Goal: Task Accomplishment & Management: Manage account settings

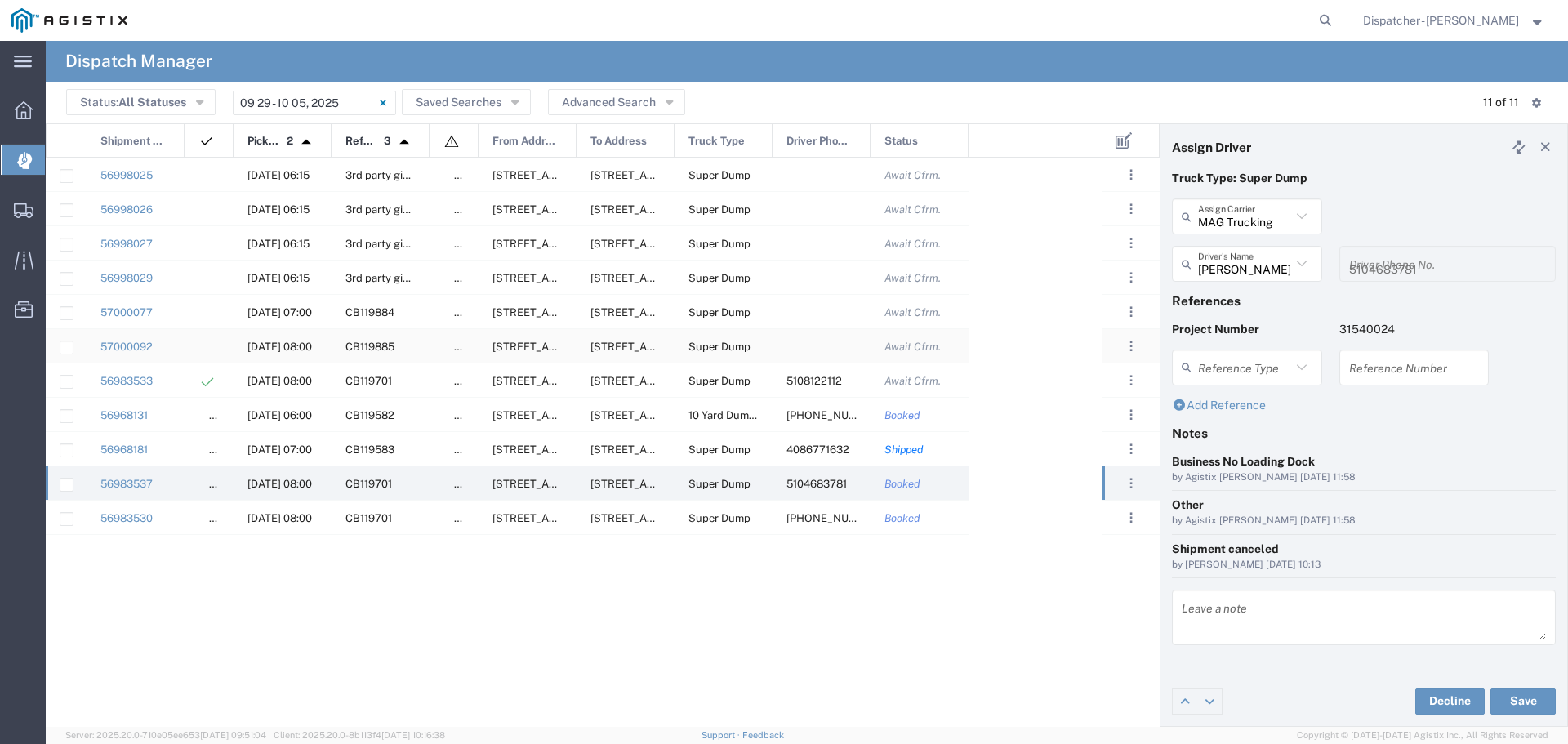
click at [833, 341] on div at bounding box center [822, 346] width 98 height 34
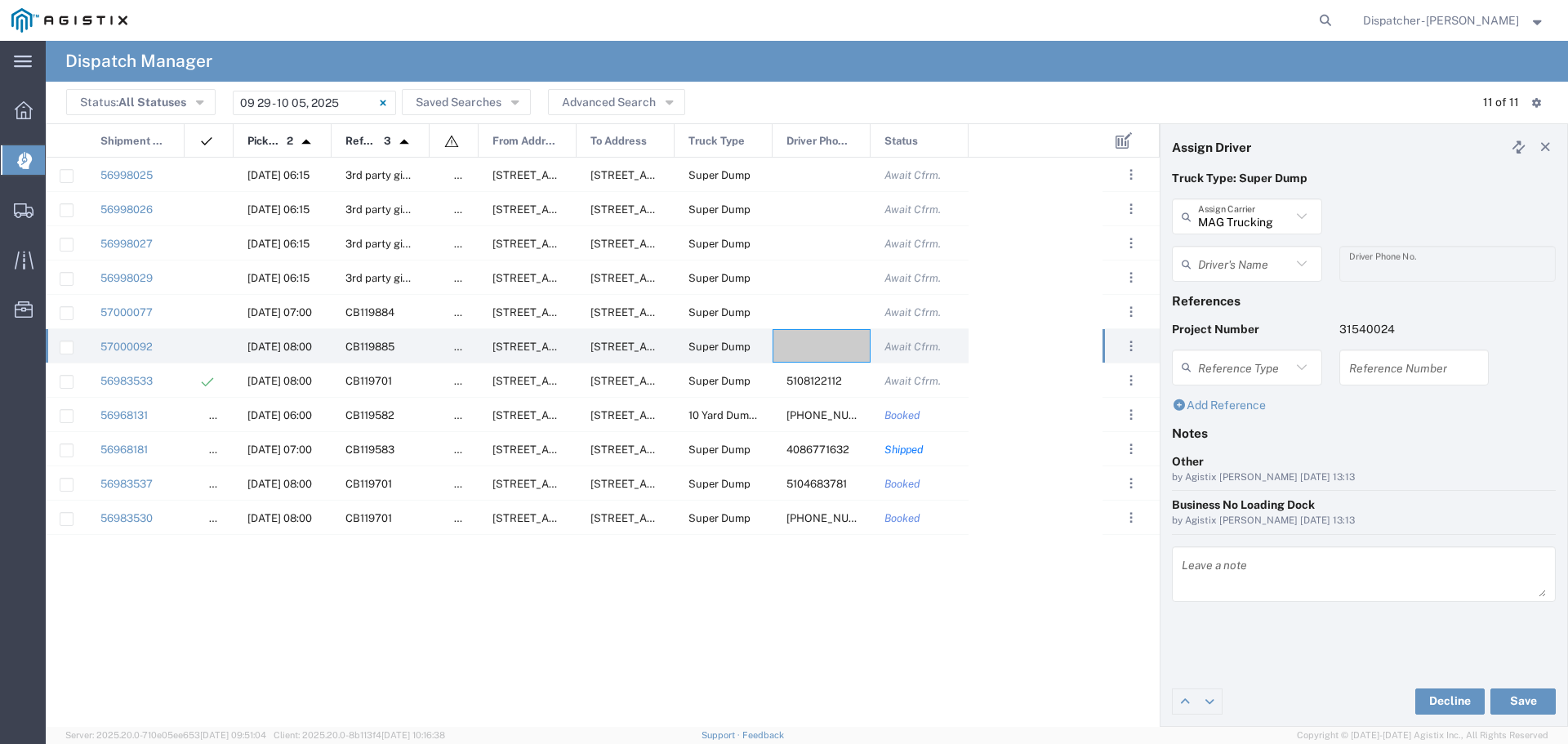
click at [1420, 470] on div "by Agistix [PERSON_NAME] [DATE] 13:13" at bounding box center [1364, 477] width 384 height 15
click at [1207, 96] on div "Status: All Statuses All Statuses Awaiting Assignment Declined Assigned Accepte…" at bounding box center [807, 103] width 1482 height 26
click at [1493, 457] on div "Other" at bounding box center [1364, 461] width 384 height 17
click at [1479, 539] on agx-dispatcher-notes "Other by Agistix [PERSON_NAME] [DATE] 13:13 Business No Loading Dock by Agistix…" at bounding box center [1364, 533] width 384 height 160
click at [800, 339] on div at bounding box center [822, 346] width 98 height 34
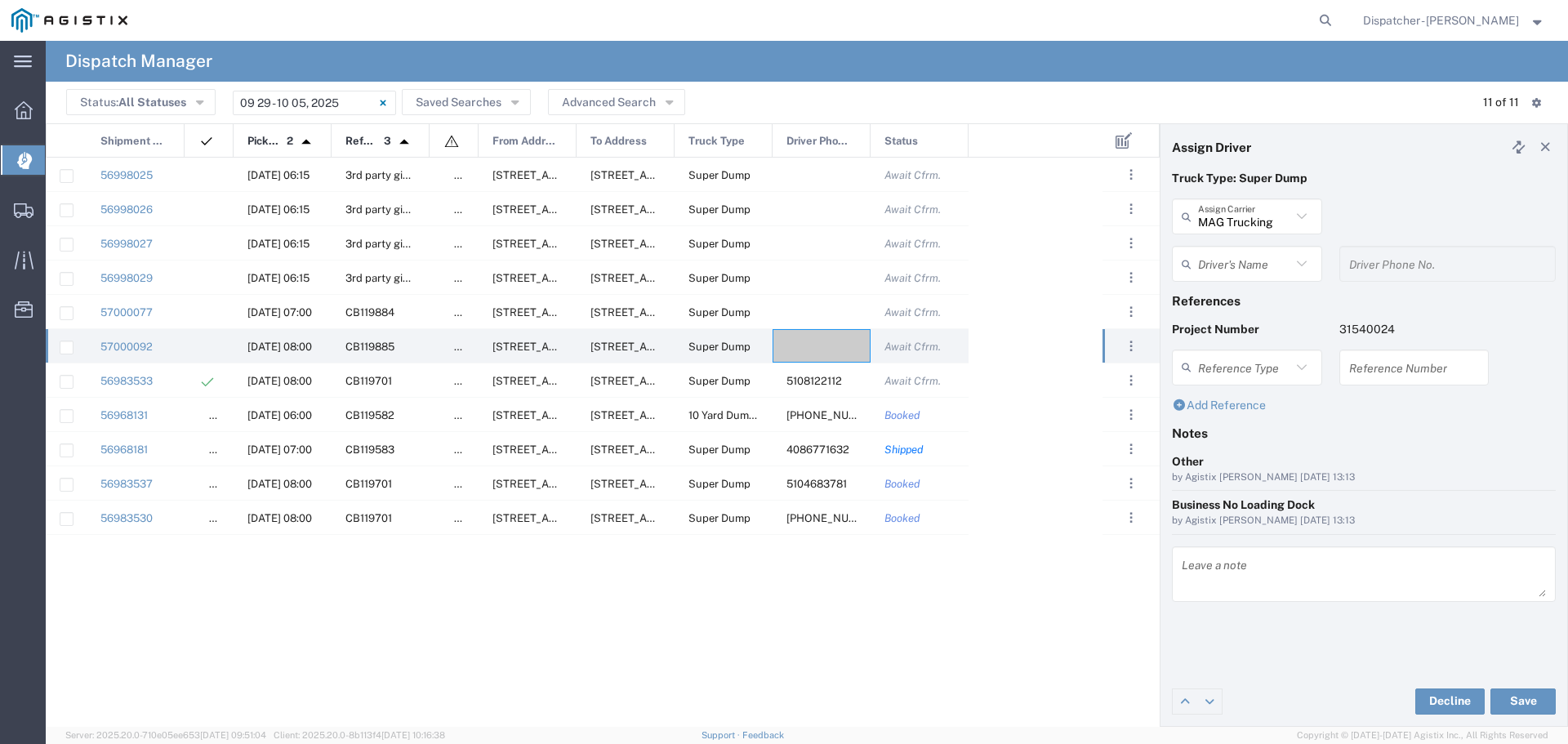
click at [1301, 213] on icon at bounding box center [1301, 215] width 21 height 21
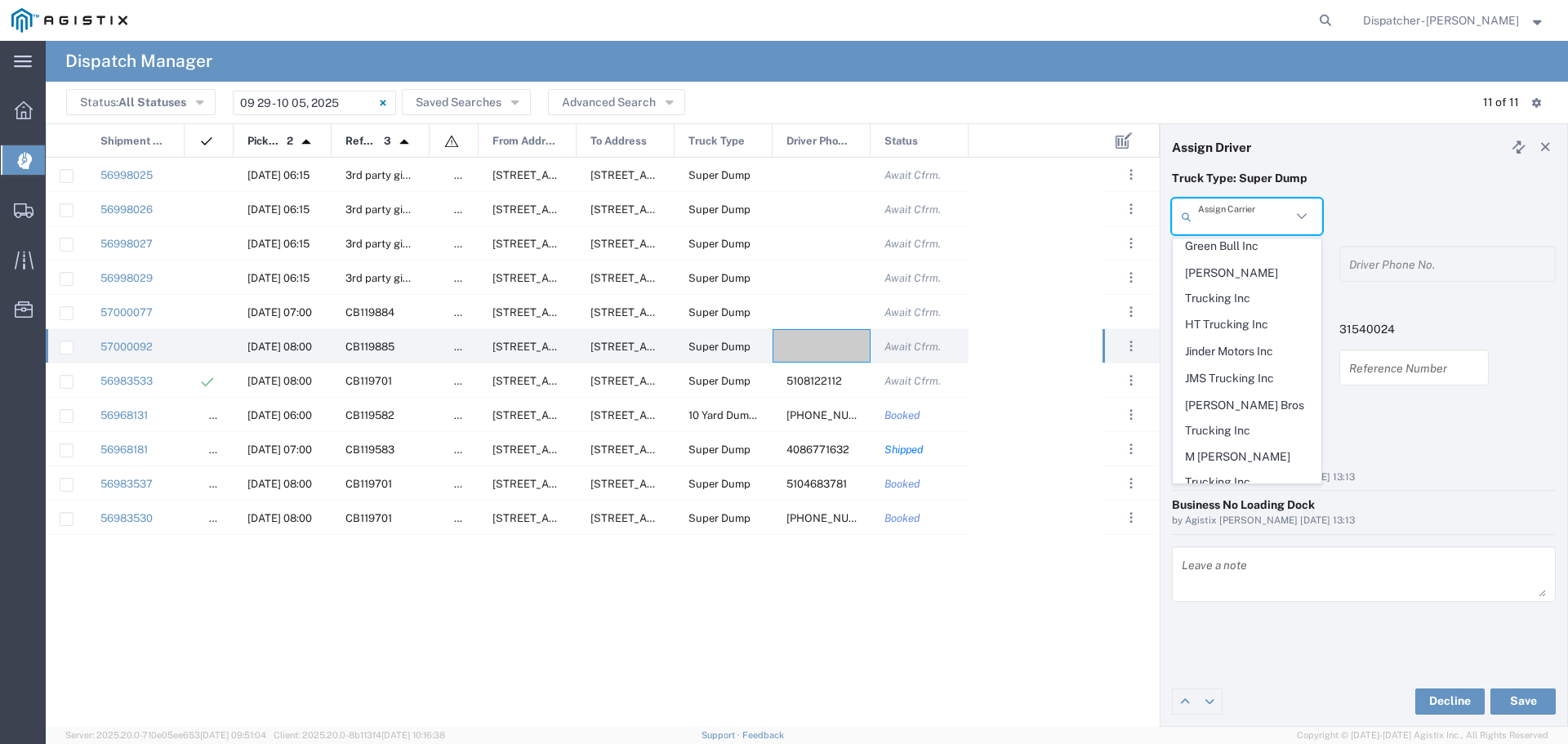
scroll to position [502, 0]
click at [1232, 287] on span "[PERSON_NAME] Trucking Inc" at bounding box center [1247, 311] width 147 height 51
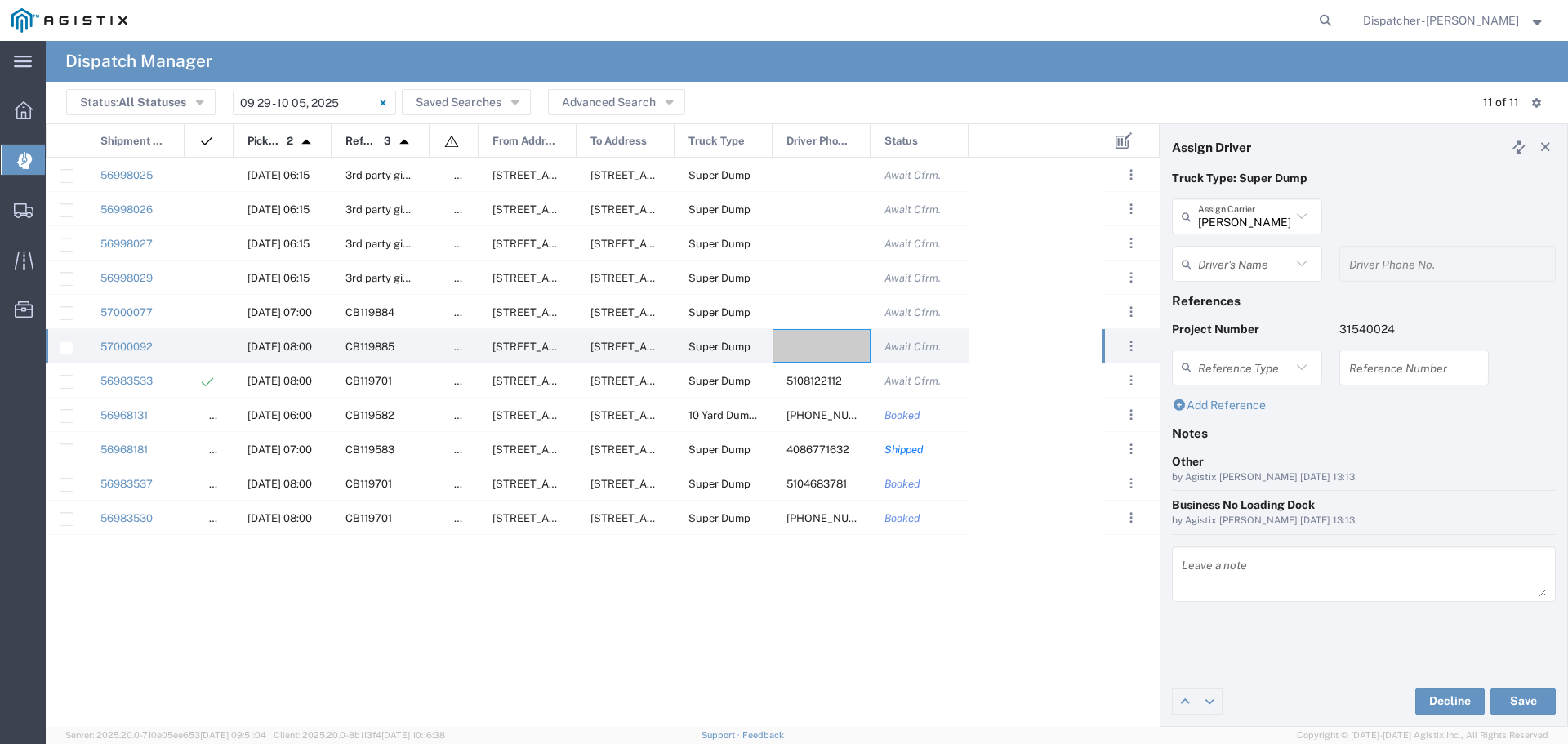
click at [1305, 208] on icon at bounding box center [1301, 215] width 21 height 21
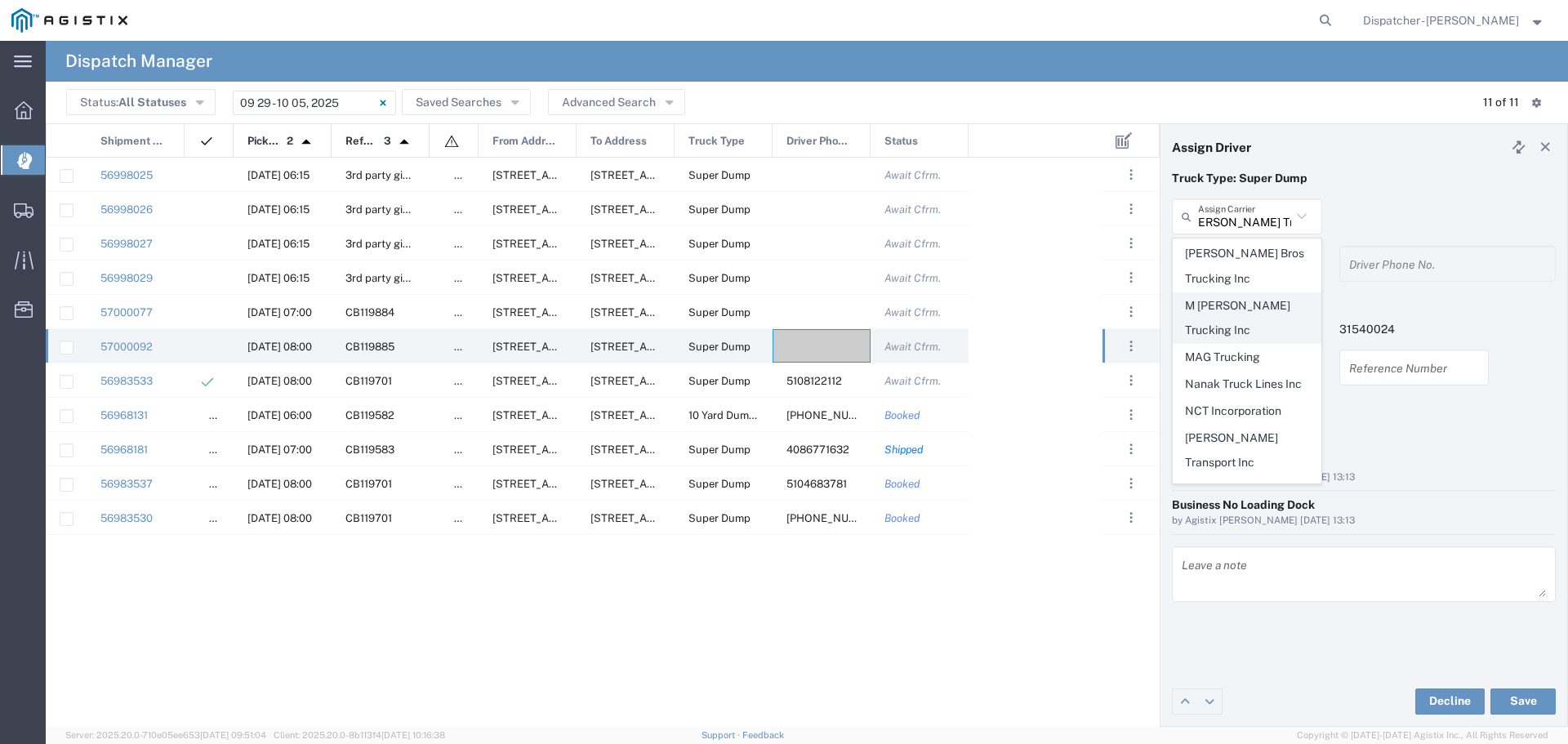
scroll to position [0, 0]
click at [1226, 293] on span "M [PERSON_NAME] Trucking Inc" at bounding box center [1247, 317] width 147 height 51
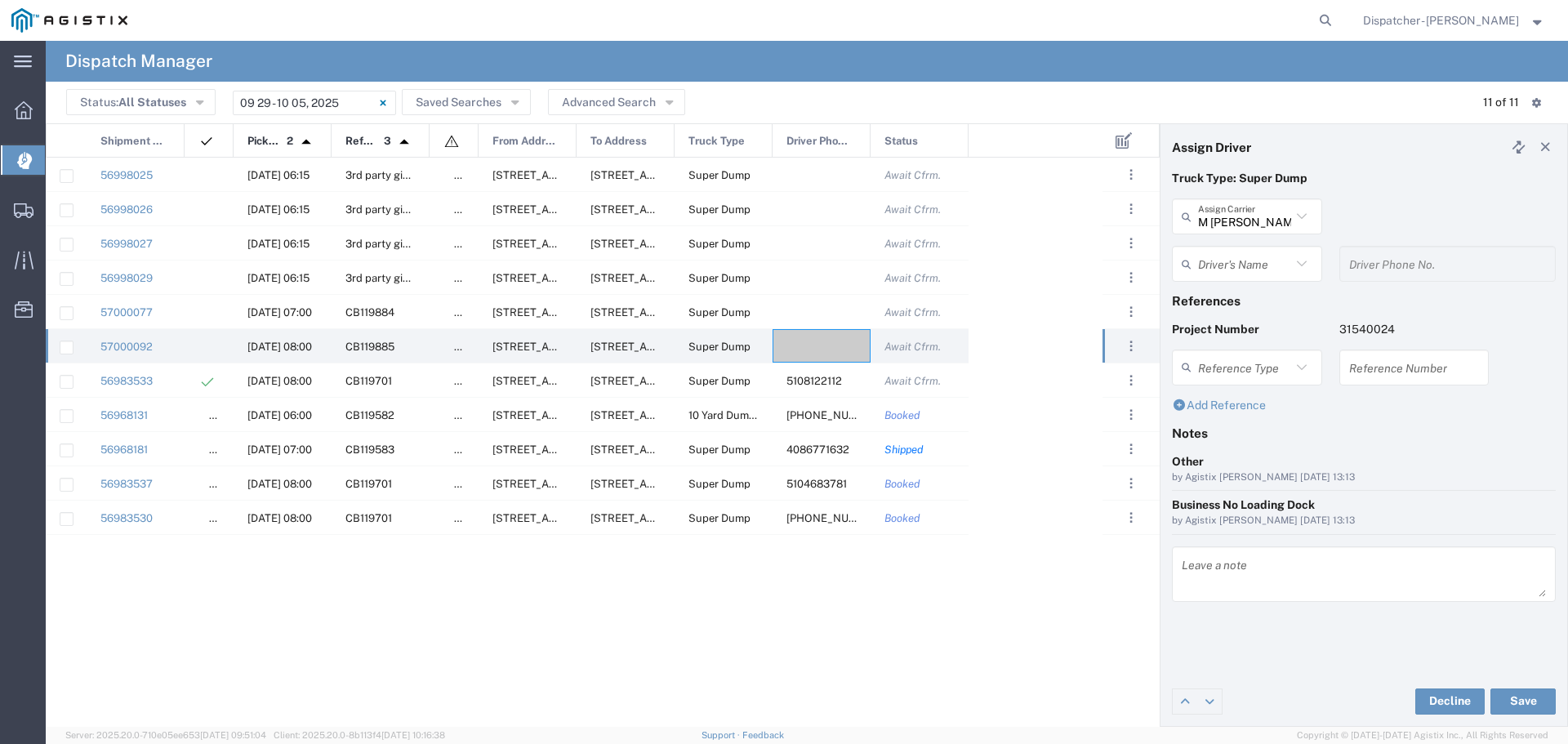
click at [1305, 211] on icon at bounding box center [1301, 215] width 21 height 21
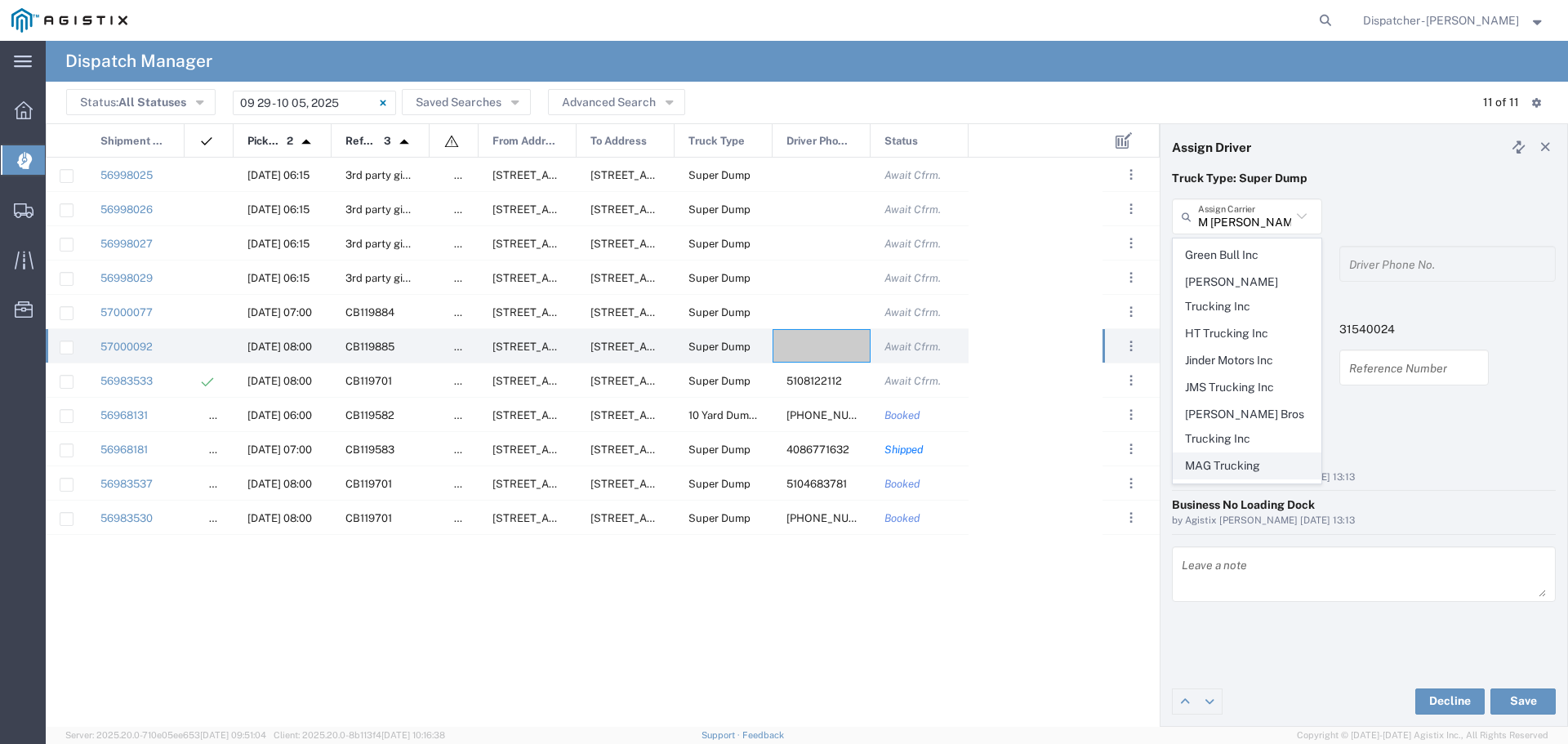
click at [1225, 453] on span "MAG Trucking" at bounding box center [1247, 466] width 147 height 26
type input "MAG Trucking"
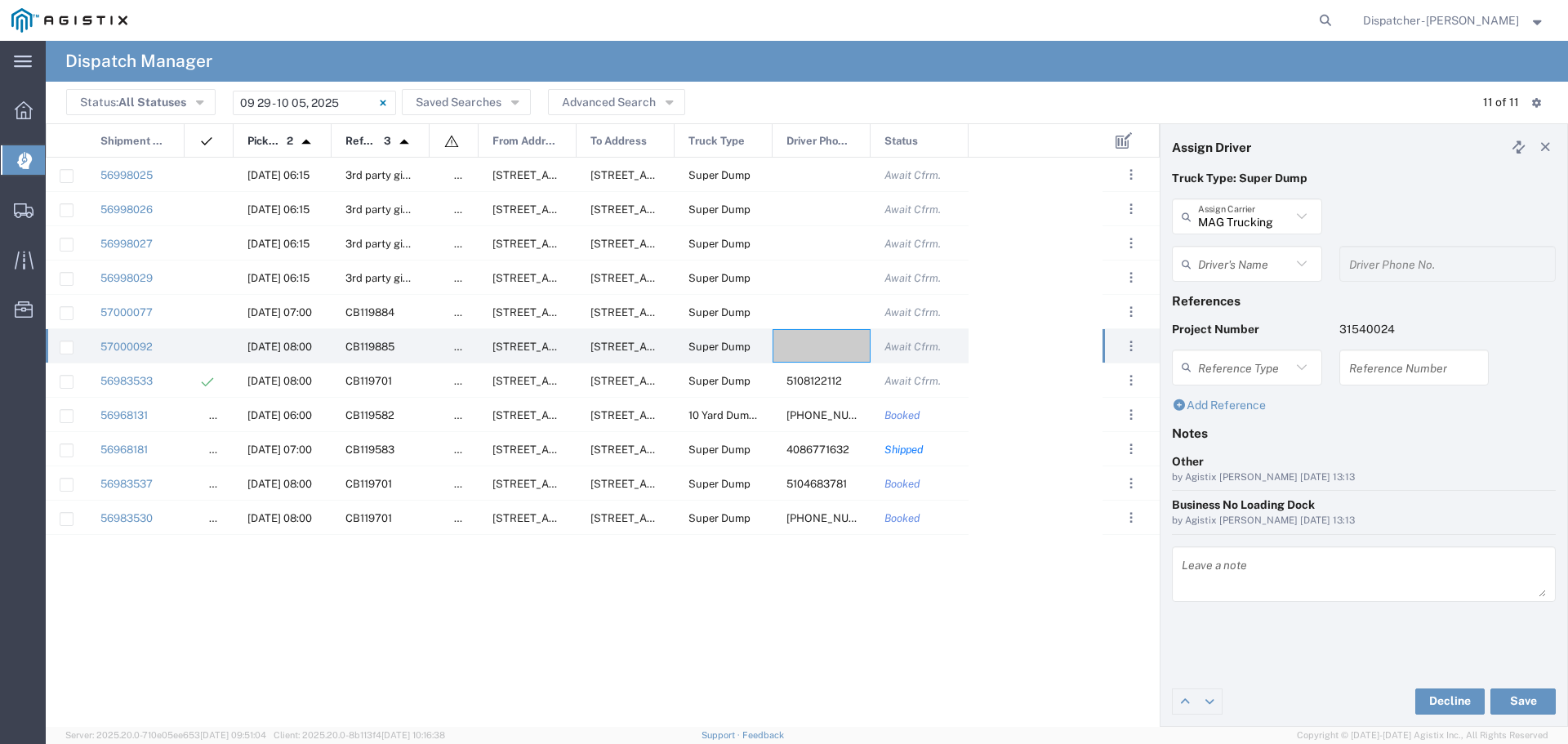
click at [1299, 261] on icon at bounding box center [1301, 263] width 21 height 21
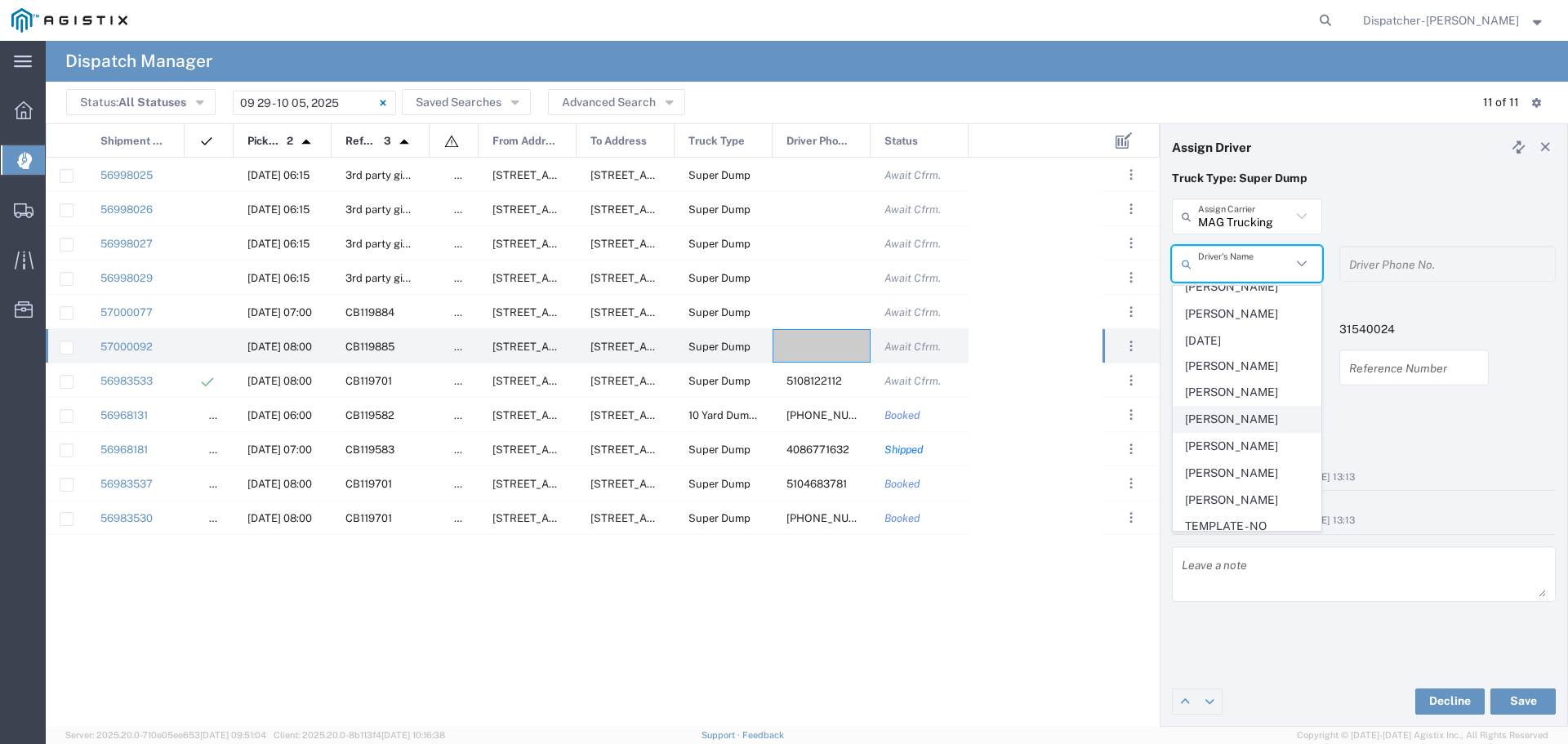
scroll to position [762, 0]
click at [1225, 482] on span "[PERSON_NAME]" at bounding box center [1247, 470] width 147 height 26
type input "[PERSON_NAME]"
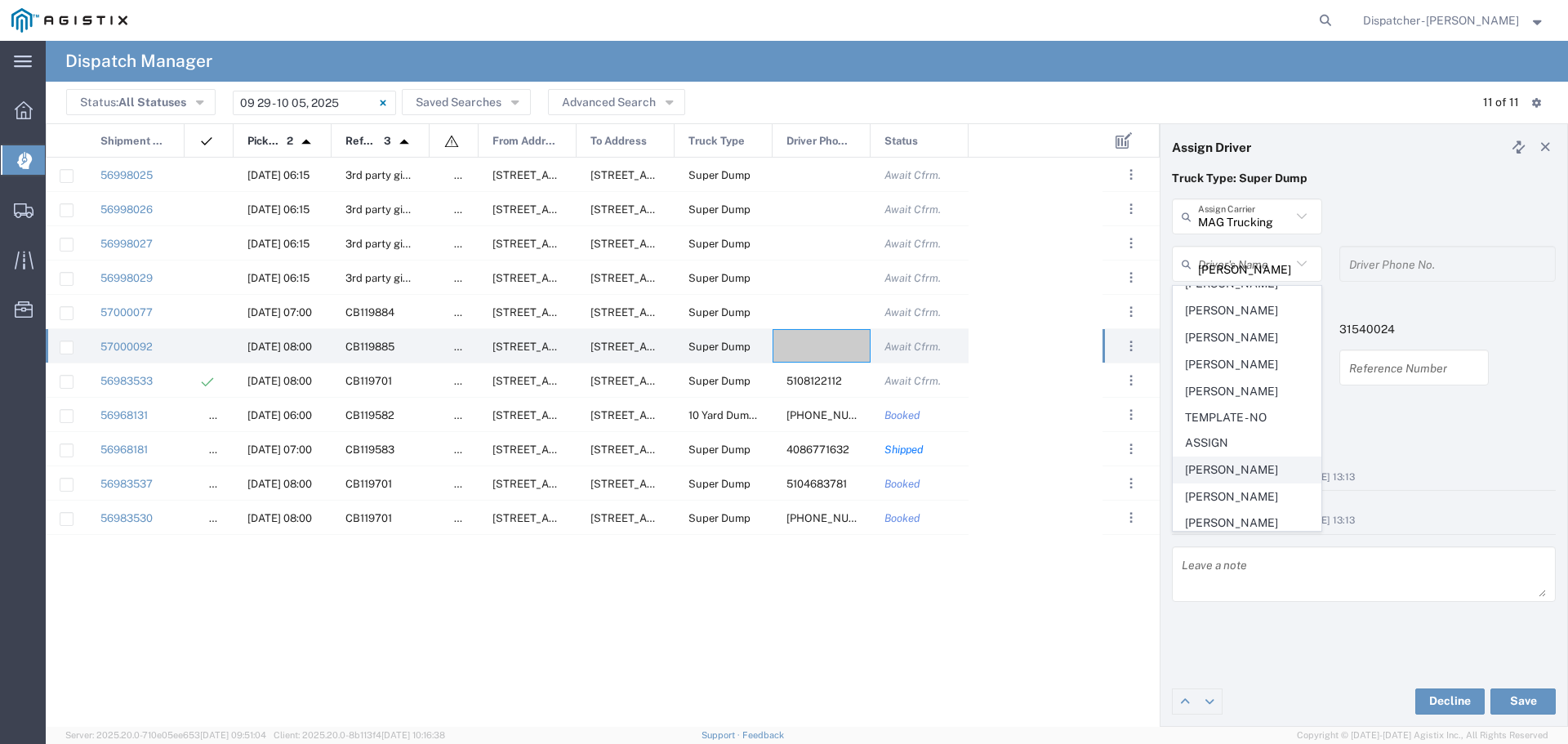
type input "[PHONE_NUMBER]"
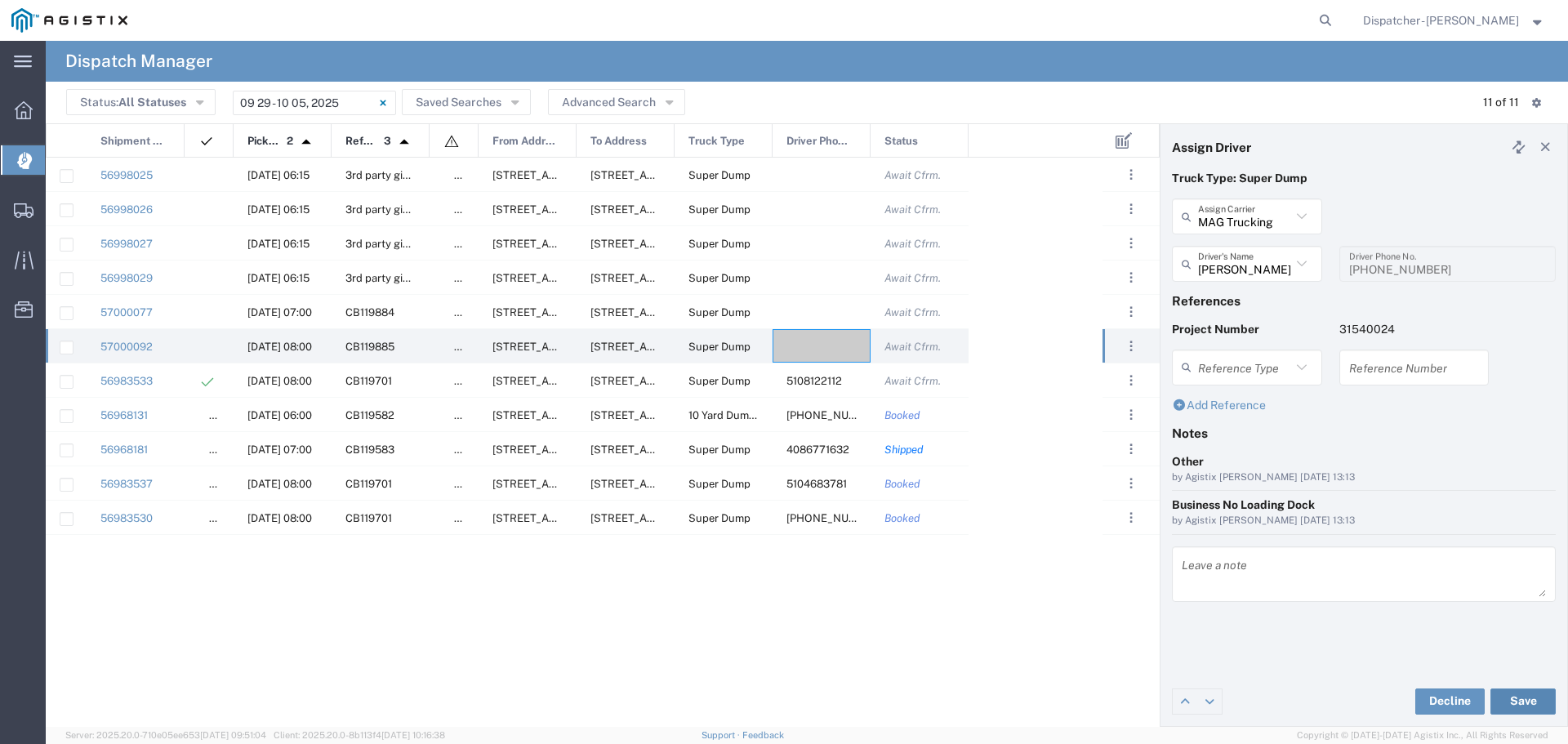
click at [1520, 702] on button "Save" at bounding box center [1523, 701] width 65 height 26
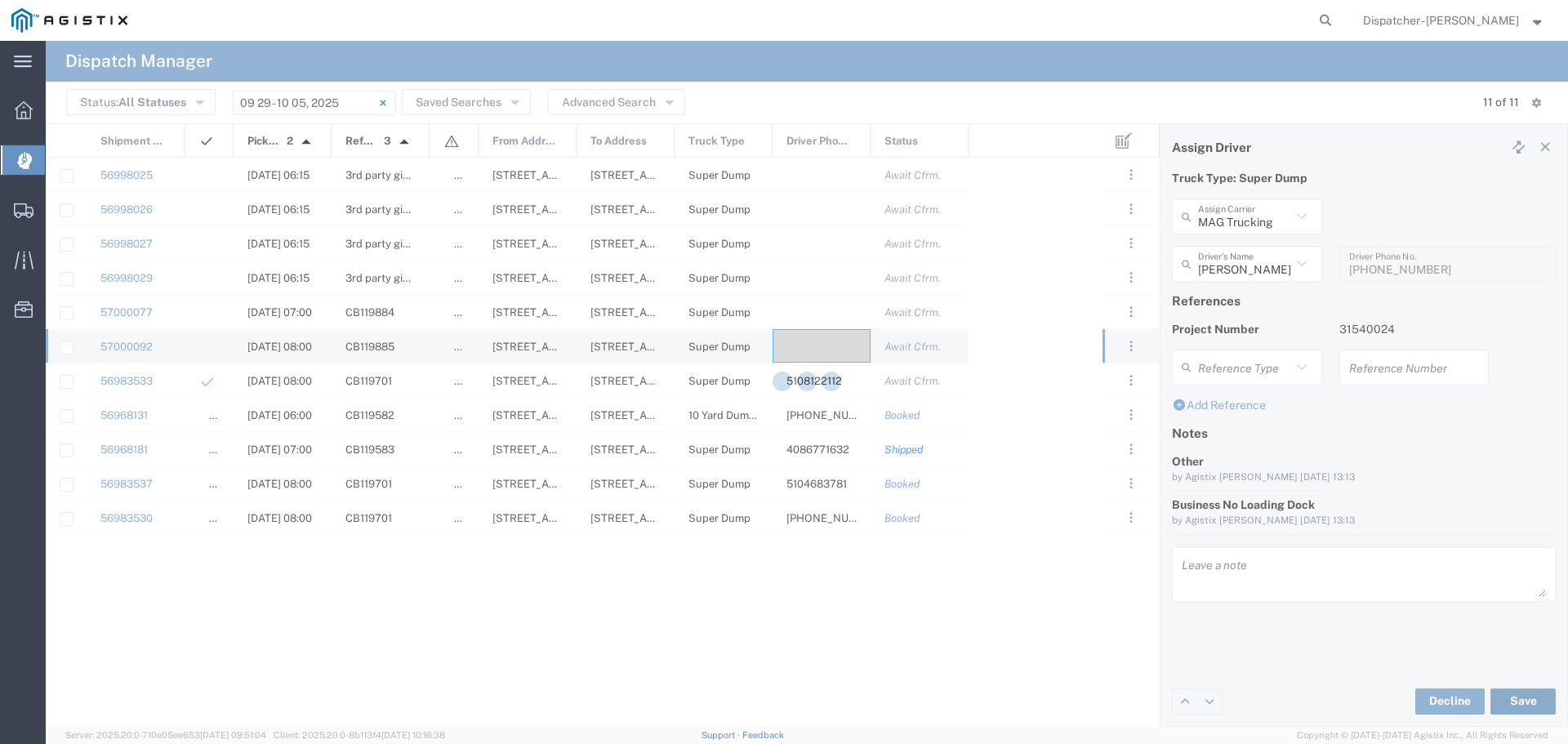
type input "MAG Trucking"
type input "[PERSON_NAME]"
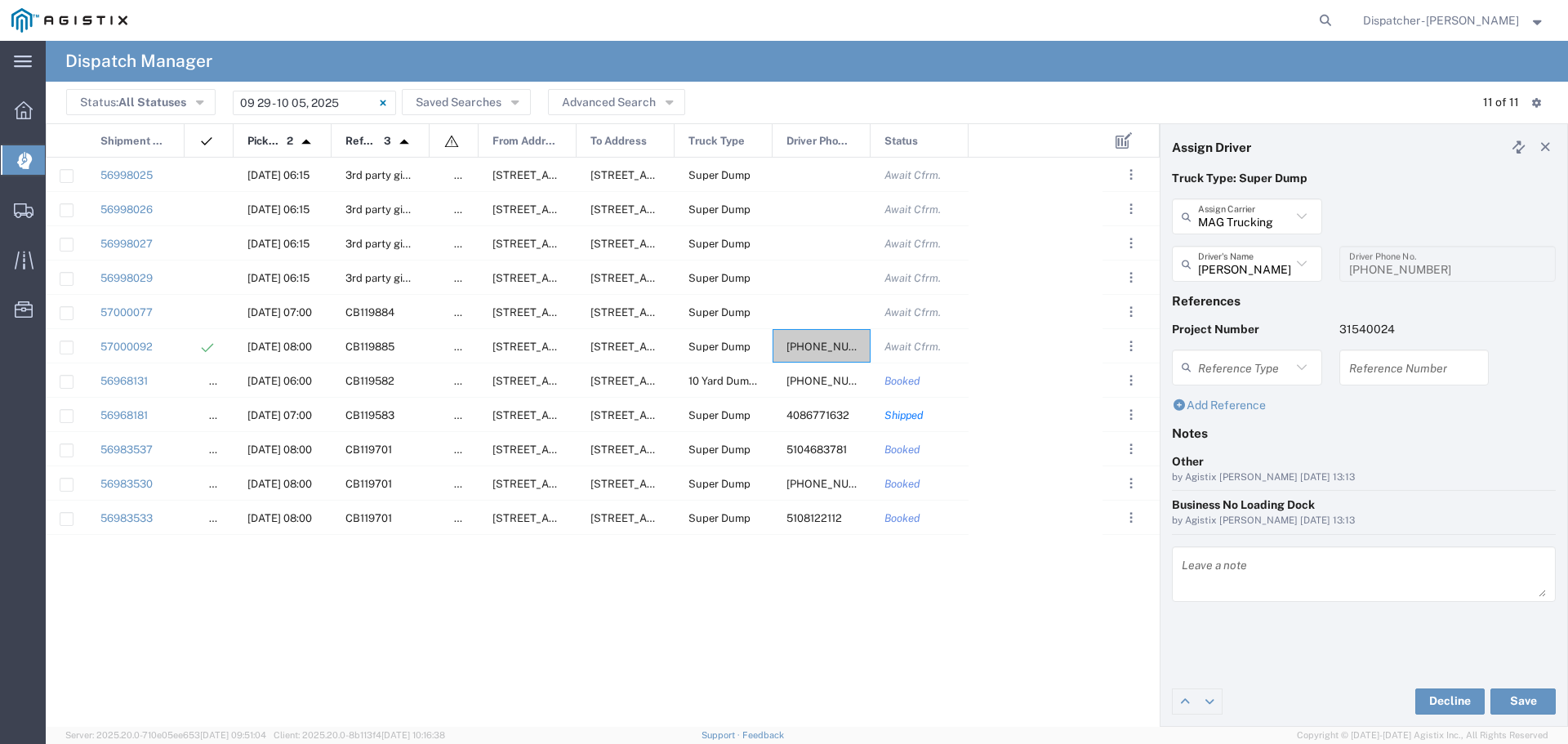
click at [1272, 16] on agx-global-search at bounding box center [1078, 20] width 523 height 41
click at [807, 270] on div at bounding box center [822, 278] width 98 height 34
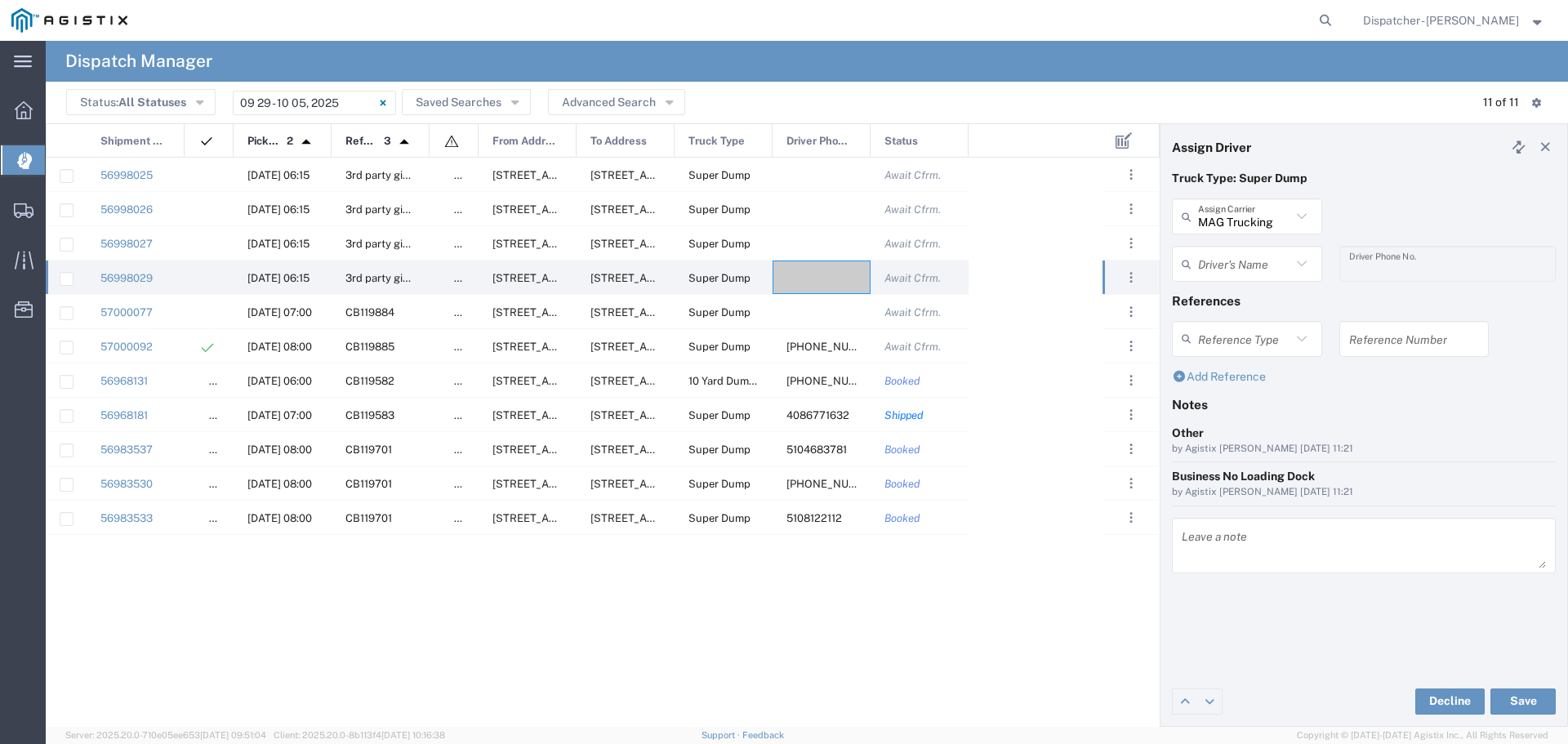
click at [1305, 263] on icon at bounding box center [1301, 263] width 21 height 21
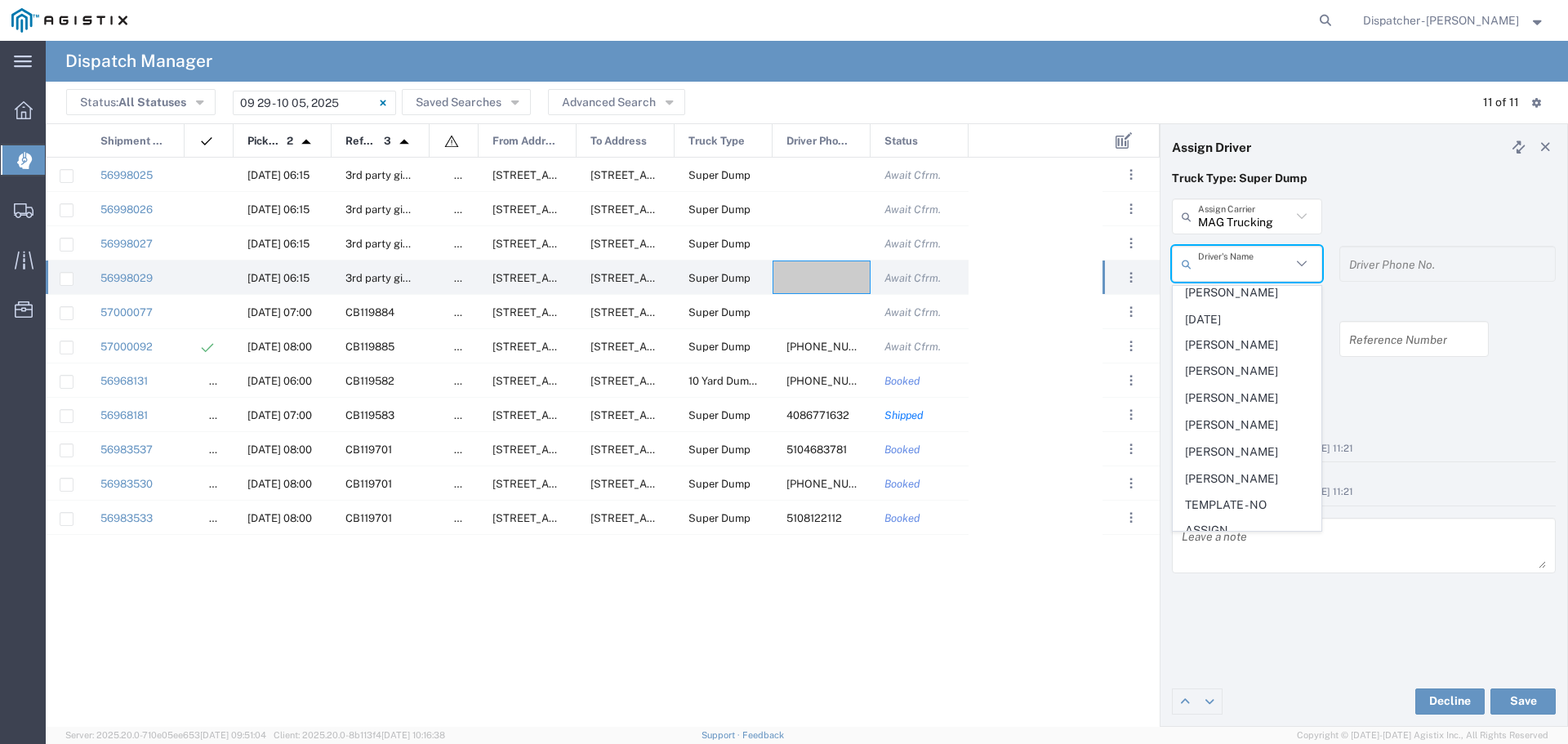
scroll to position [714, 0]
click at [1461, 148] on header "Assign Driver" at bounding box center [1365, 147] width 407 height 46
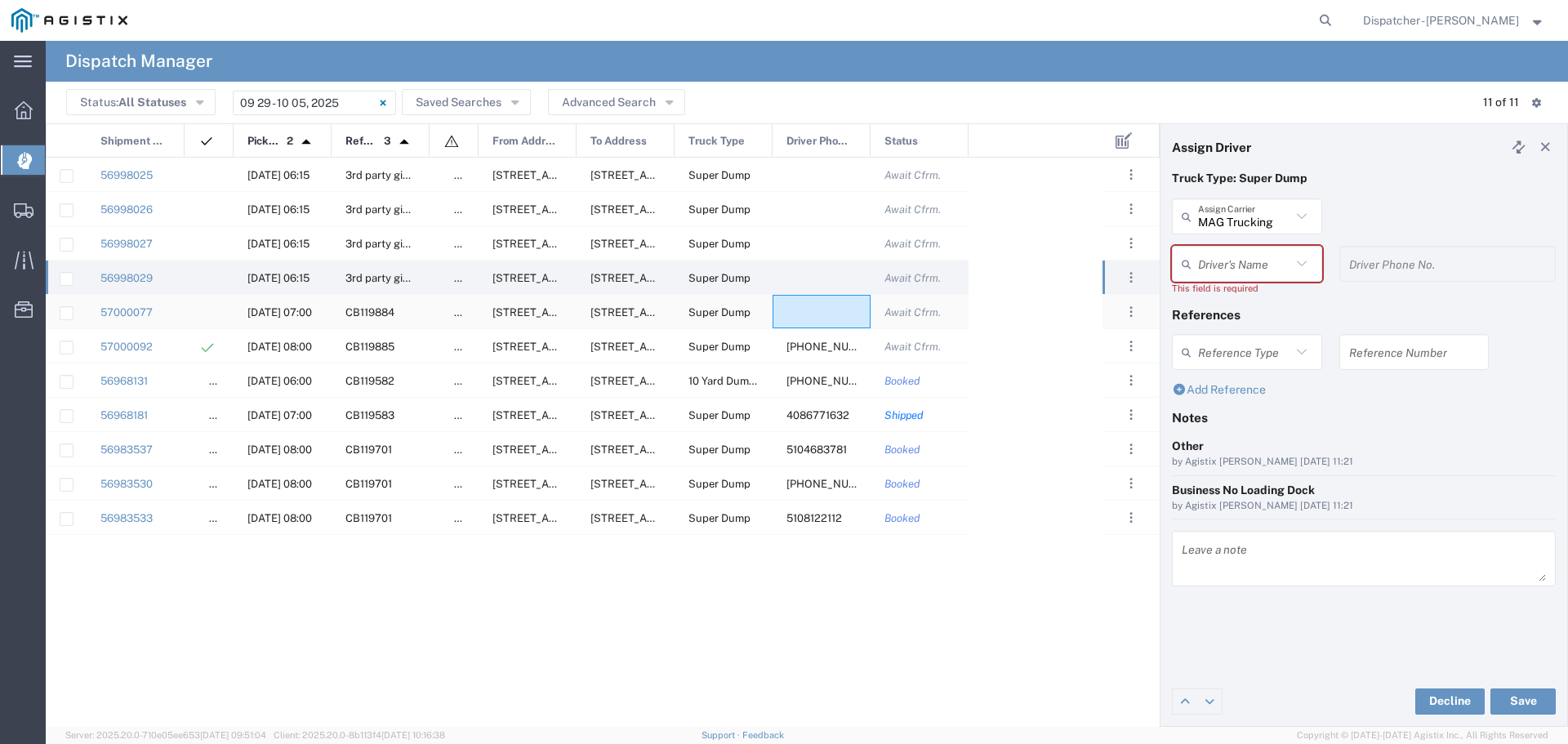
click at [833, 311] on div at bounding box center [822, 311] width 98 height 34
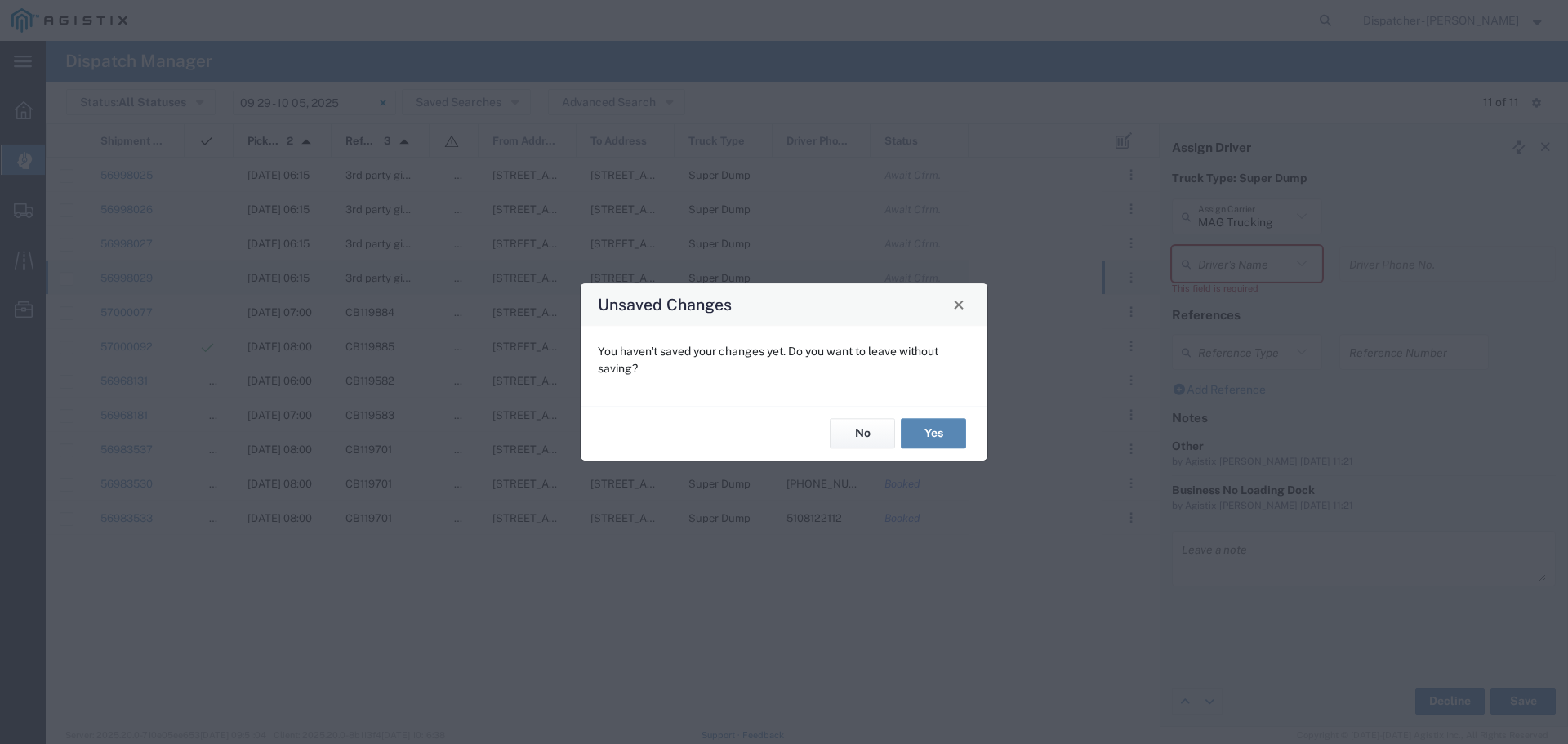
click at [941, 435] on button "Yes" at bounding box center [934, 434] width 65 height 30
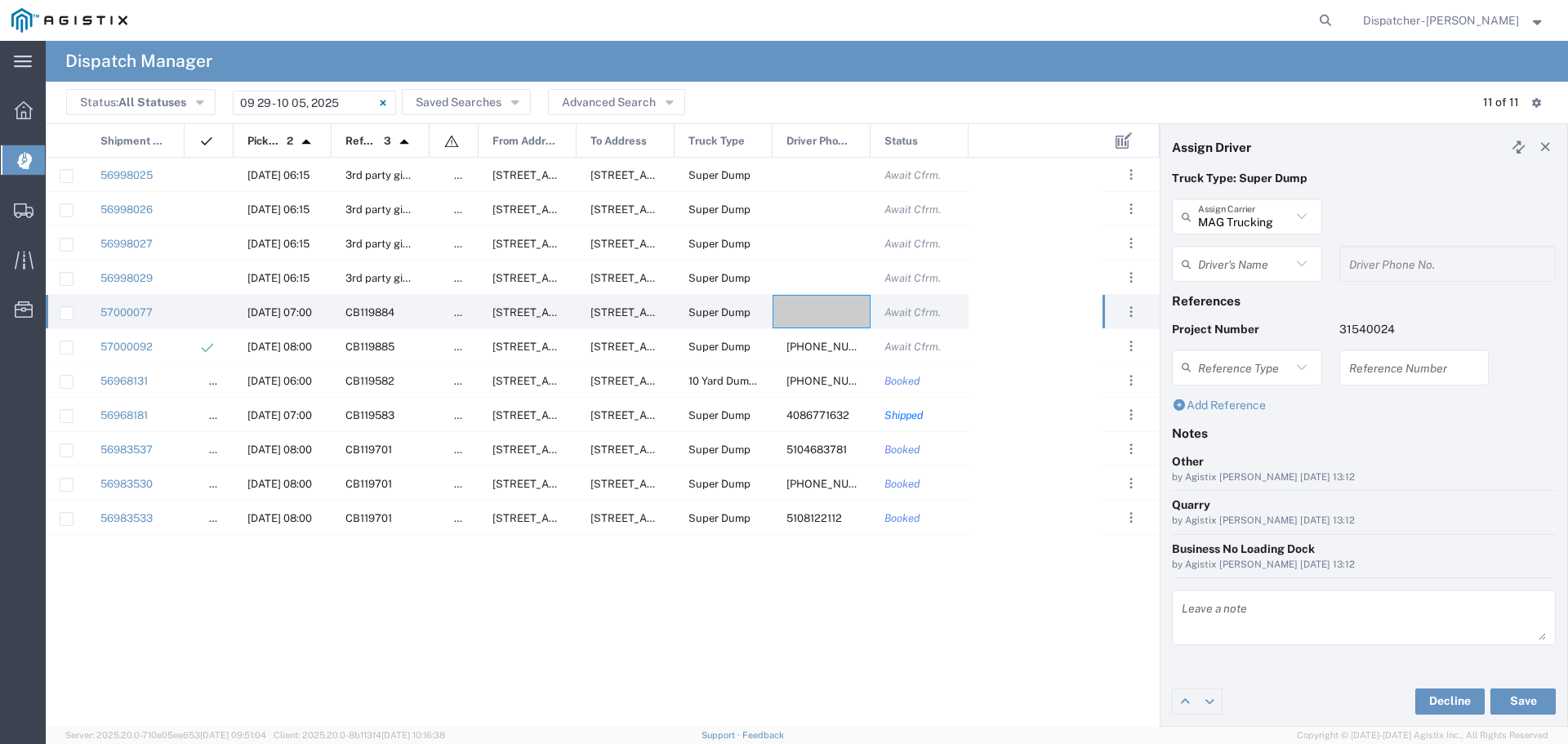
click at [1306, 259] on icon at bounding box center [1301, 263] width 21 height 21
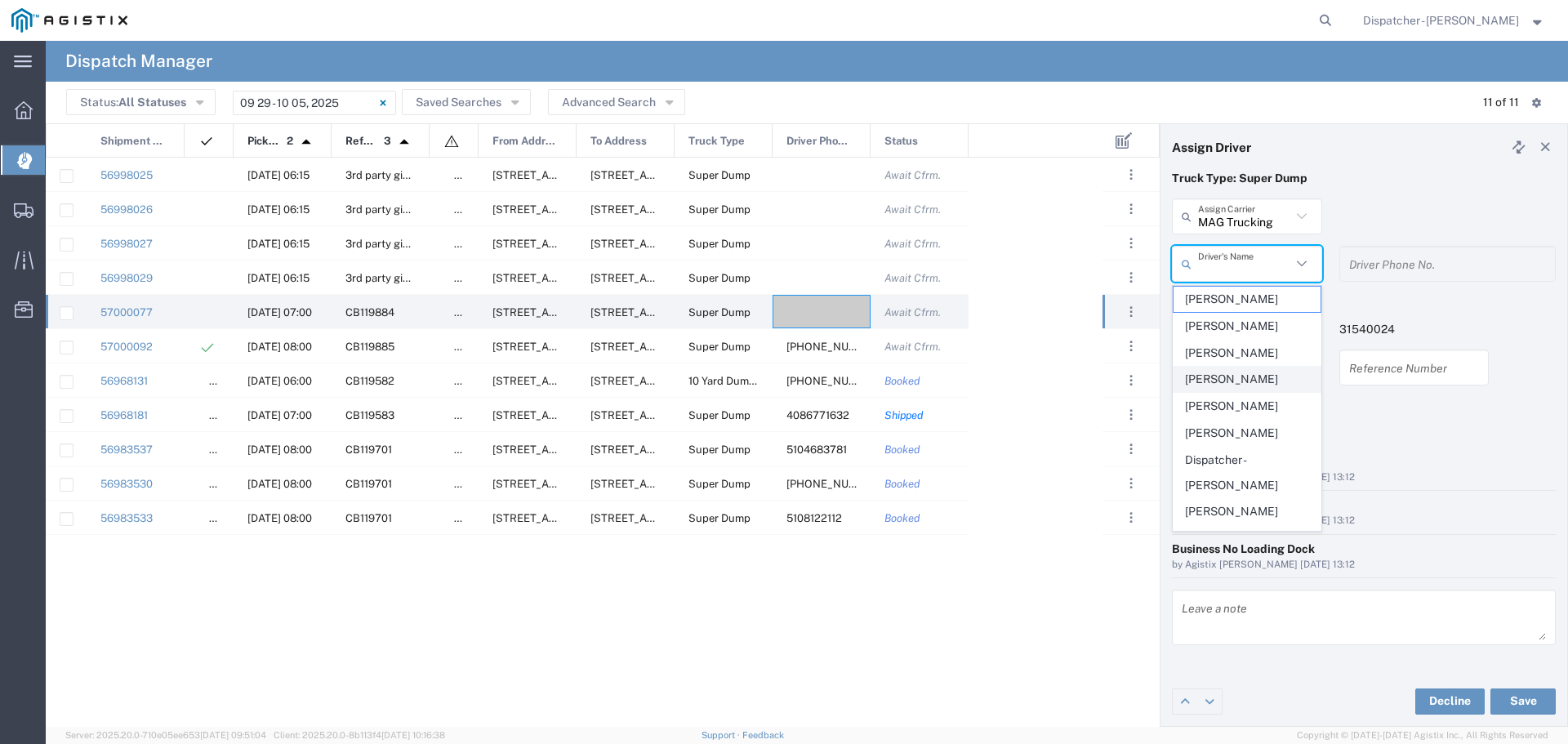
click at [1223, 384] on span "[PERSON_NAME]" at bounding box center [1247, 380] width 147 height 26
type input "[PERSON_NAME]"
type input "5104683781"
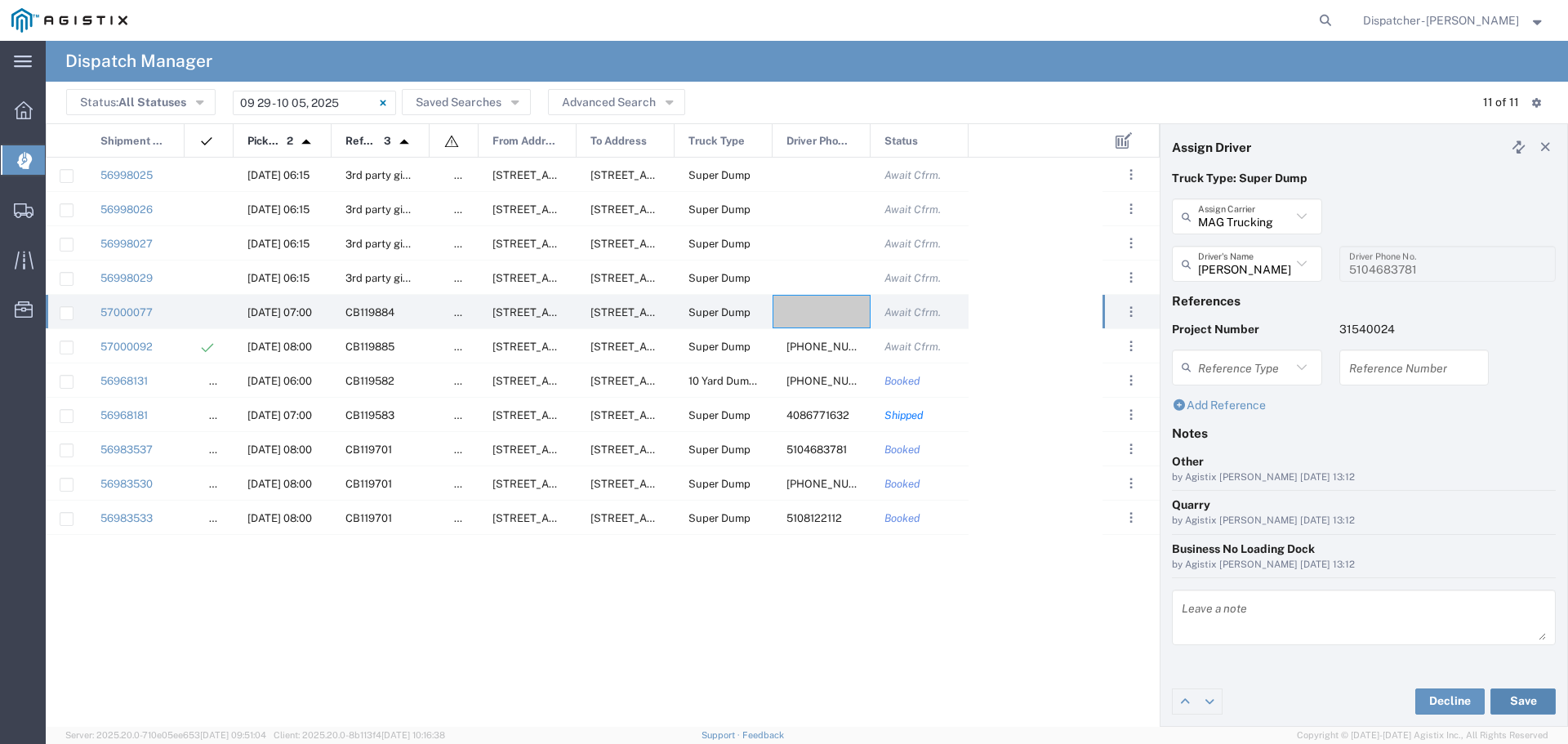
click at [1531, 699] on button "Save" at bounding box center [1523, 701] width 65 height 26
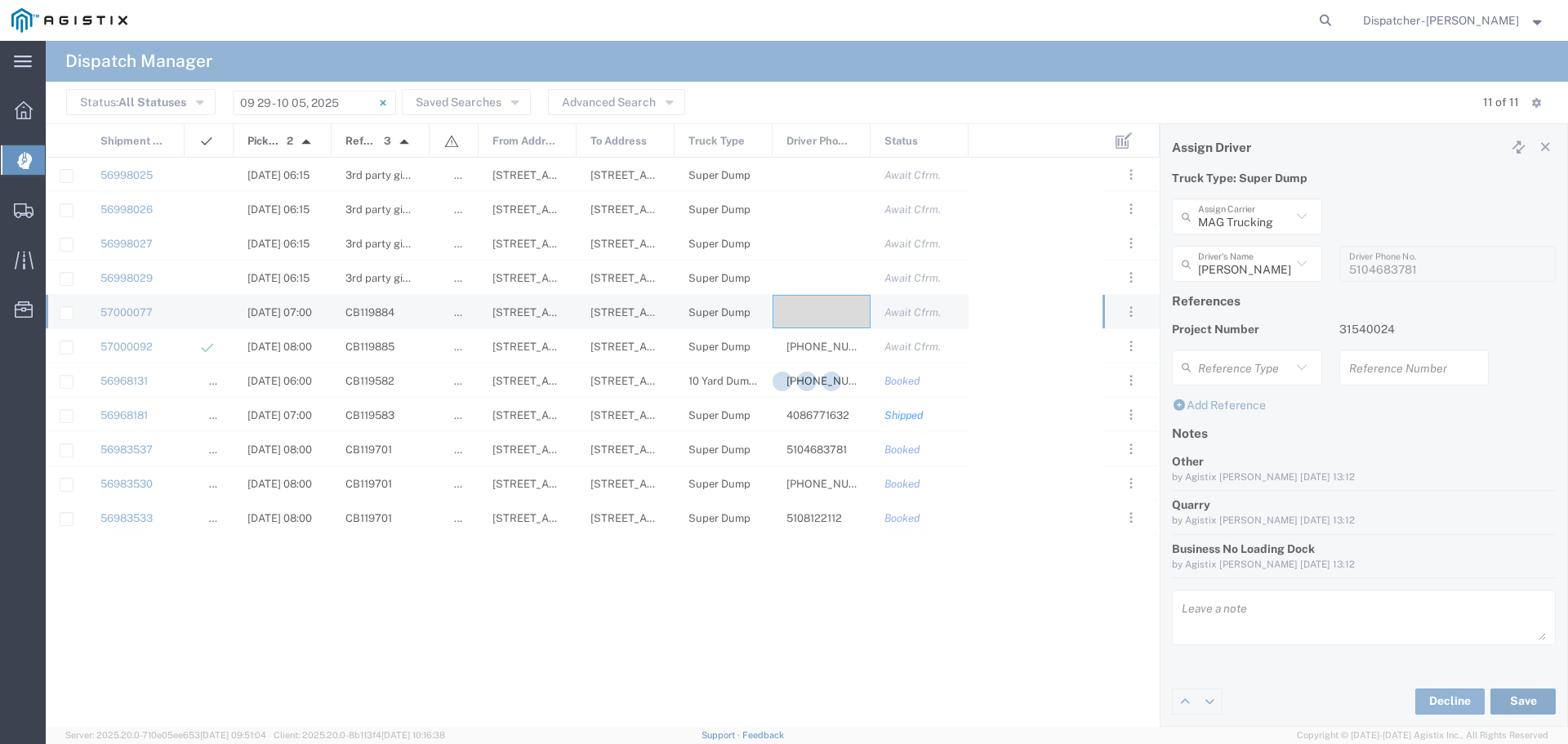
type input "[PERSON_NAME]"
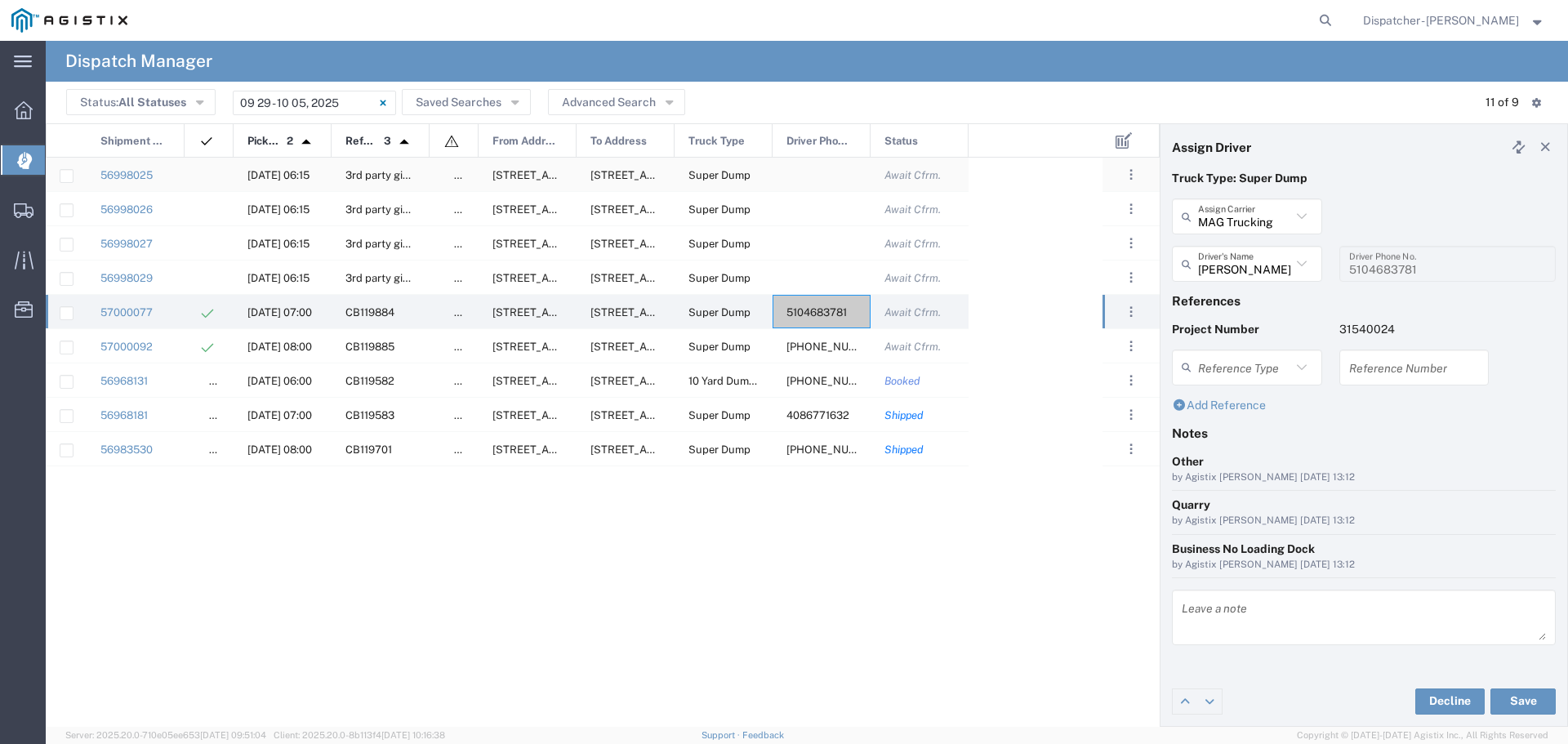
click at [823, 174] on div at bounding box center [822, 175] width 98 height 34
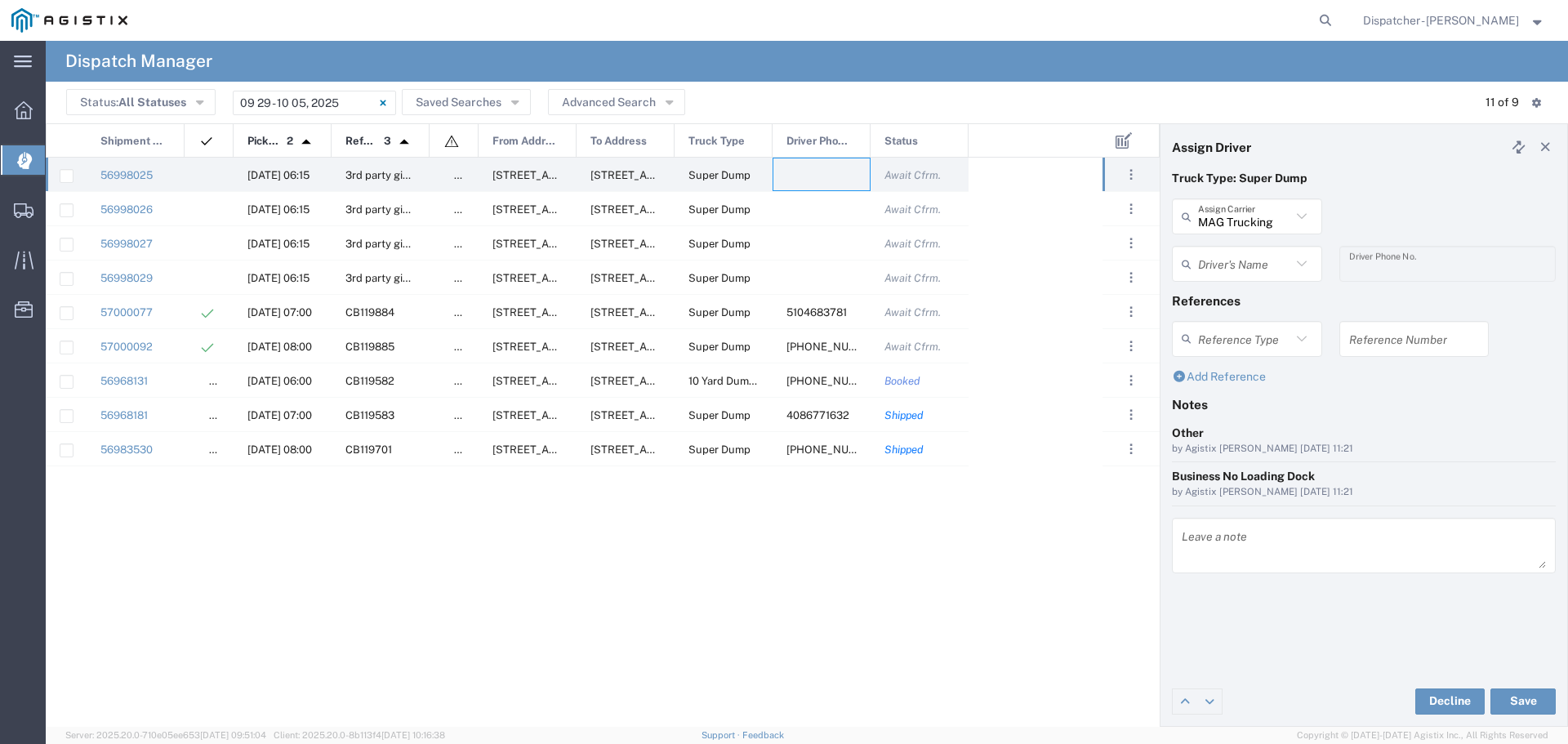
click at [1301, 261] on icon at bounding box center [1301, 263] width 21 height 21
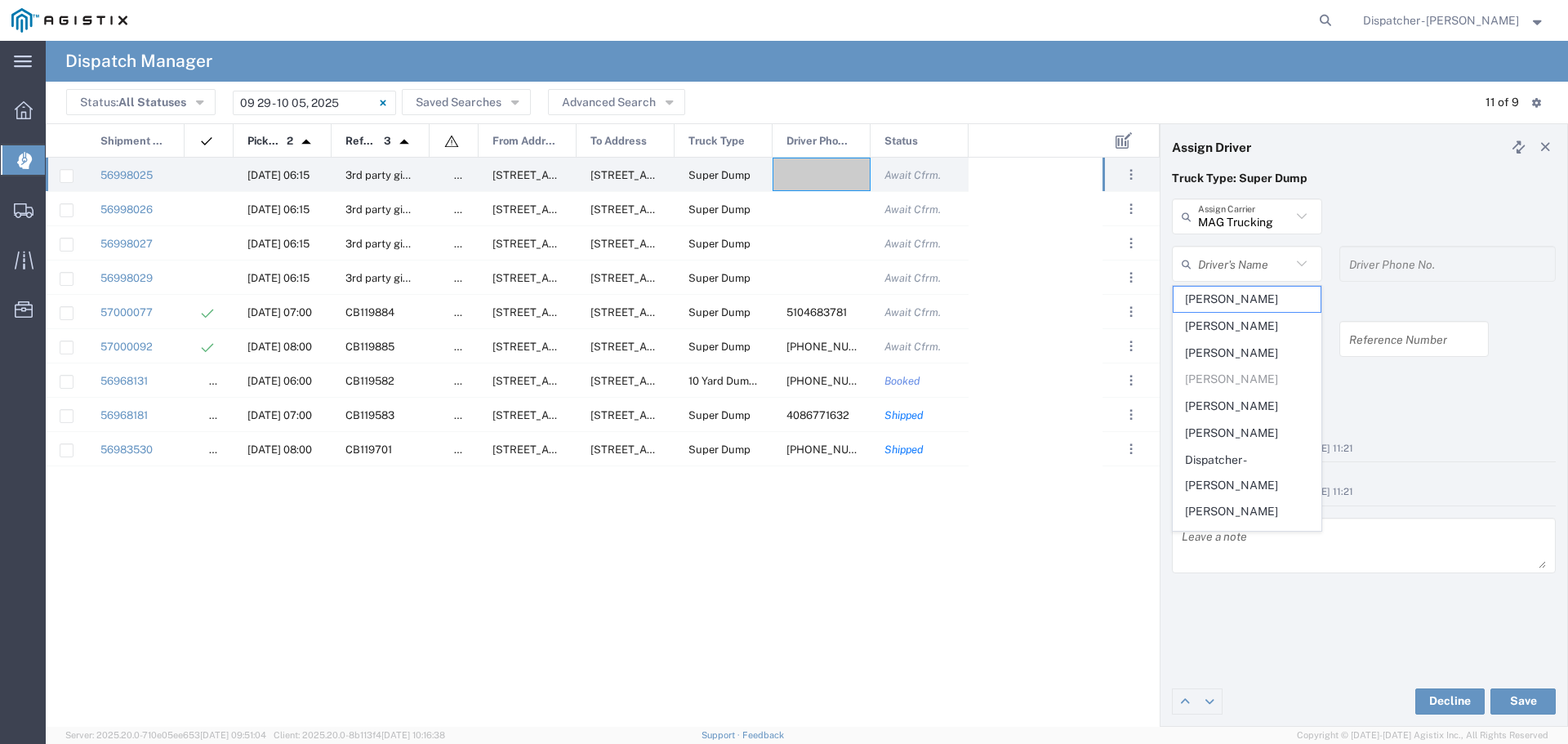
click at [1304, 200] on div "MAG Trucking Assign Carrier" at bounding box center [1246, 216] width 150 height 36
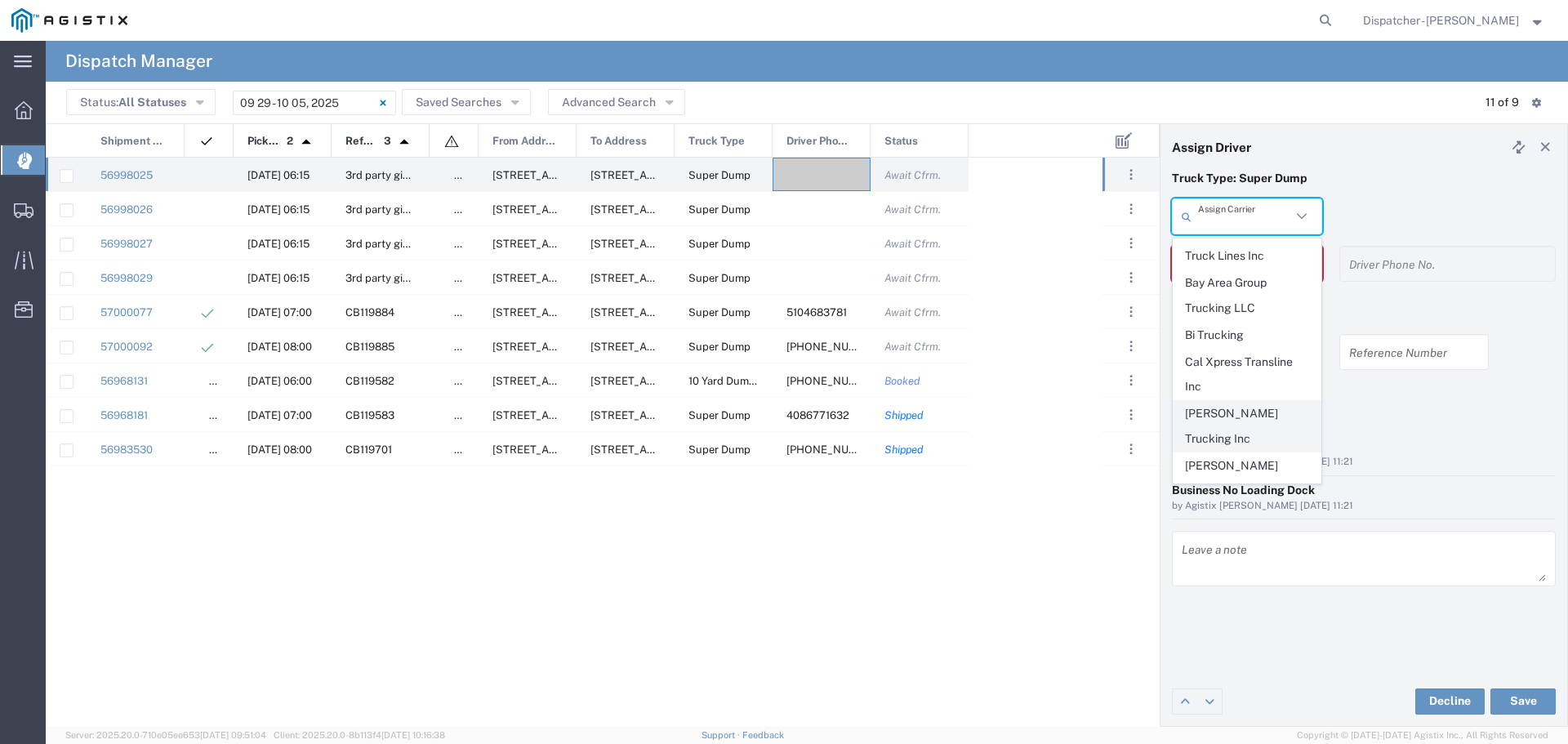
scroll to position [108, 0]
click at [1218, 419] on span "[PERSON_NAME] Trucking Inc" at bounding box center [1247, 443] width 147 height 51
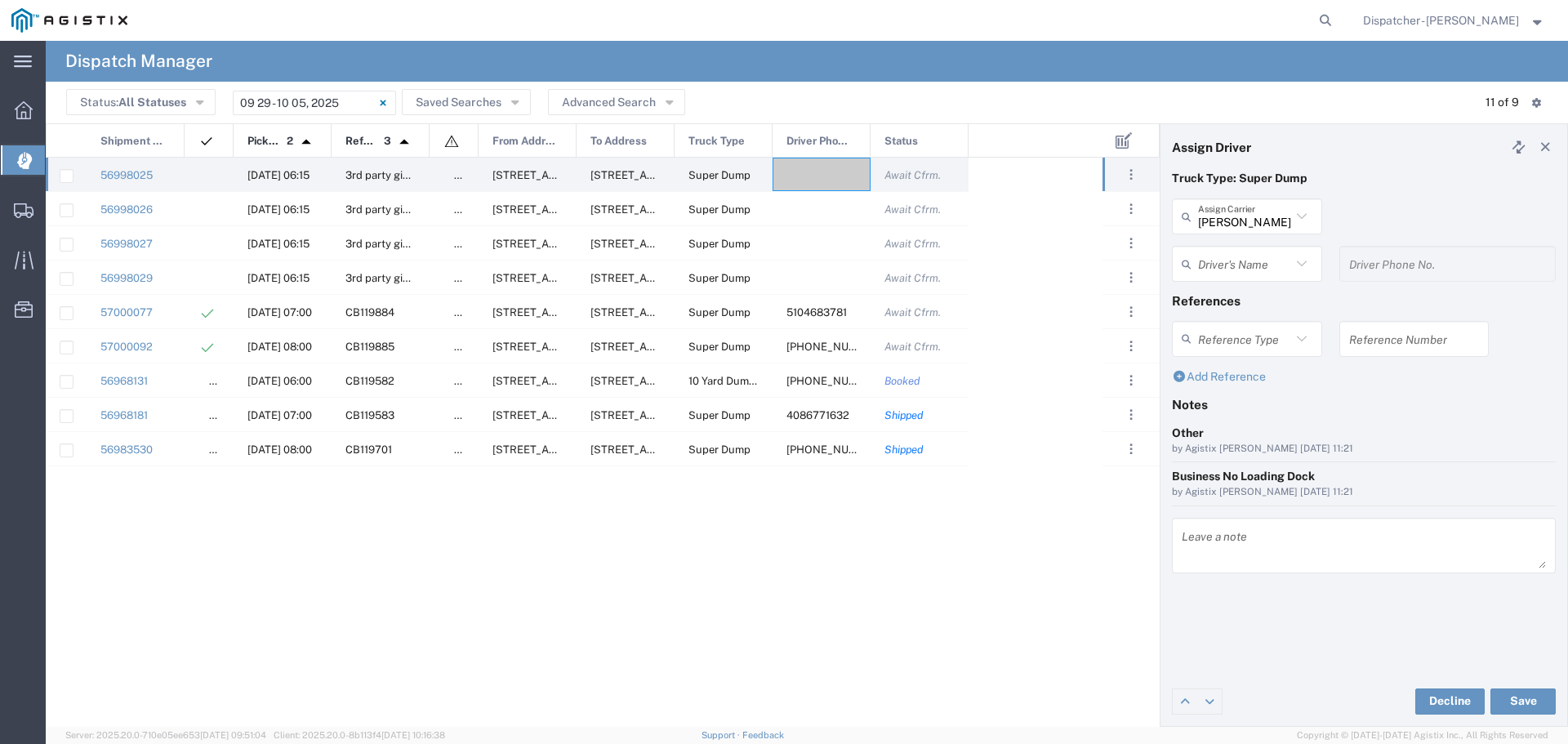
click at [1302, 261] on icon at bounding box center [1301, 263] width 21 height 21
click at [1282, 256] on input "text" at bounding box center [1244, 264] width 93 height 29
click at [1303, 217] on icon at bounding box center [1301, 216] width 10 height 6
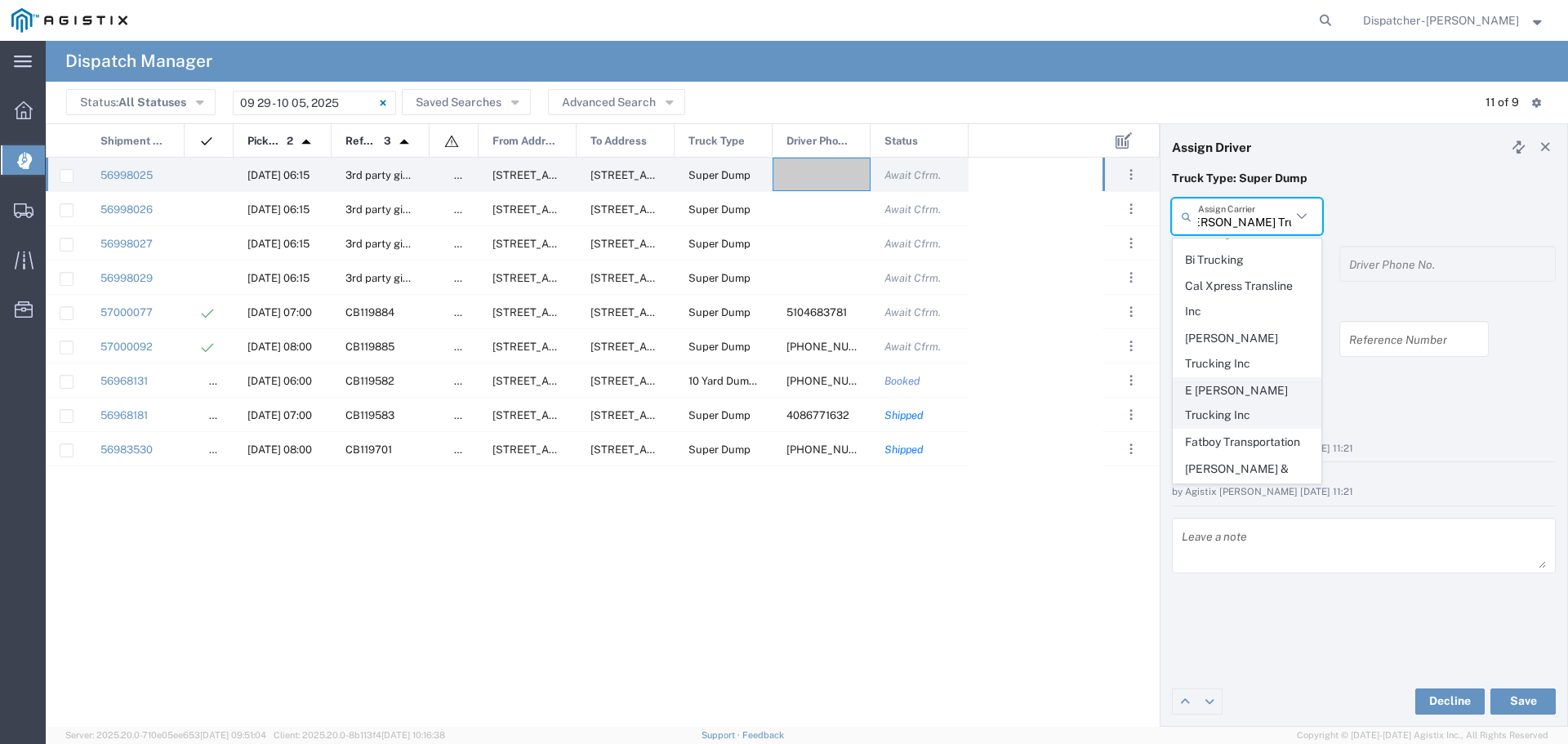
scroll to position [0, 0]
click at [1268, 378] on span "E [PERSON_NAME] Trucking Inc" at bounding box center [1247, 403] width 147 height 51
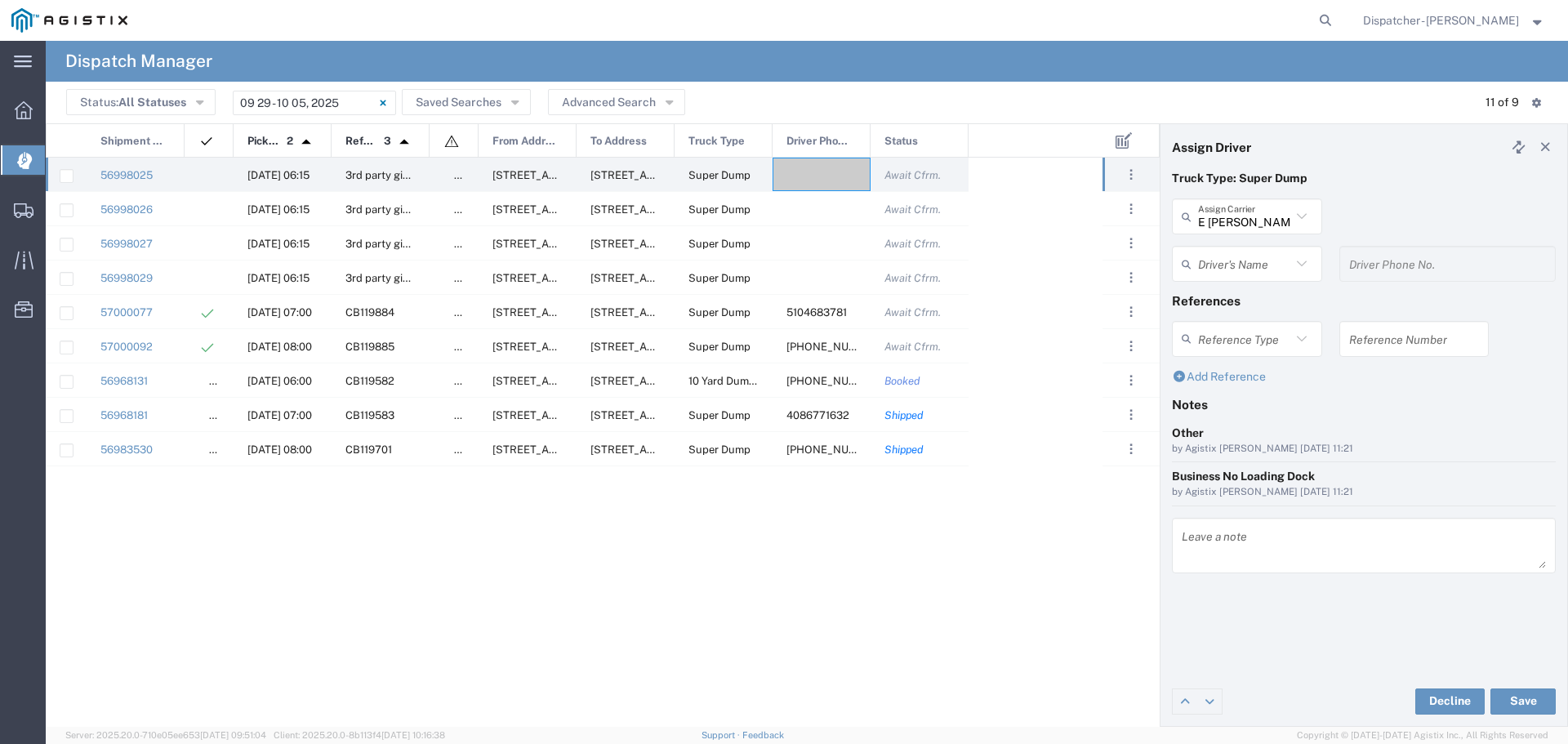
click at [1302, 214] on icon at bounding box center [1301, 215] width 21 height 21
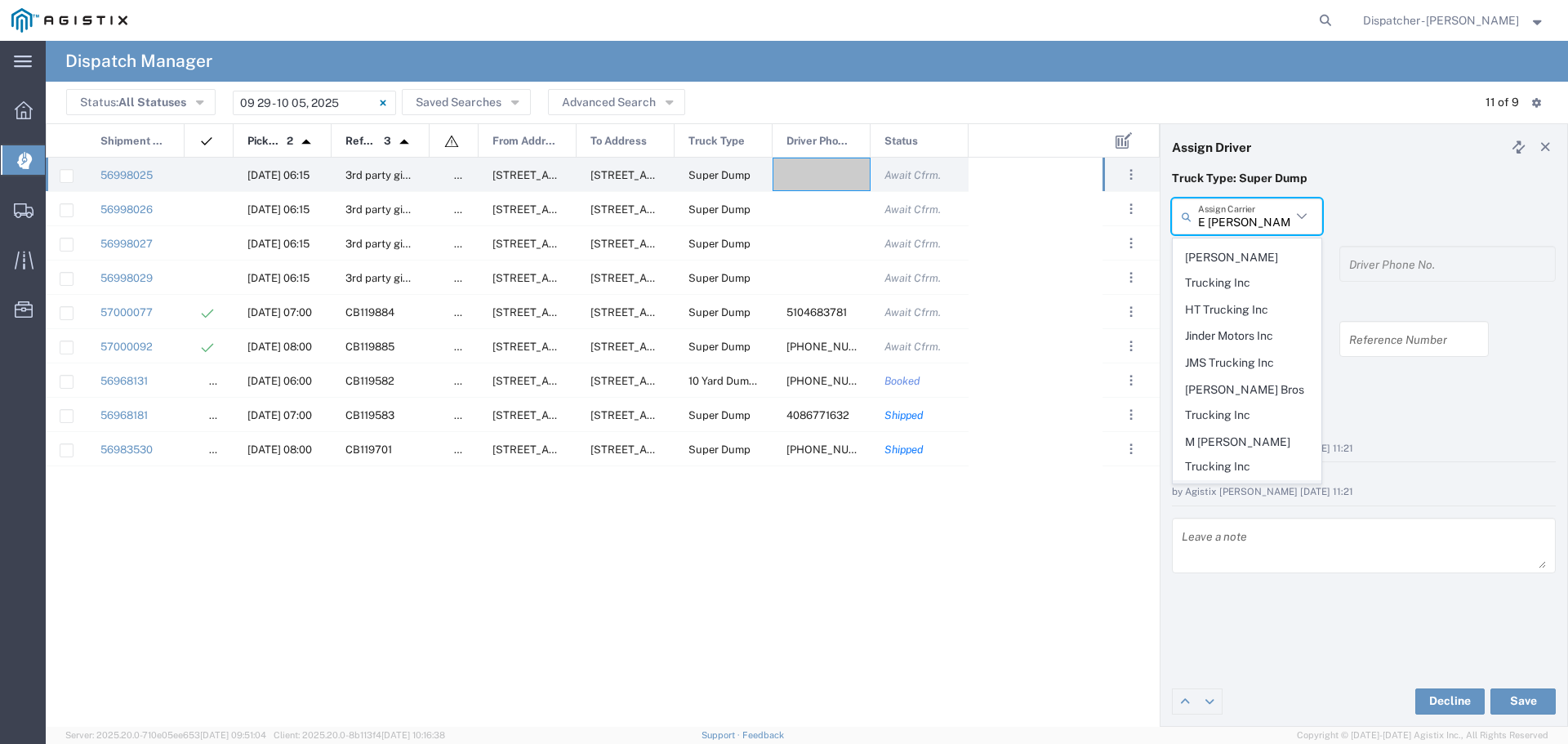
click at [1230, 481] on span "MAG Trucking" at bounding box center [1247, 494] width 147 height 26
type input "MAG Trucking"
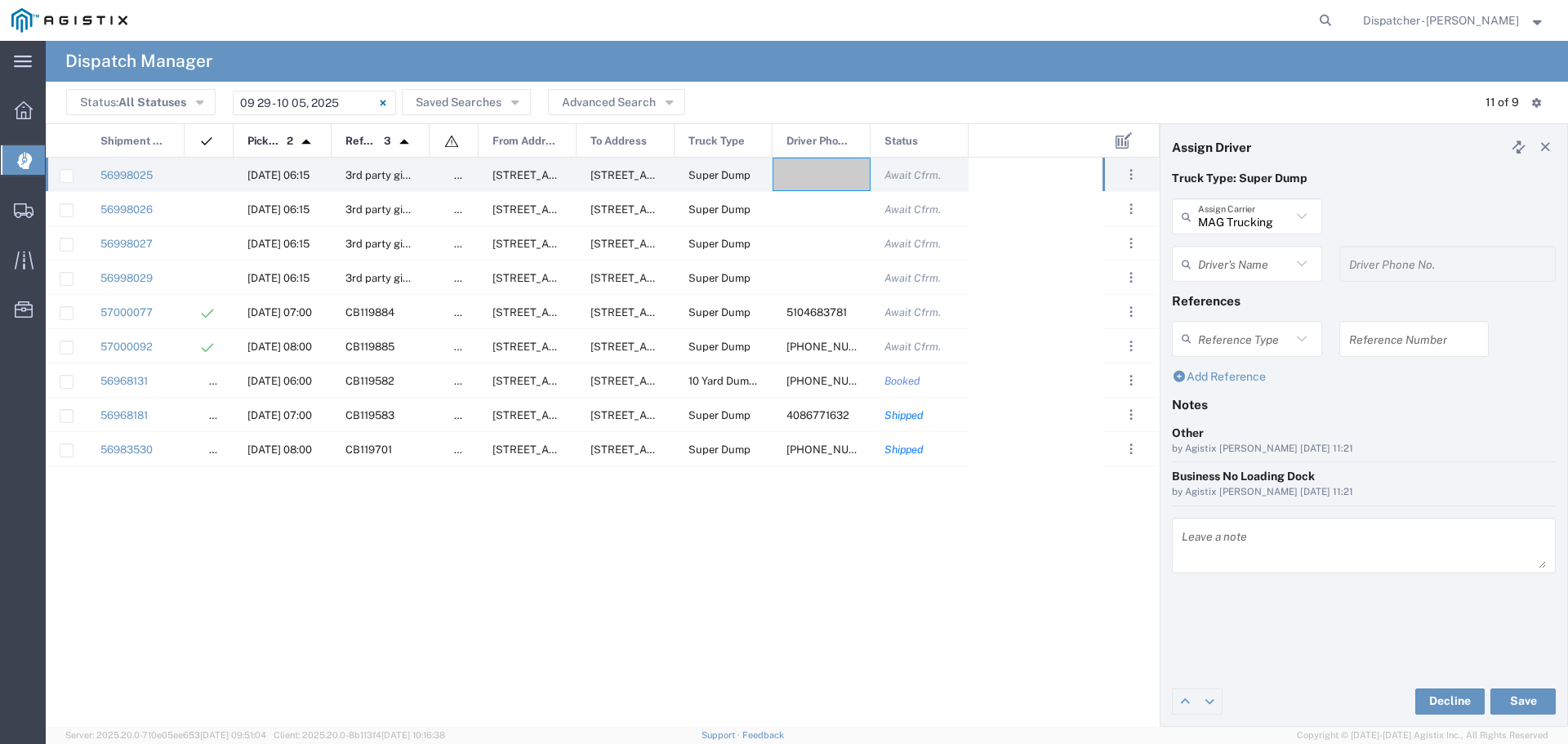
click at [1304, 262] on icon at bounding box center [1301, 263] width 21 height 21
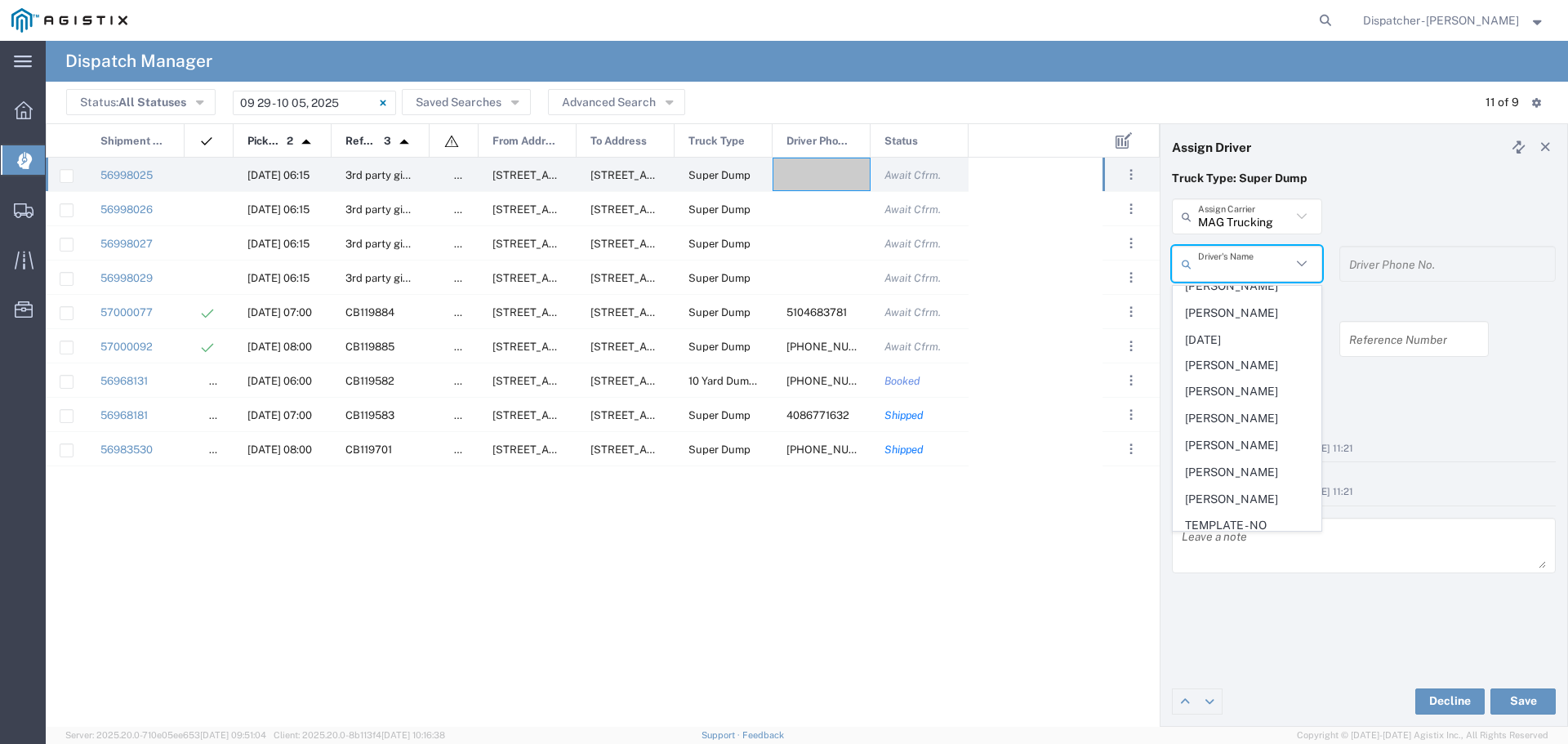
scroll to position [667, 0]
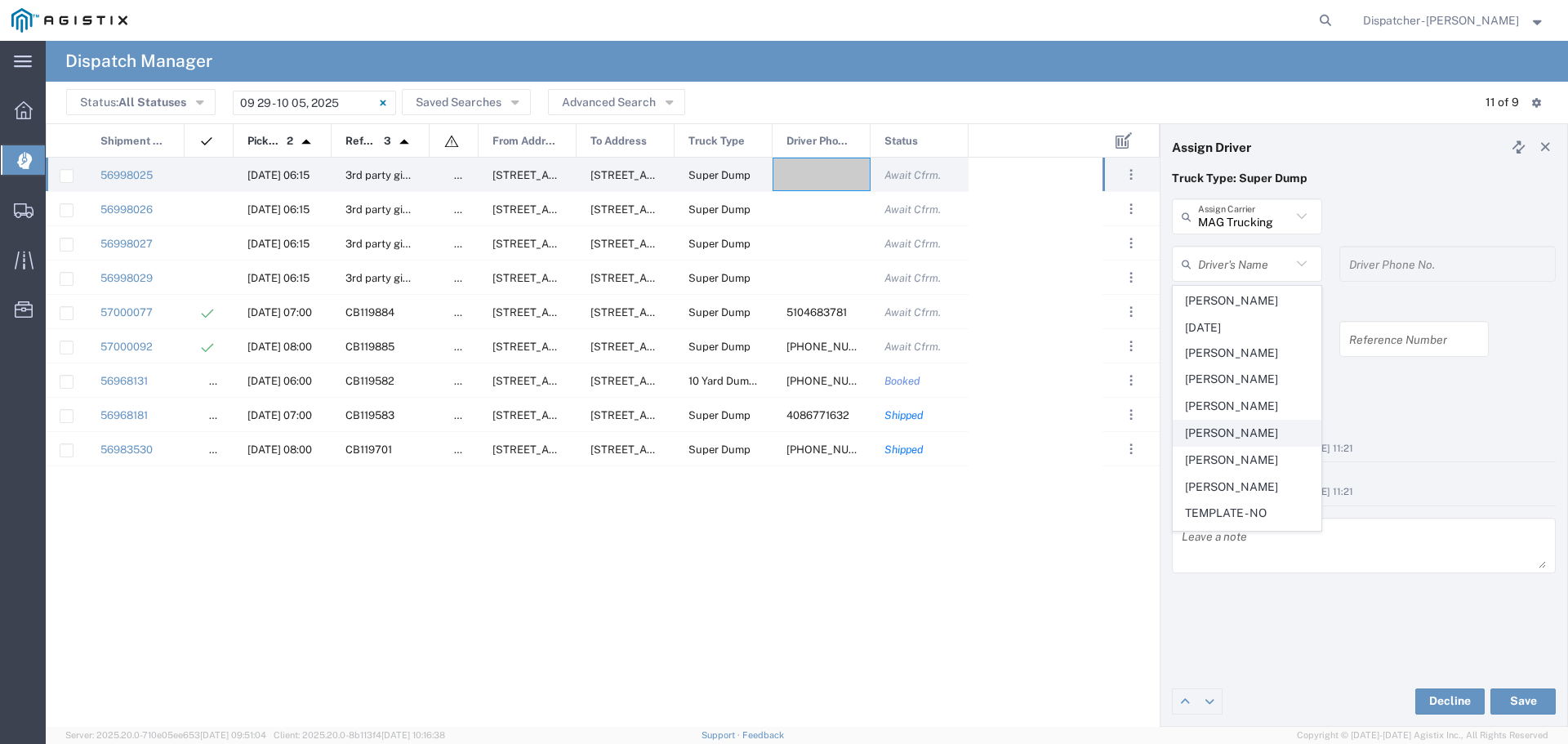
click at [1238, 445] on span "[PERSON_NAME]" at bounding box center [1247, 434] width 147 height 26
type input "[PERSON_NAME]"
type input "6692548814"
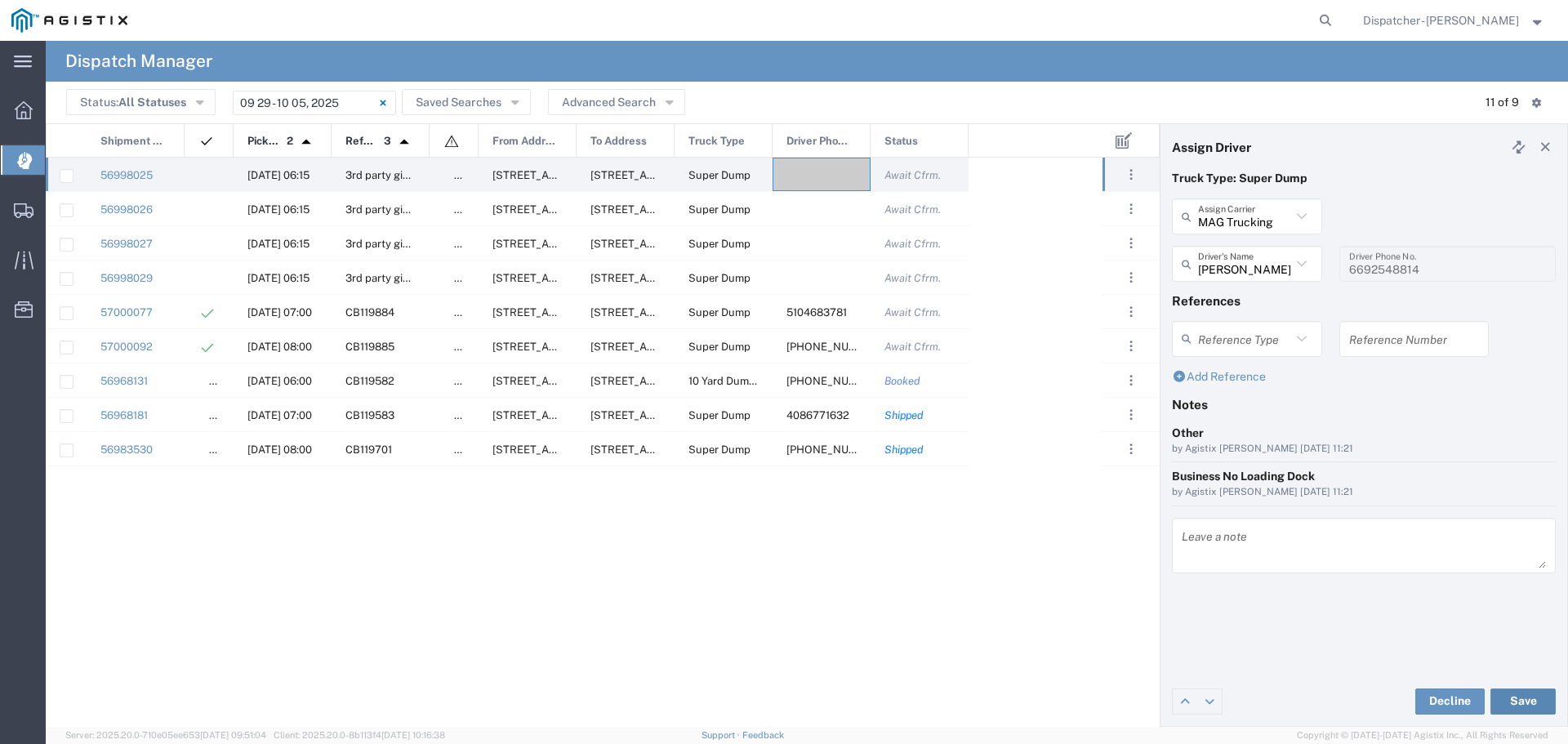
click at [1530, 696] on button "Save" at bounding box center [1523, 701] width 65 height 26
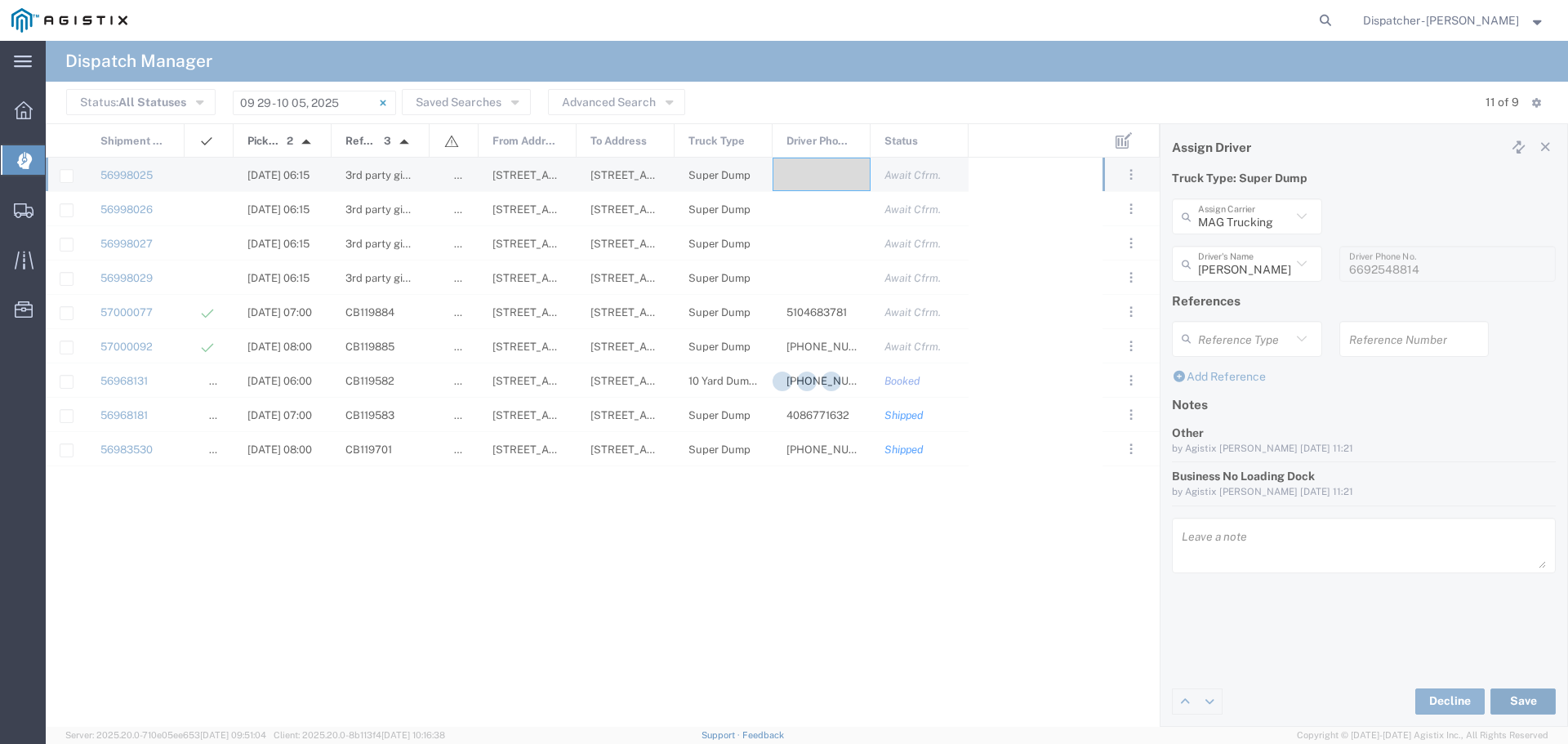
type input "MAG Trucking"
type input "[PERSON_NAME]"
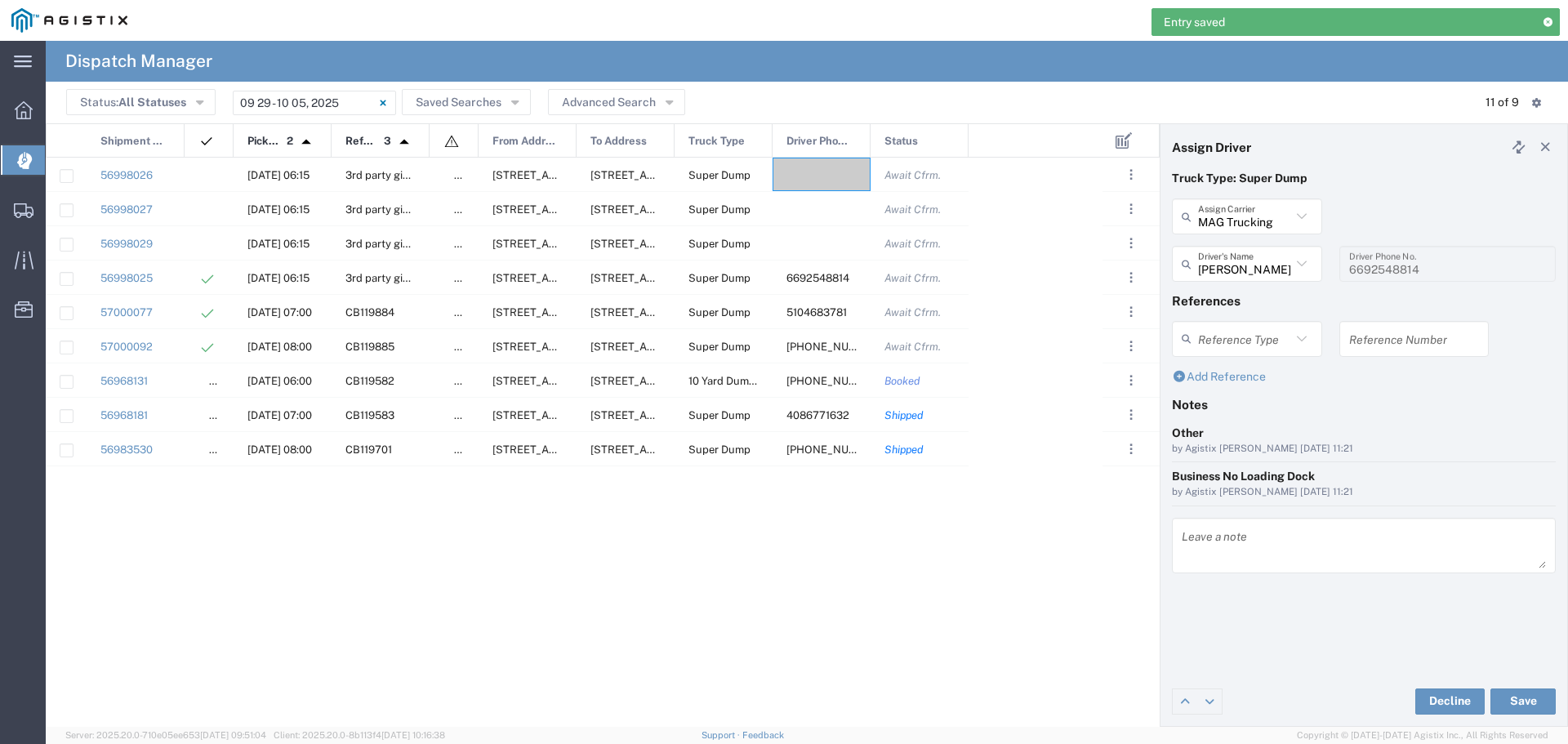
click at [1303, 261] on icon at bounding box center [1301, 263] width 21 height 21
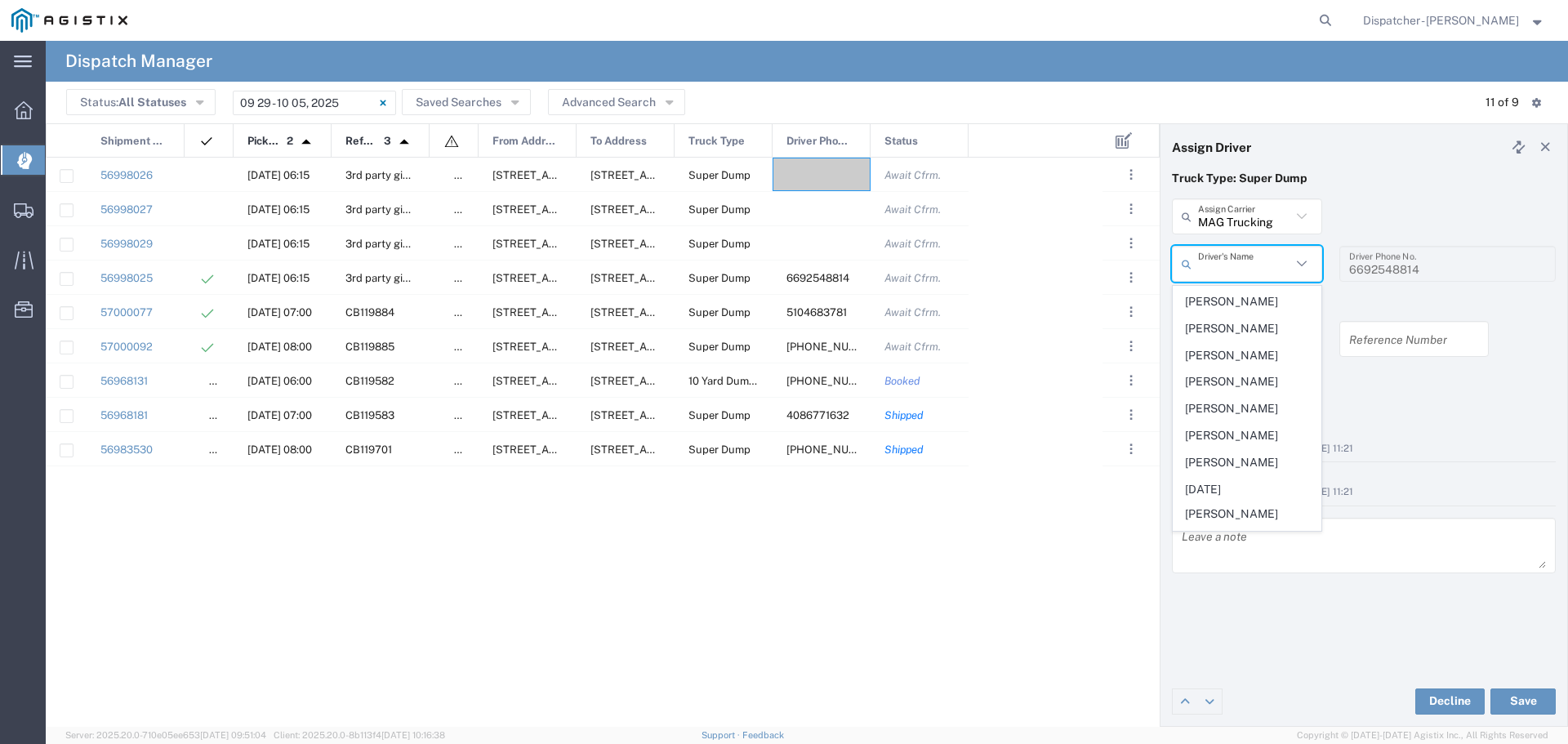
scroll to position [488, 0]
click at [1216, 304] on span "[PERSON_NAME]" at bounding box center [1247, 292] width 147 height 26
type input "[PERSON_NAME]"
type input "[PHONE_NUMBER]"
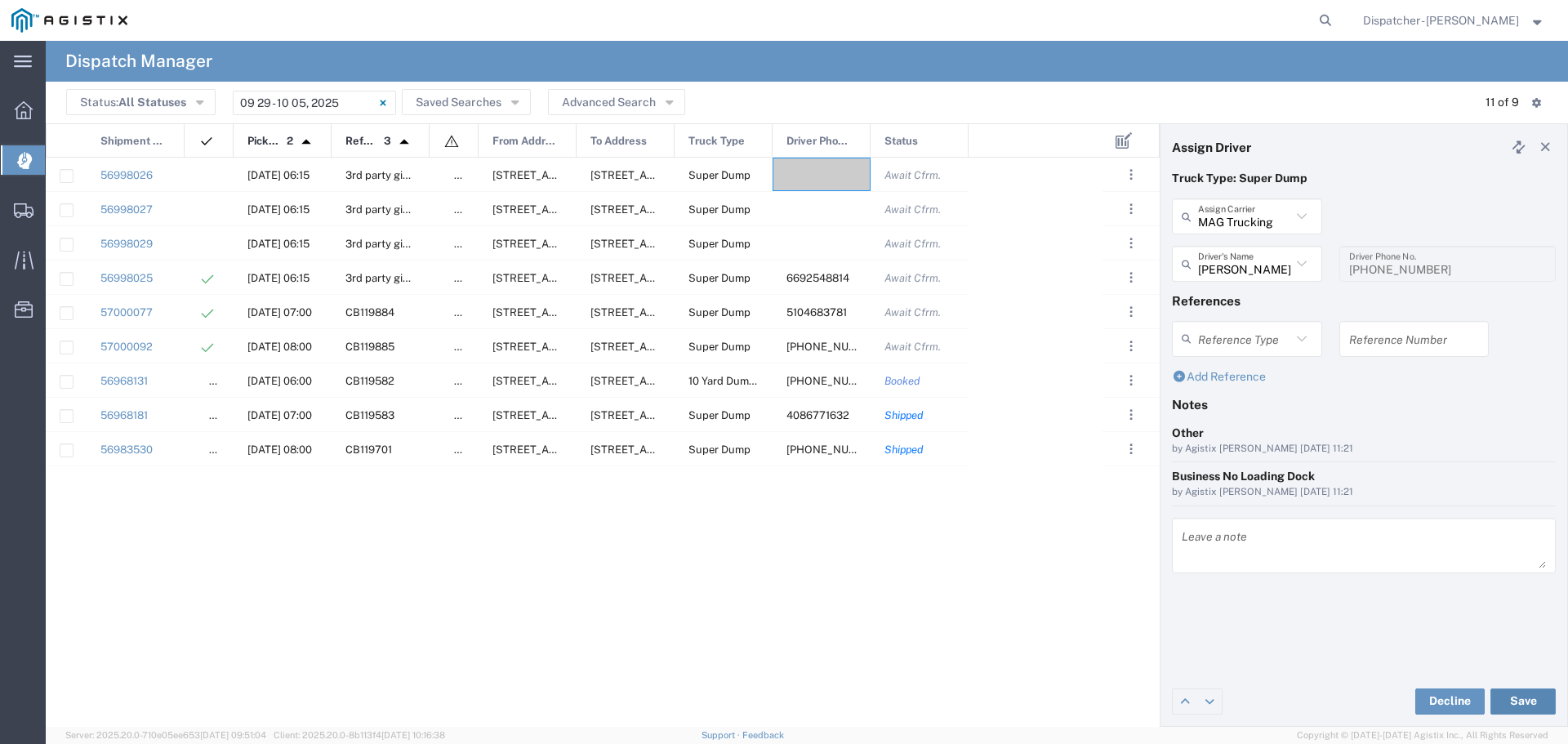
click at [1533, 696] on button "Save" at bounding box center [1523, 701] width 65 height 26
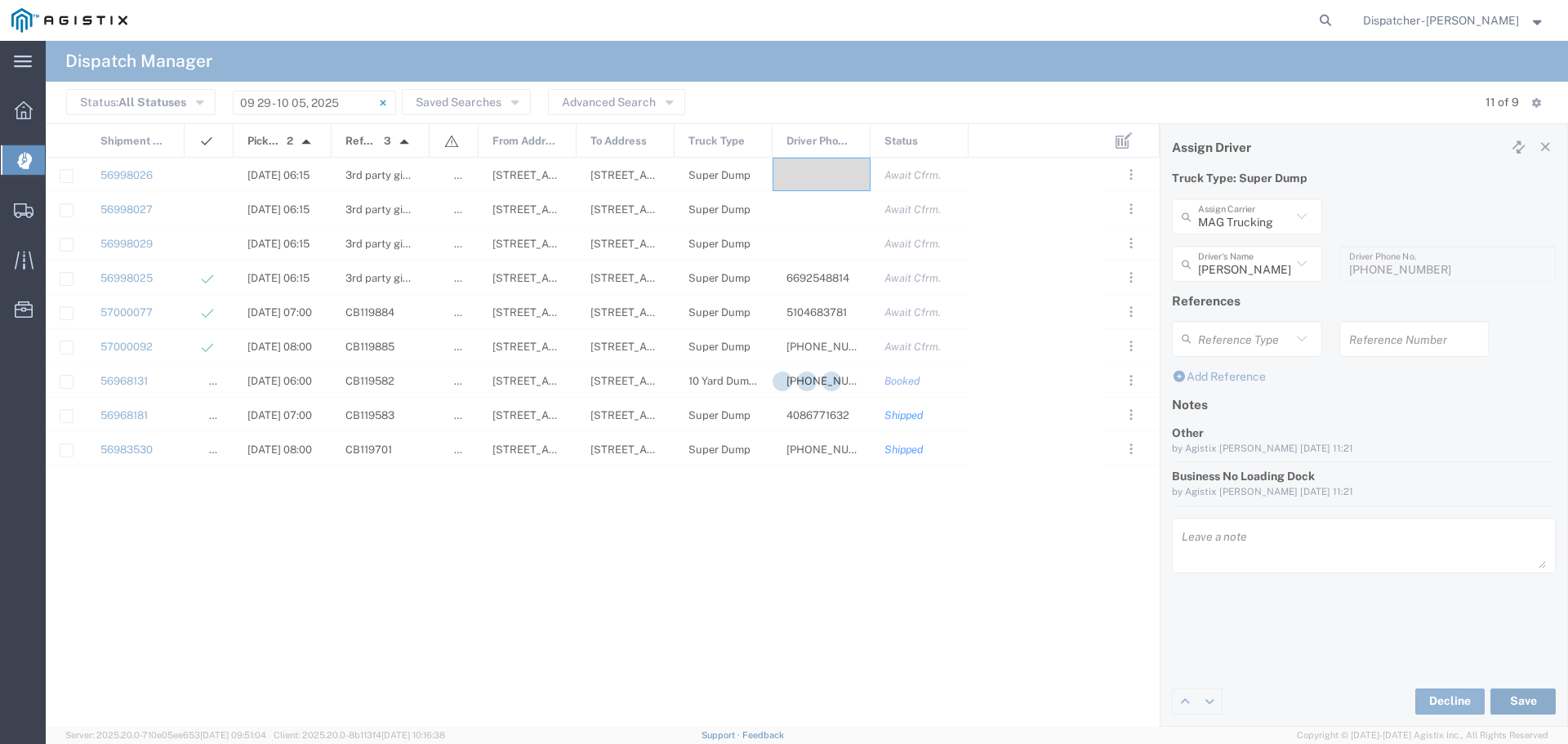
type input "[PERSON_NAME]"
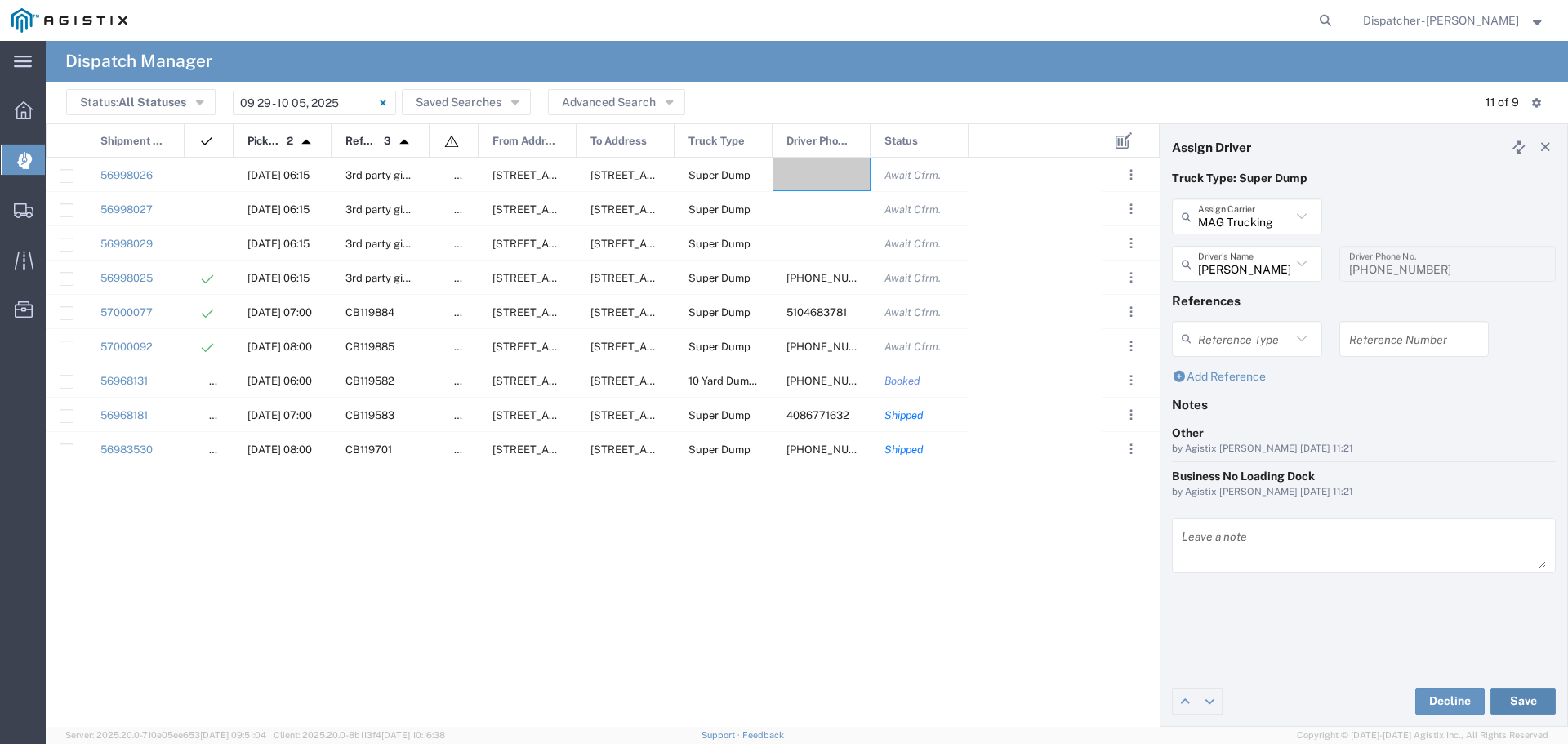
click at [1514, 696] on button "Save" at bounding box center [1523, 701] width 65 height 26
click at [795, 203] on div at bounding box center [822, 208] width 98 height 34
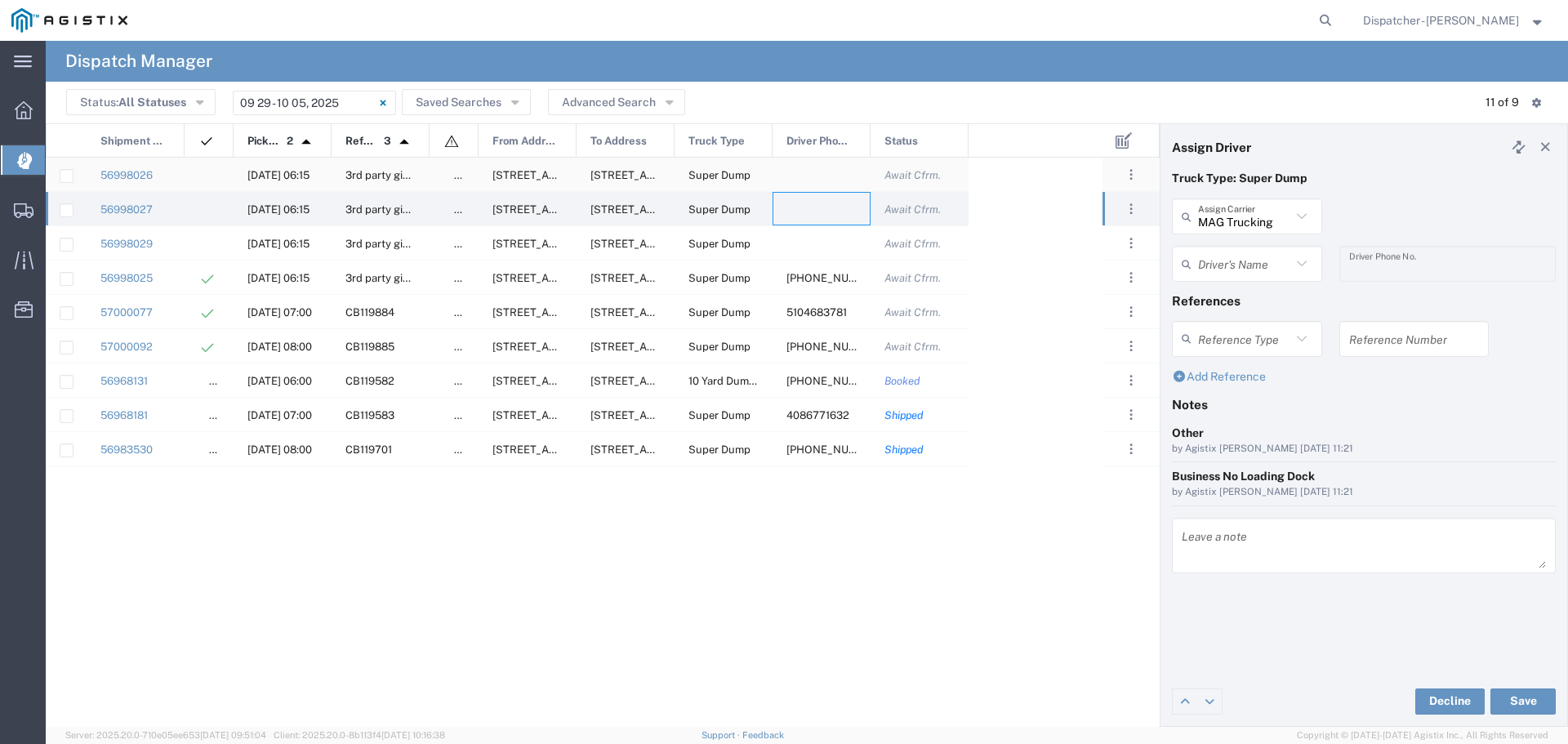
click at [806, 173] on div at bounding box center [822, 175] width 98 height 34
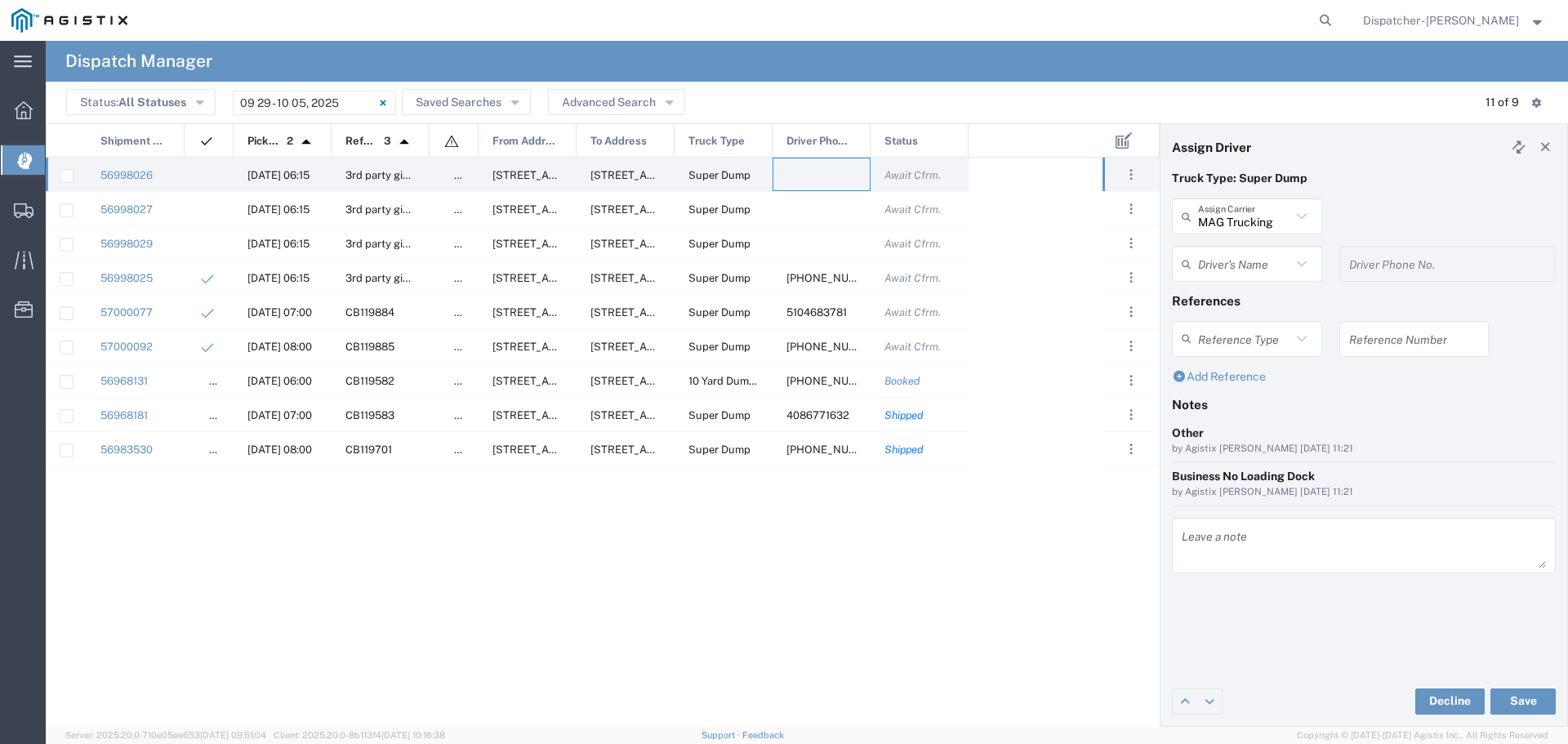
click at [1305, 256] on icon at bounding box center [1301, 263] width 21 height 21
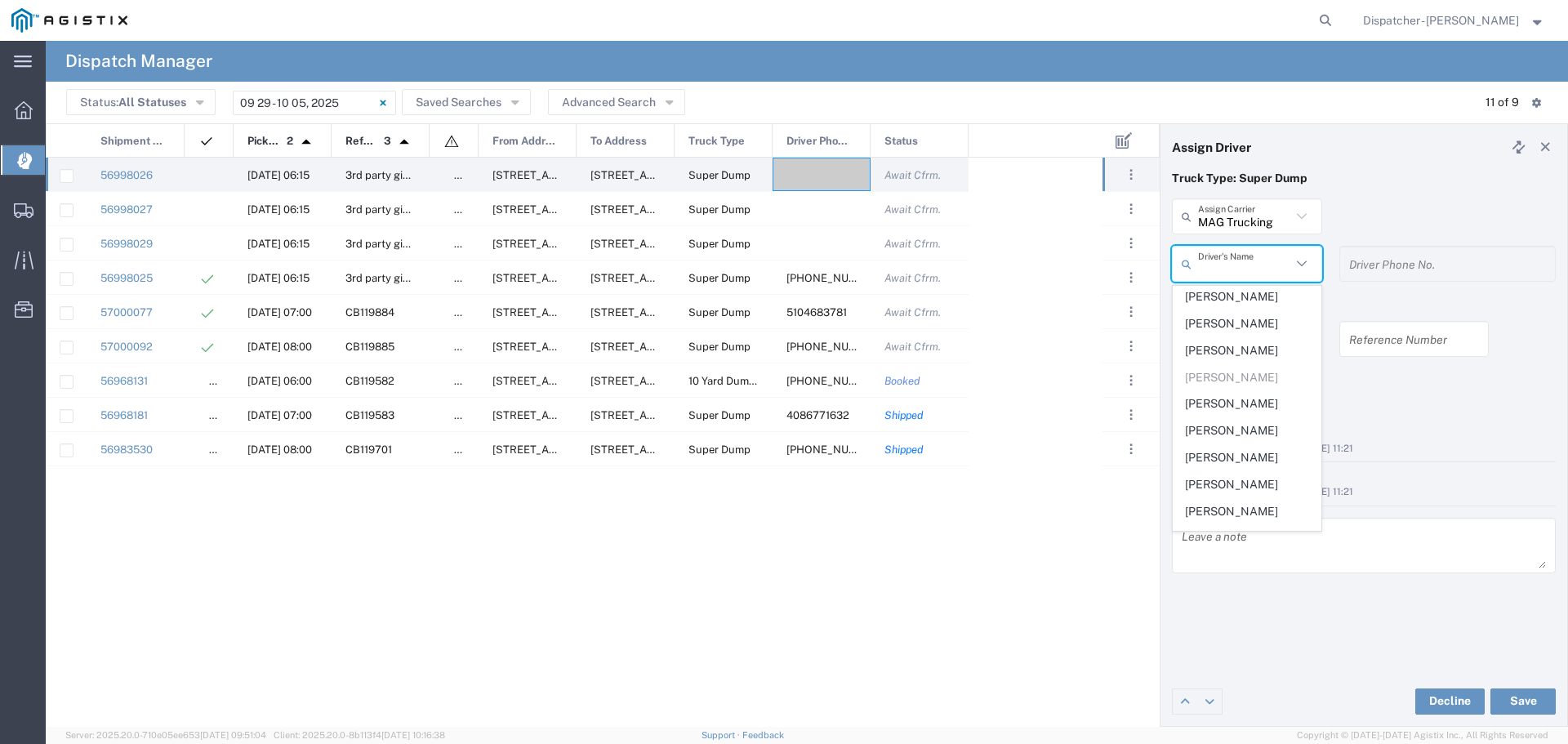
scroll to position [404, 0]
click at [1222, 362] on span "[PERSON_NAME]" at bounding box center [1247, 349] width 147 height 26
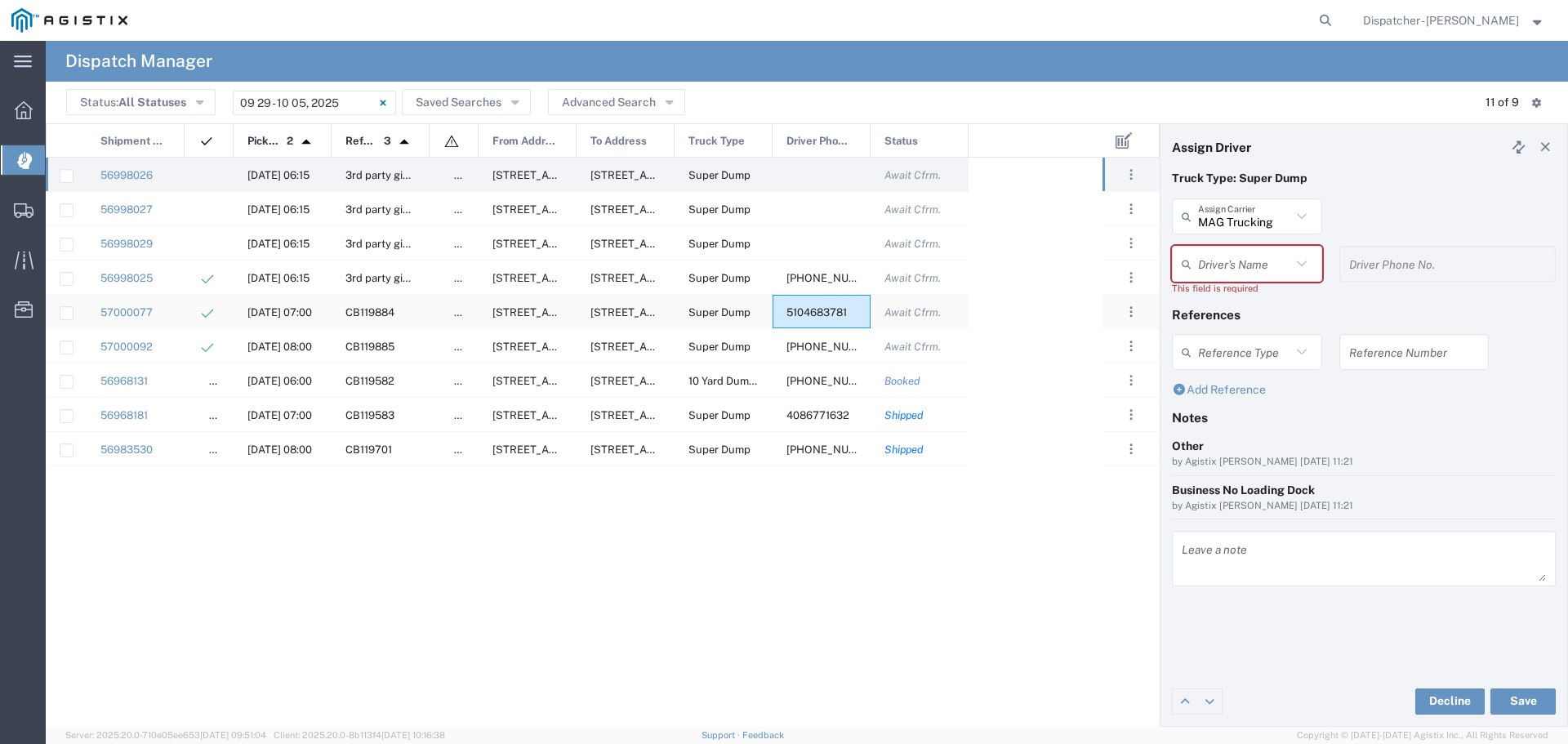
click at [812, 310] on span "5104683781" at bounding box center [817, 312] width 61 height 12
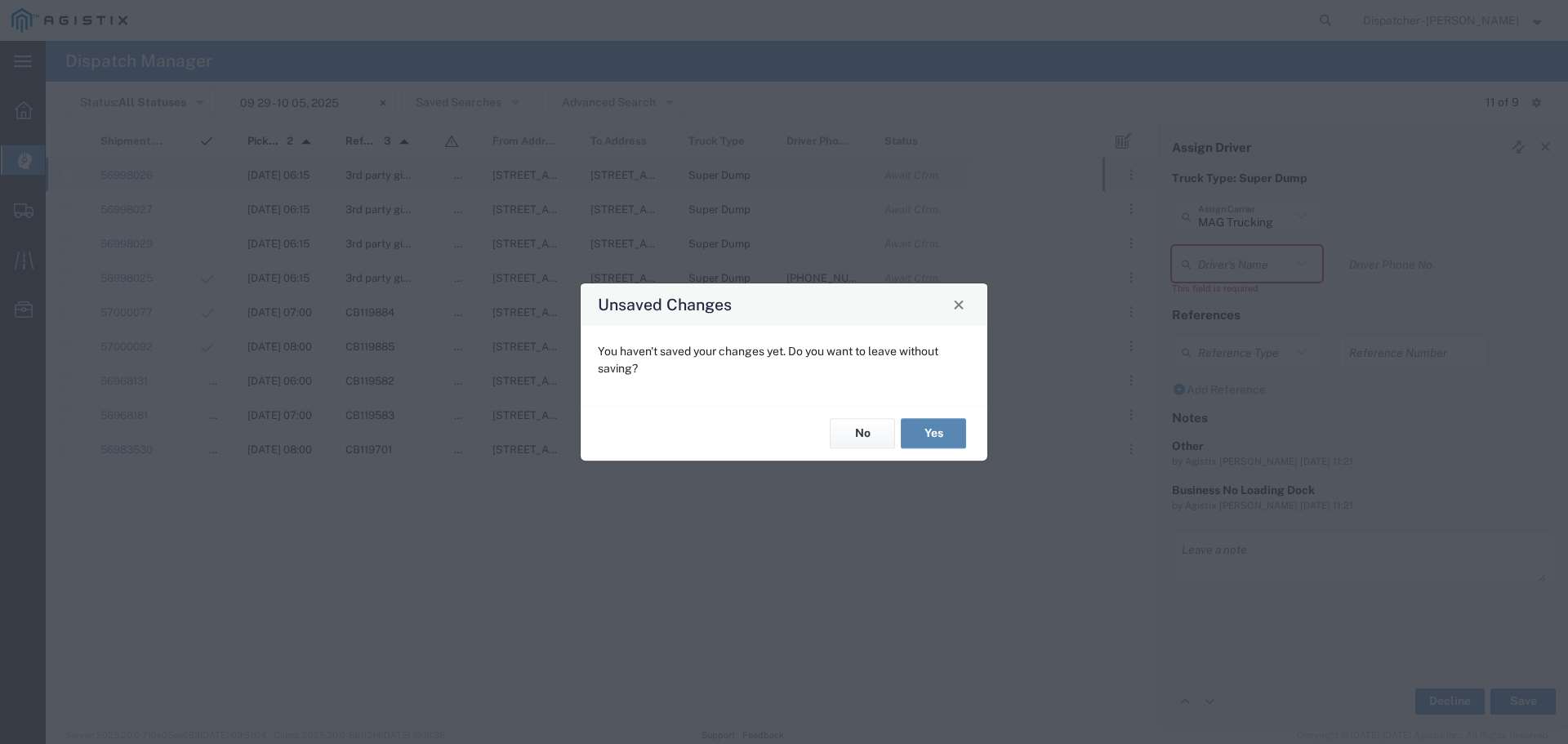
click at [923, 433] on button "Yes" at bounding box center [934, 434] width 65 height 30
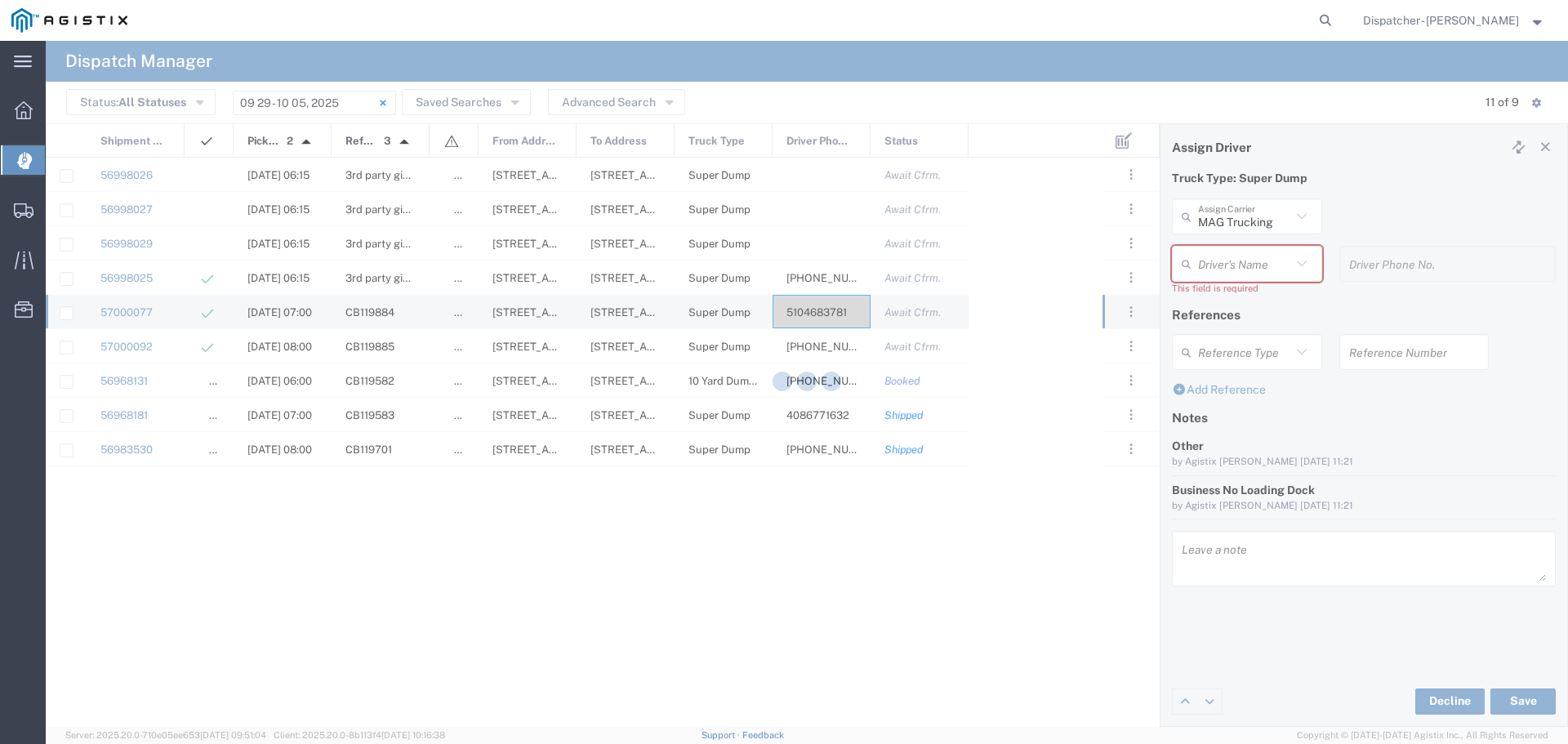
type input "[PERSON_NAME]"
type input "5104683781"
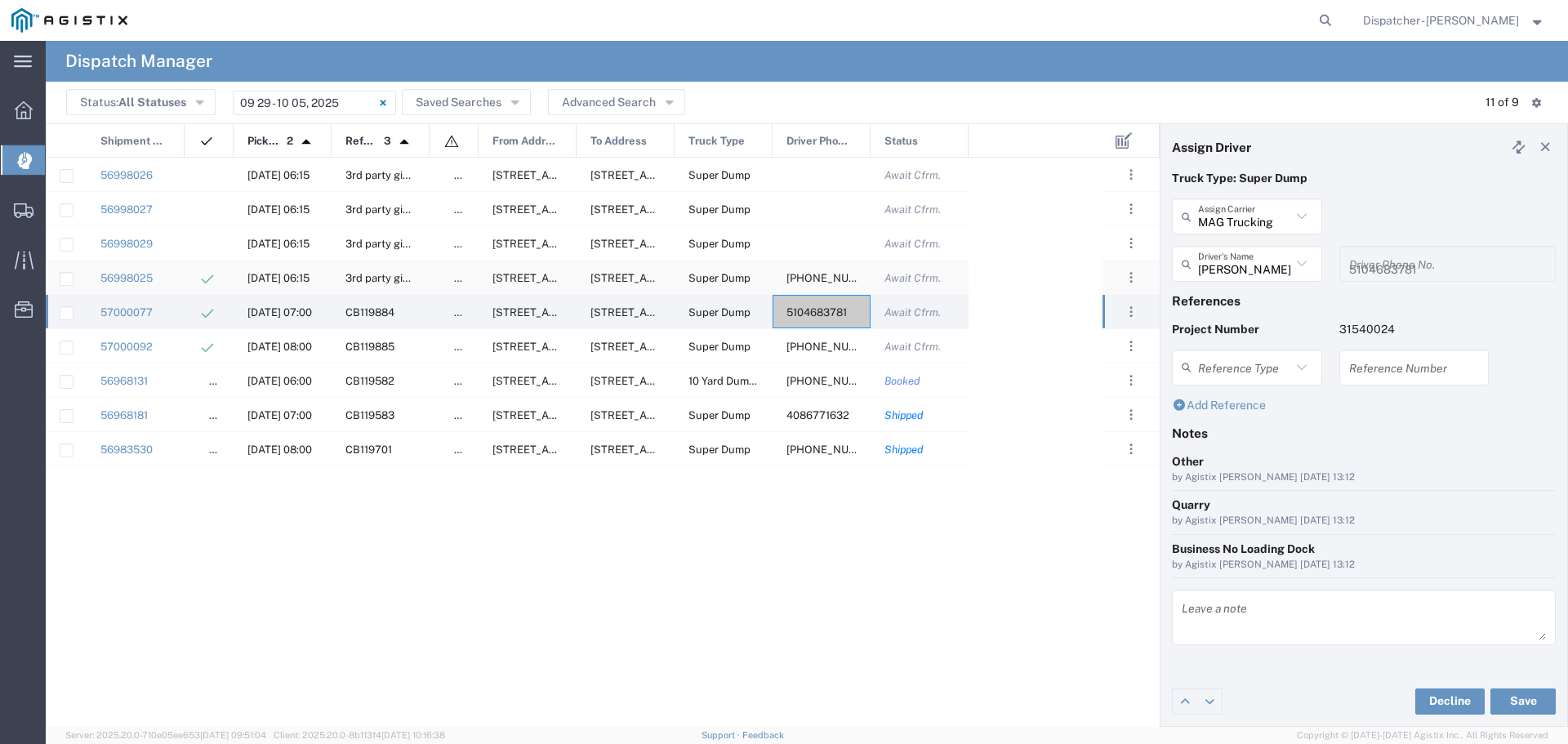
click at [691, 275] on span "Super Dump" at bounding box center [719, 278] width 63 height 12
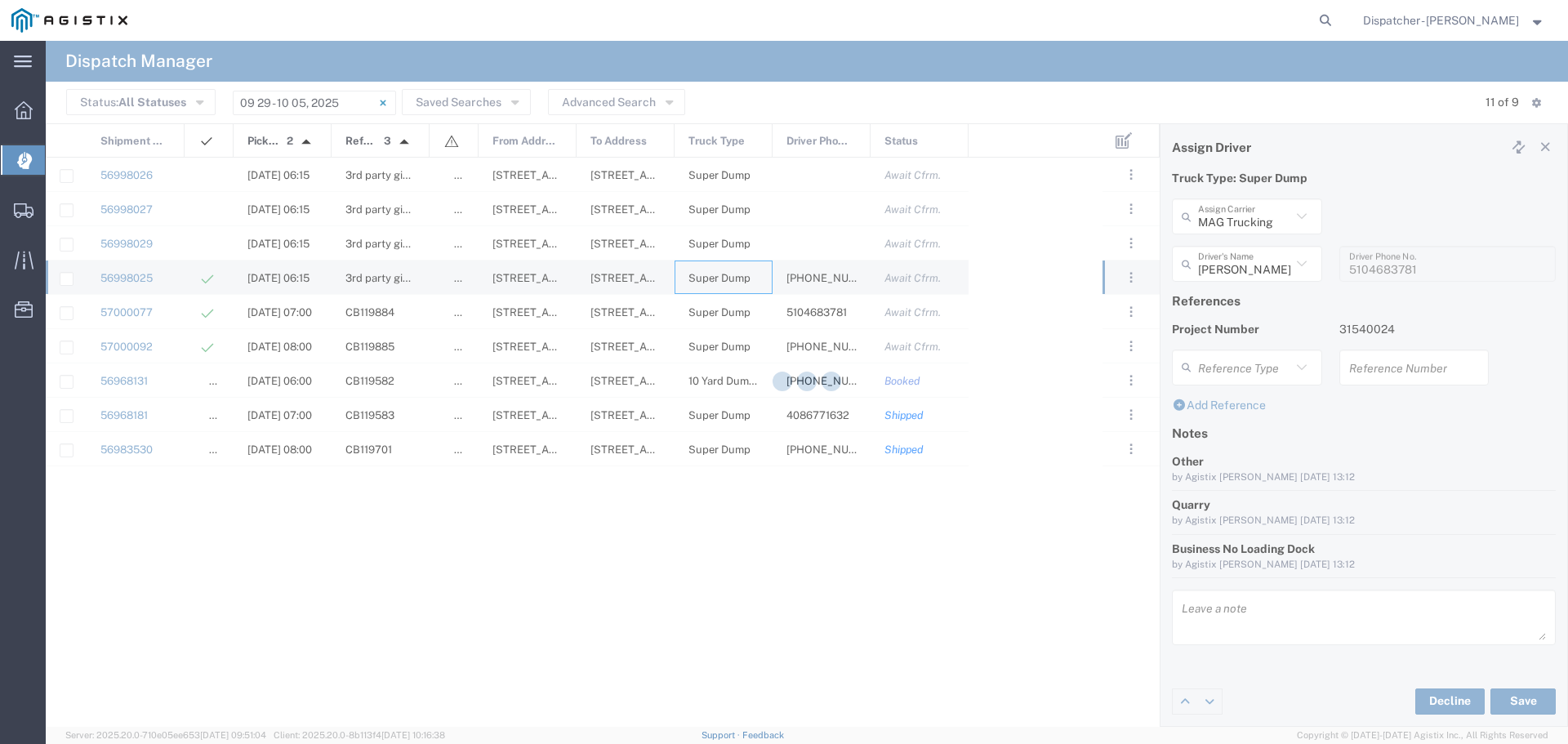
type input "[PERSON_NAME]"
type input "[PHONE_NUMBER]"
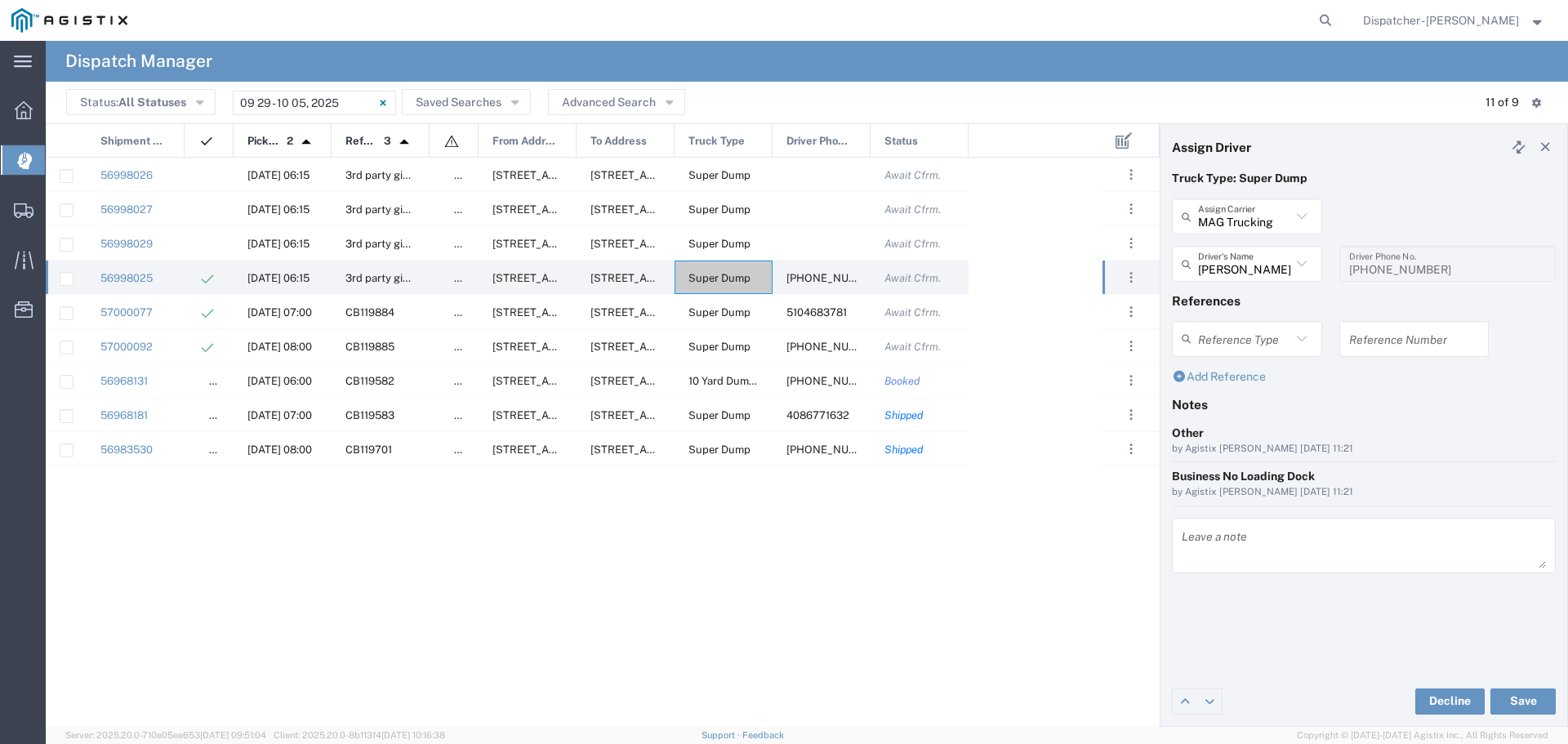
click at [1307, 263] on icon at bounding box center [1301, 263] width 21 height 21
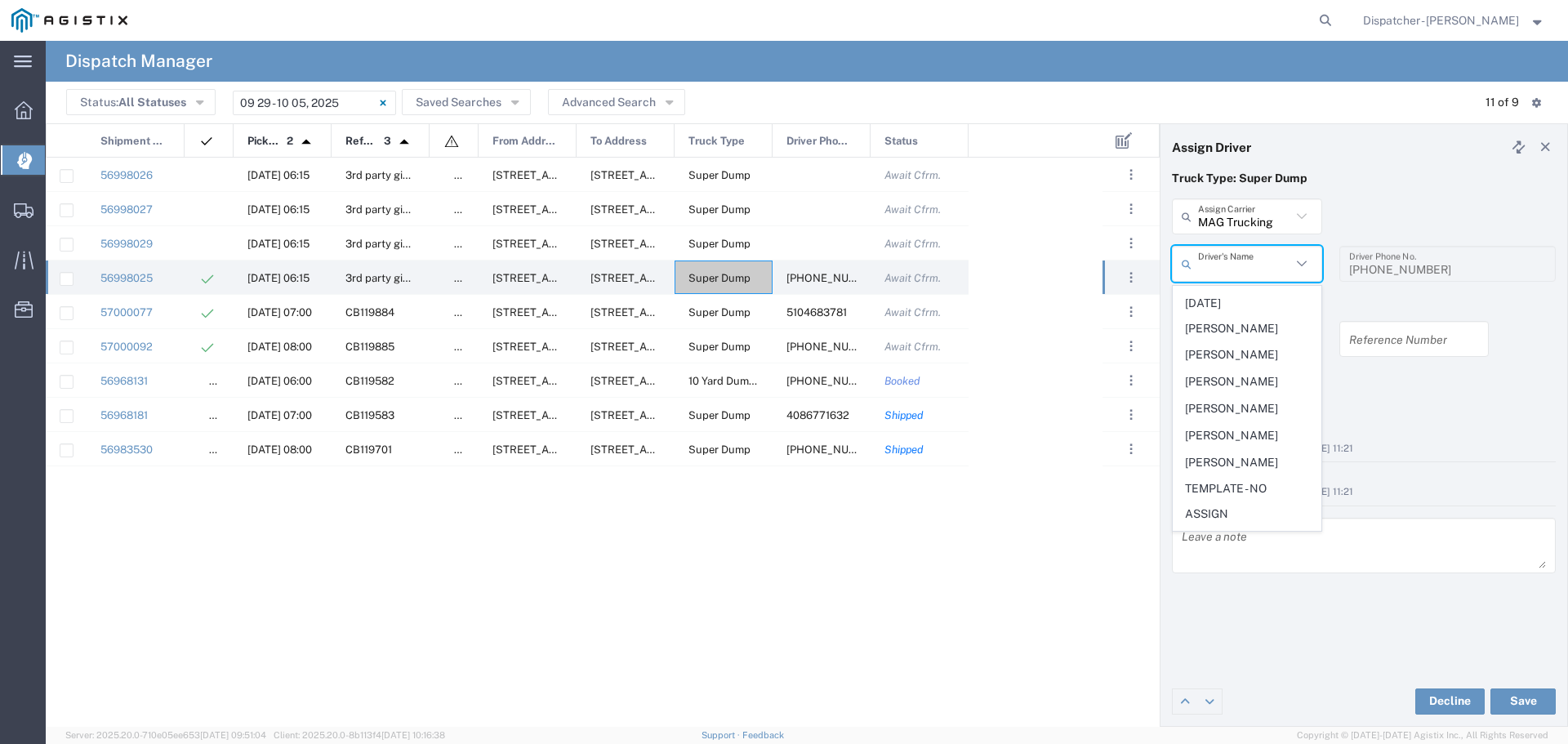
scroll to position [694, 0]
click at [1231, 418] on span "[PERSON_NAME]" at bounding box center [1247, 405] width 147 height 26
type input "[PERSON_NAME]"
type input "6692548814"
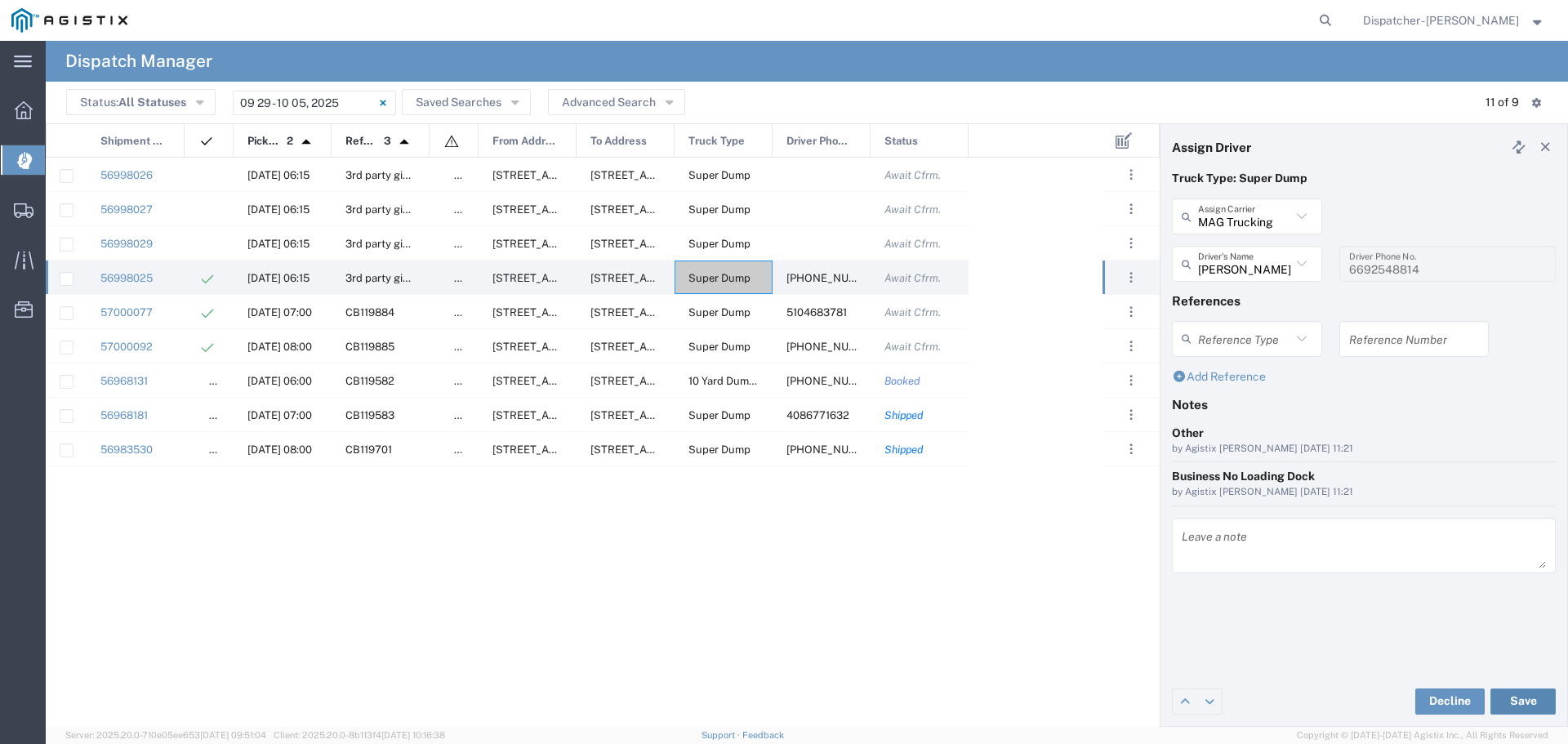
click at [1530, 692] on button "Save" at bounding box center [1523, 701] width 65 height 26
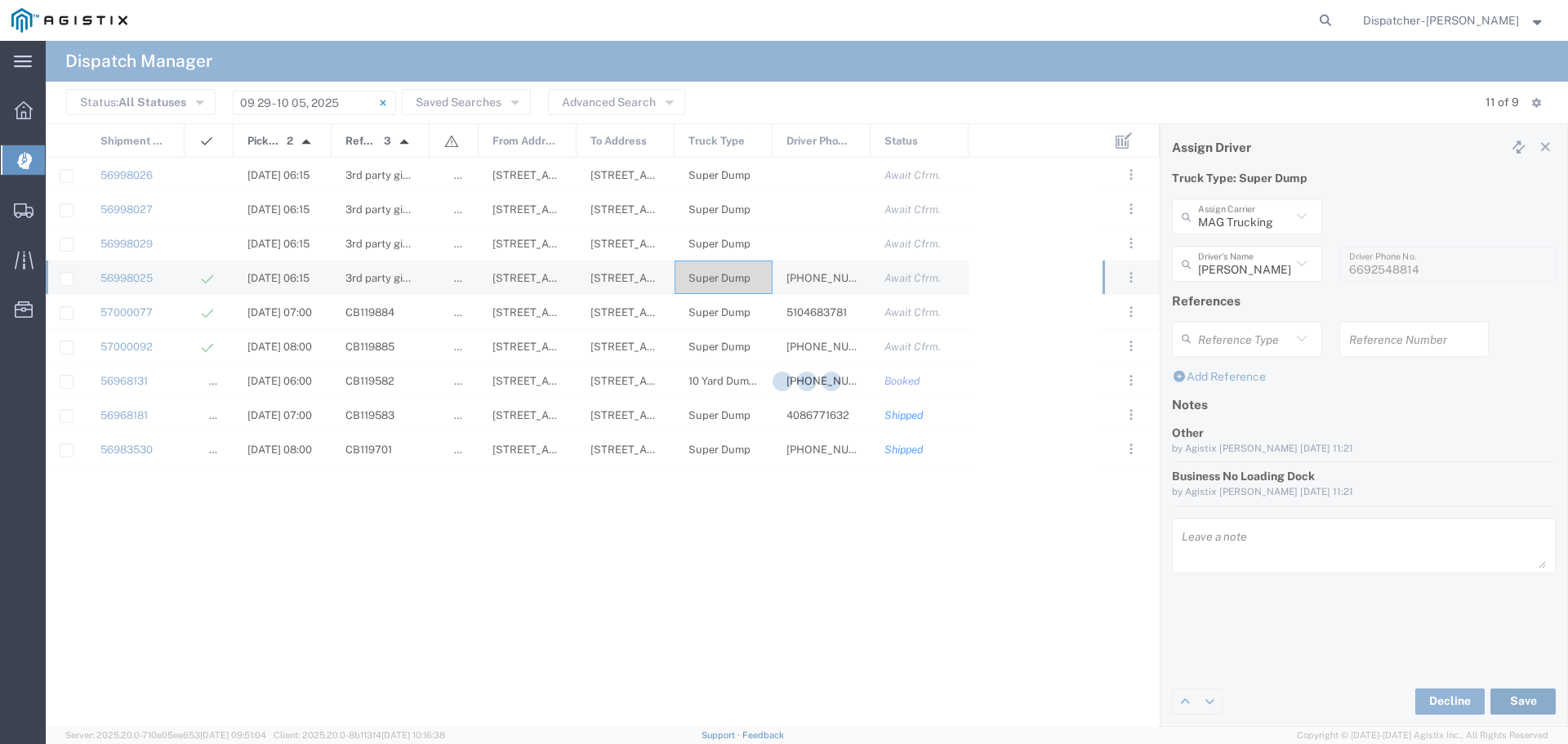
type input "[PERSON_NAME]"
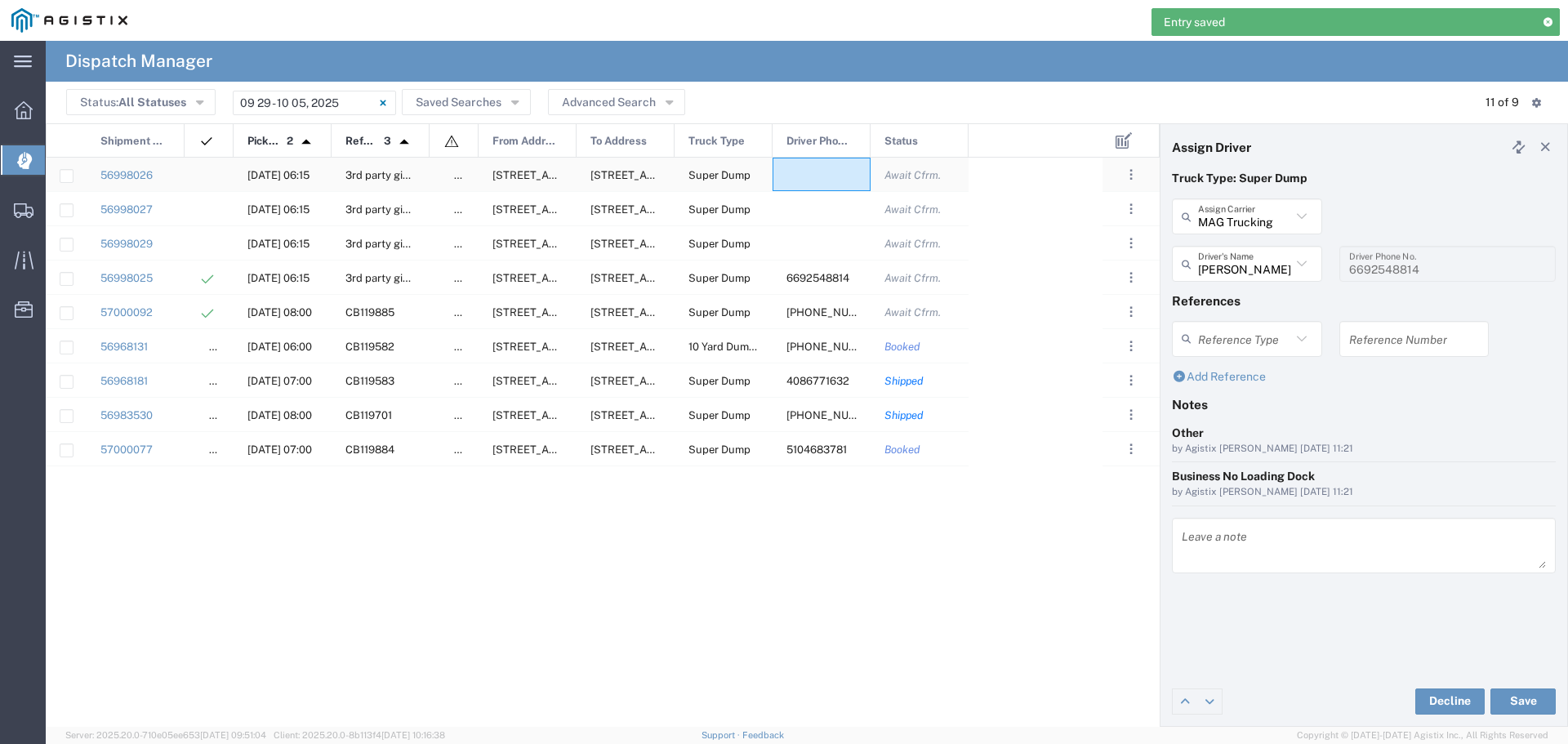
click at [807, 173] on div at bounding box center [822, 175] width 98 height 34
click at [1303, 263] on icon at bounding box center [1301, 263] width 21 height 21
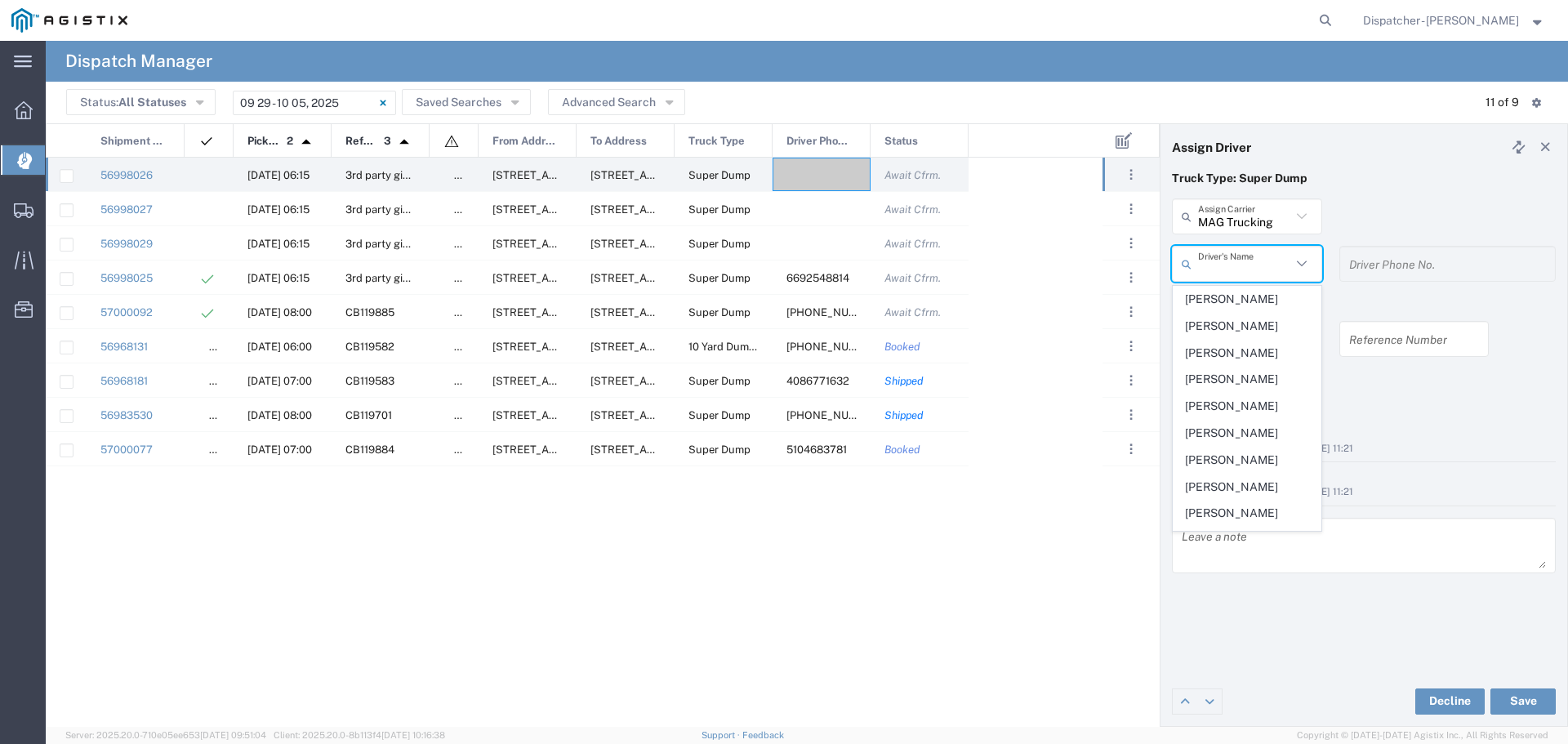
scroll to position [420, 0]
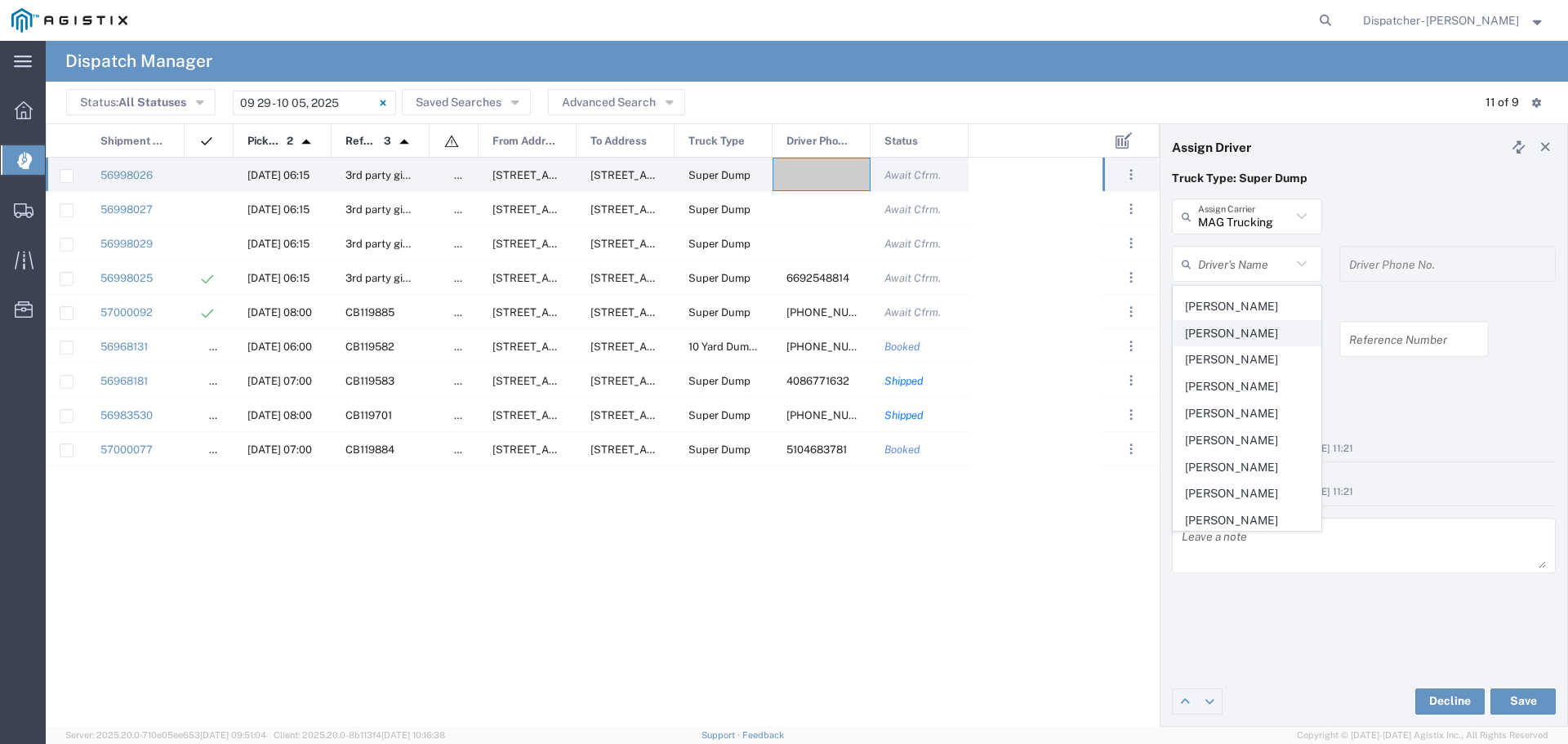
click at [1257, 346] on span "[PERSON_NAME]" at bounding box center [1247, 333] width 147 height 26
type input "[PERSON_NAME]"
type input "[PHONE_NUMBER]"
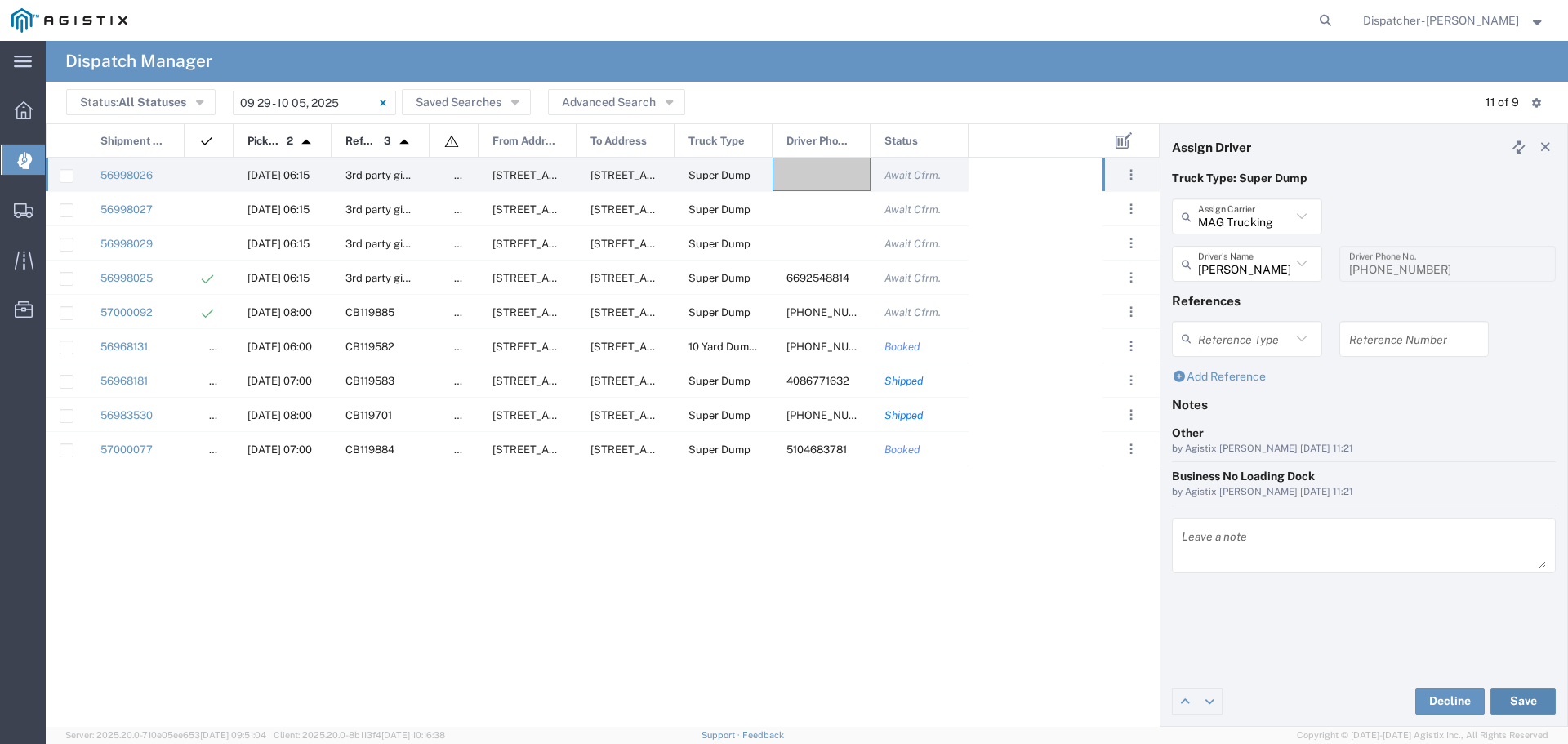
click at [1529, 703] on button "Save" at bounding box center [1523, 701] width 65 height 26
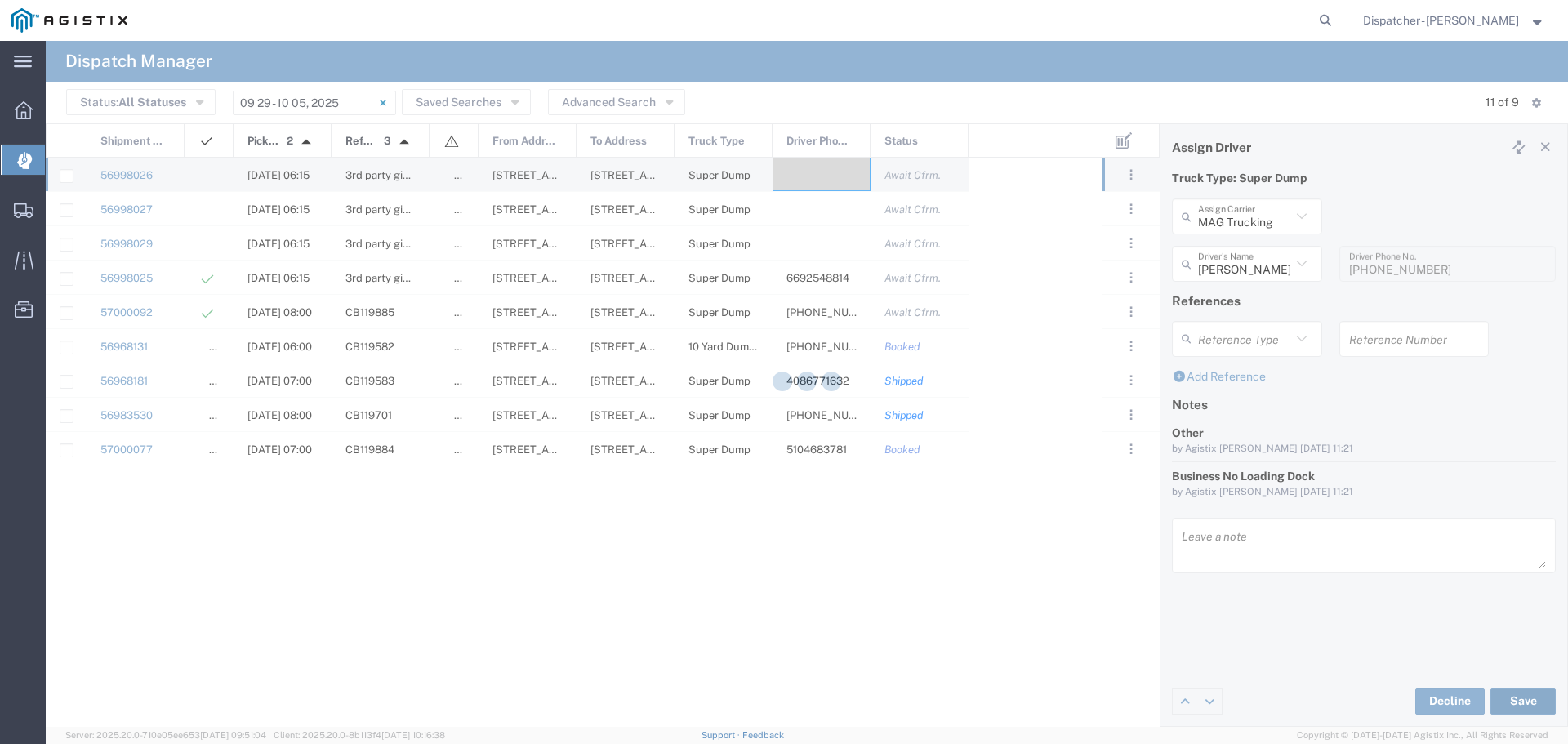
type input "[PERSON_NAME]"
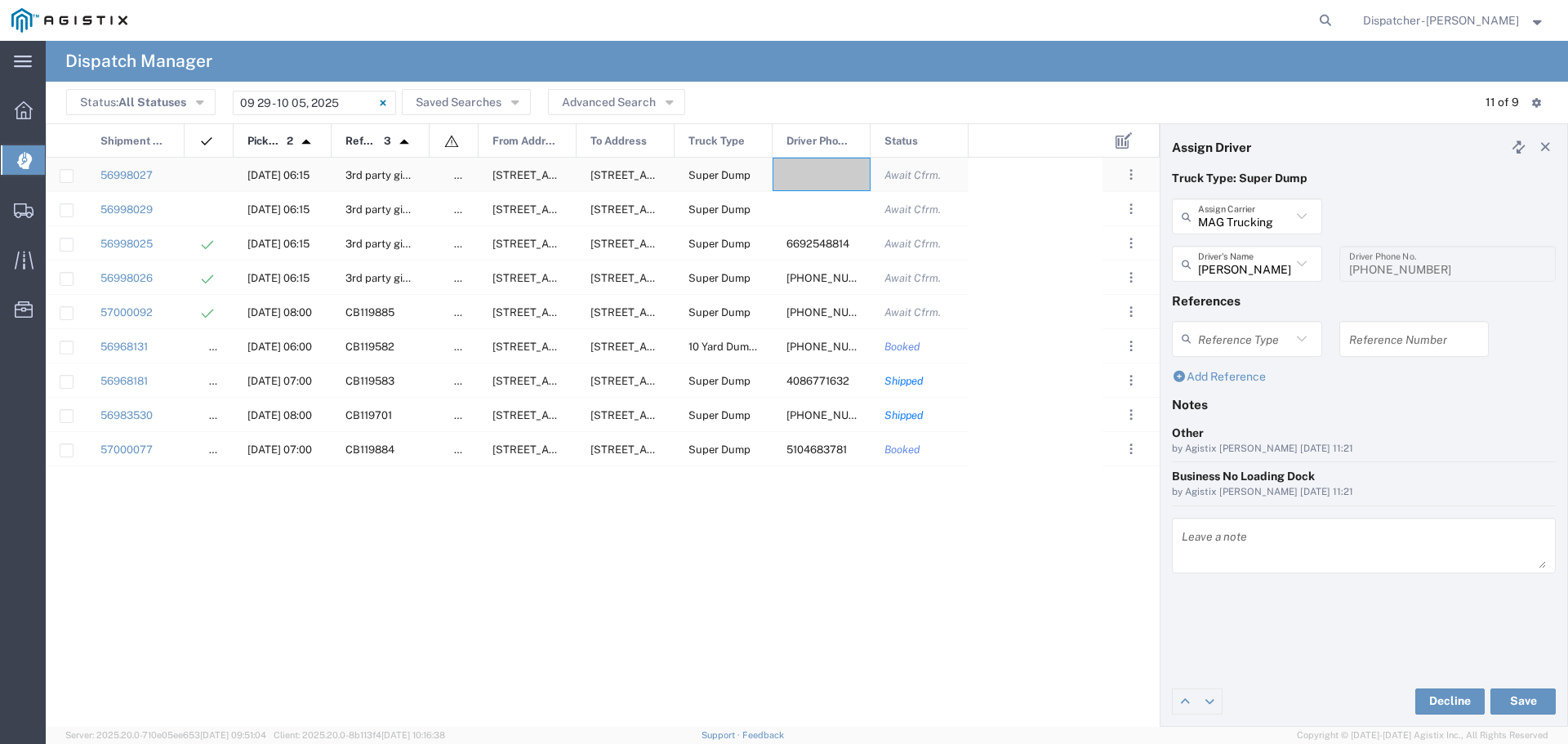
click at [820, 173] on div at bounding box center [822, 175] width 98 height 34
click at [1302, 260] on icon at bounding box center [1301, 263] width 21 height 21
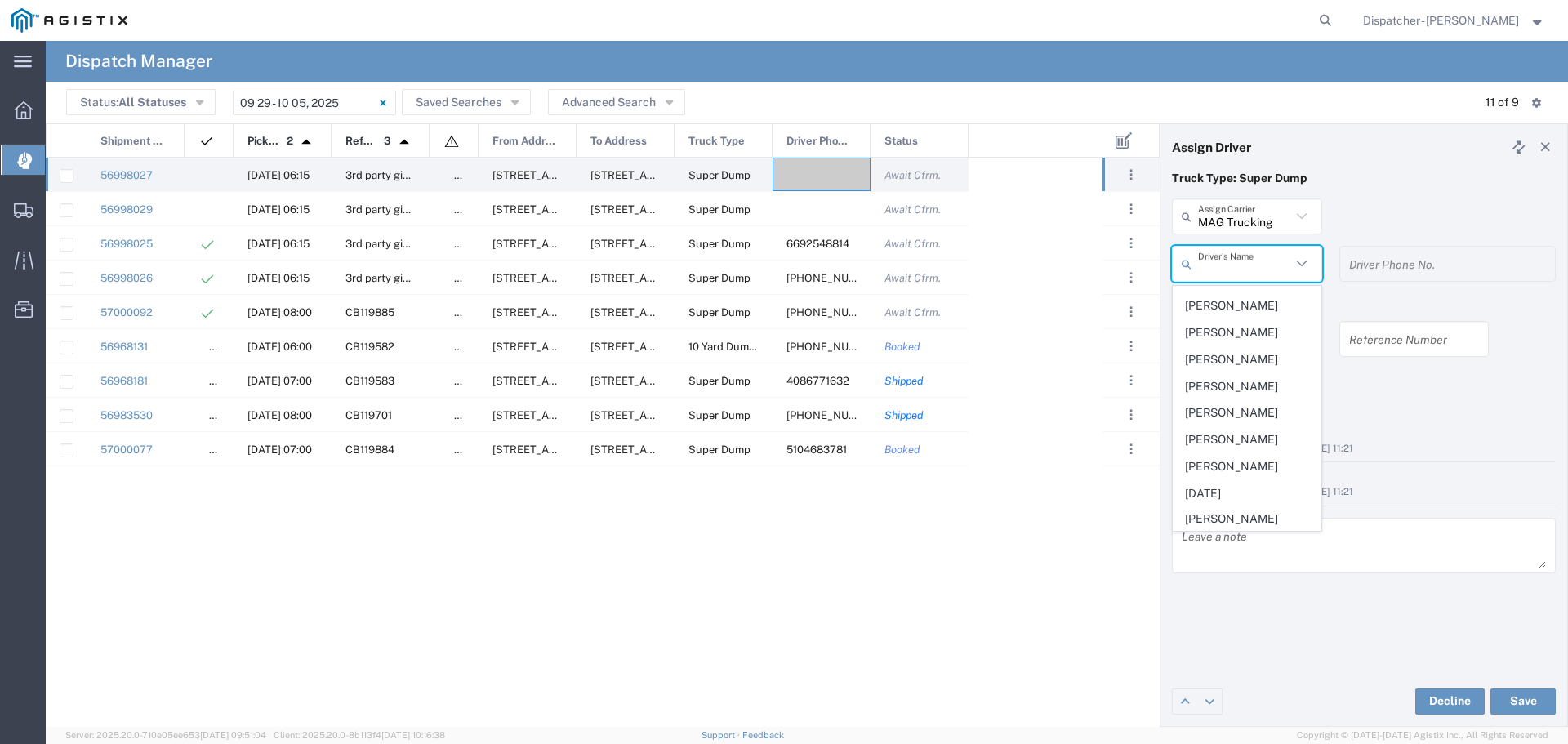
scroll to position [509, 0]
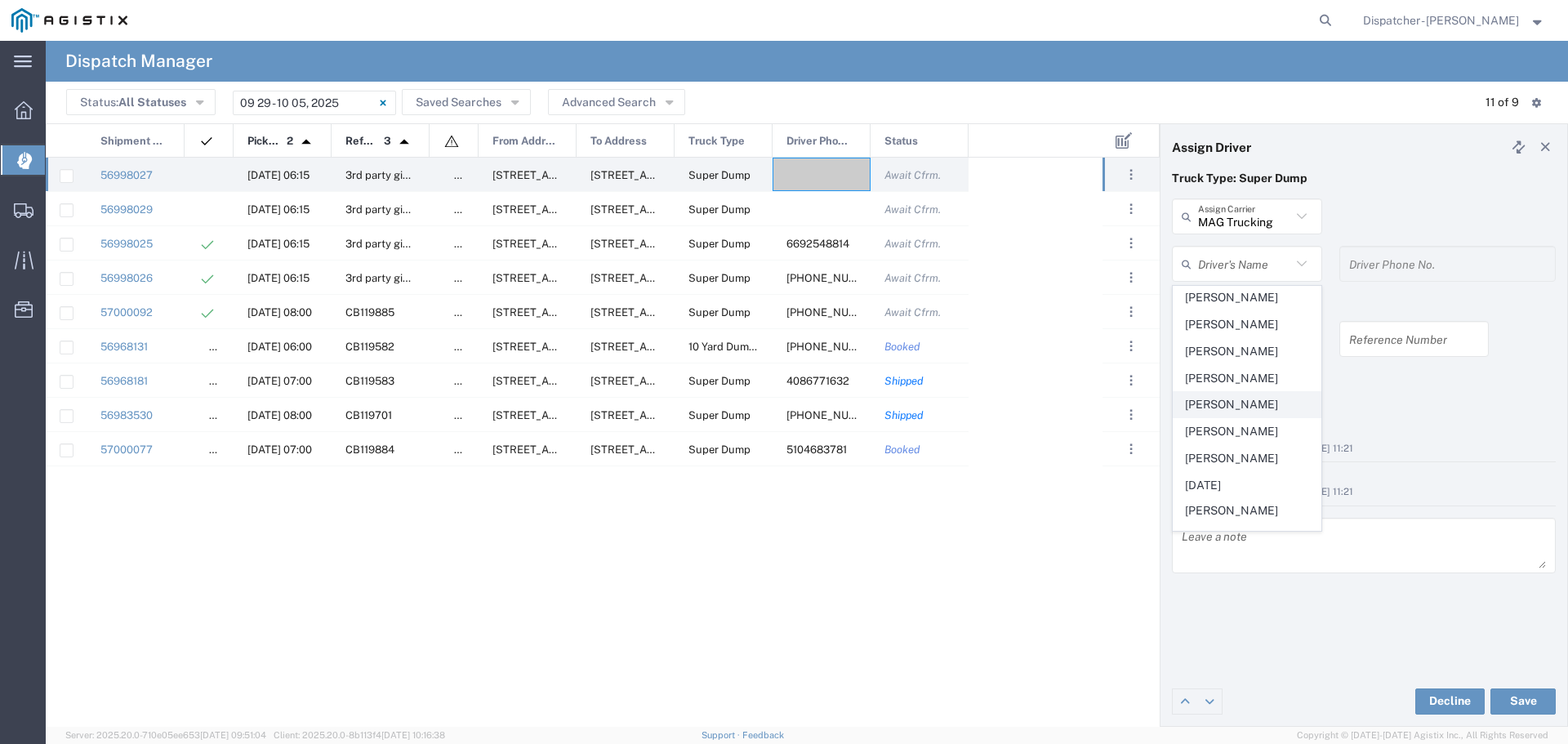
click at [1212, 418] on span "[PERSON_NAME]" at bounding box center [1247, 405] width 147 height 26
type input "[PERSON_NAME]"
type input "[PHONE_NUMBER]"
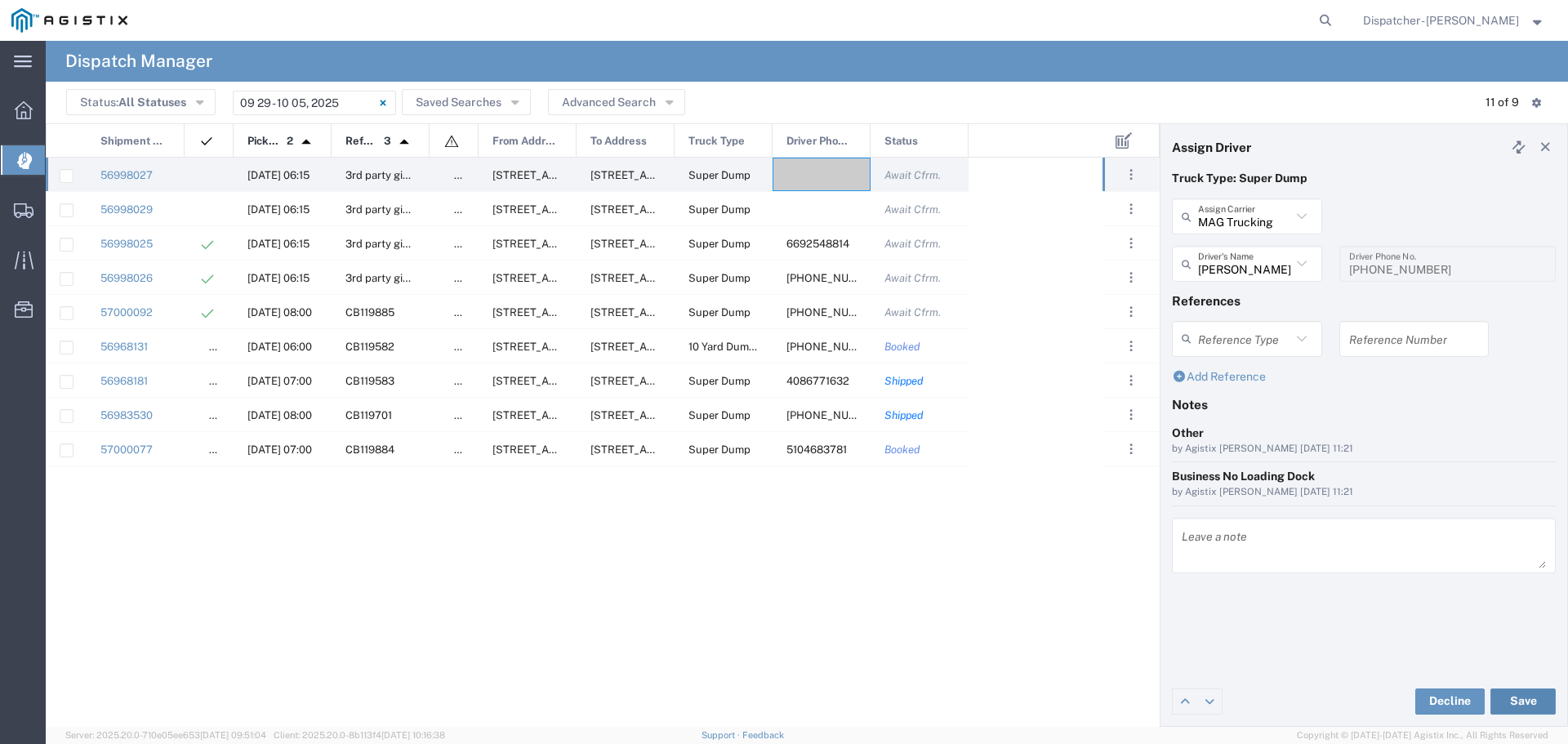
click at [1525, 694] on button "Save" at bounding box center [1523, 701] width 65 height 26
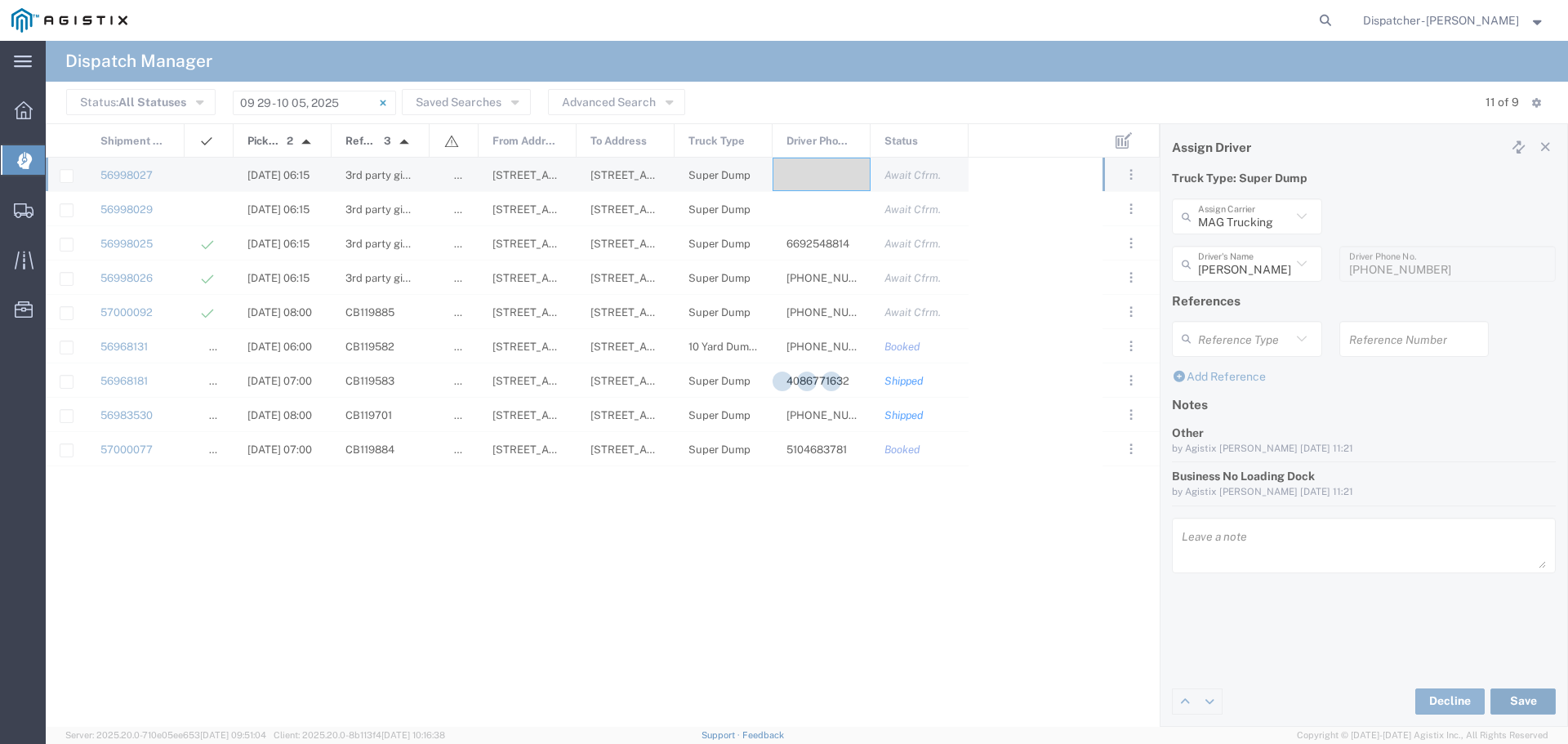
type input "[PERSON_NAME]"
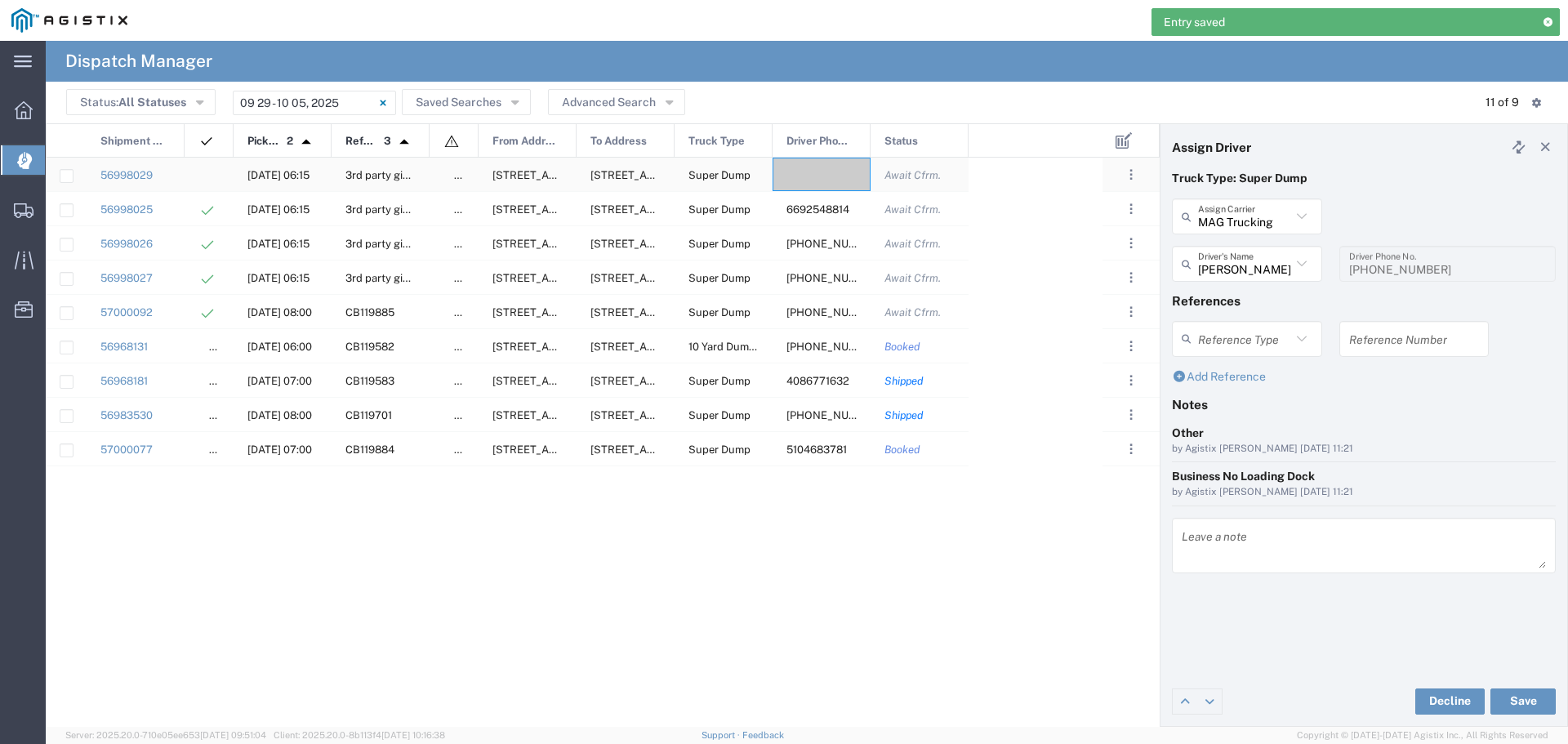
click at [799, 172] on div at bounding box center [822, 175] width 98 height 34
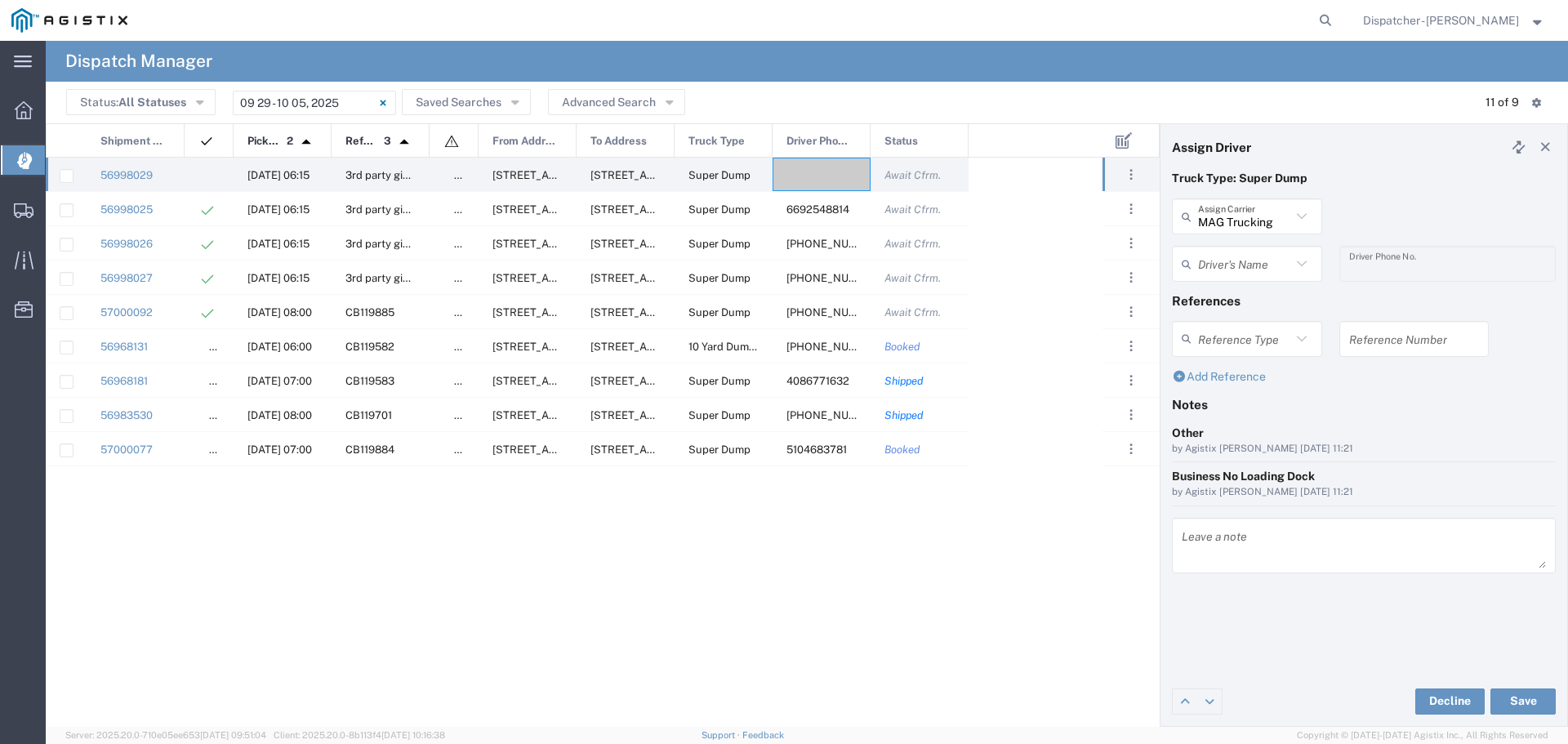
click at [1301, 261] on icon at bounding box center [1301, 263] width 21 height 21
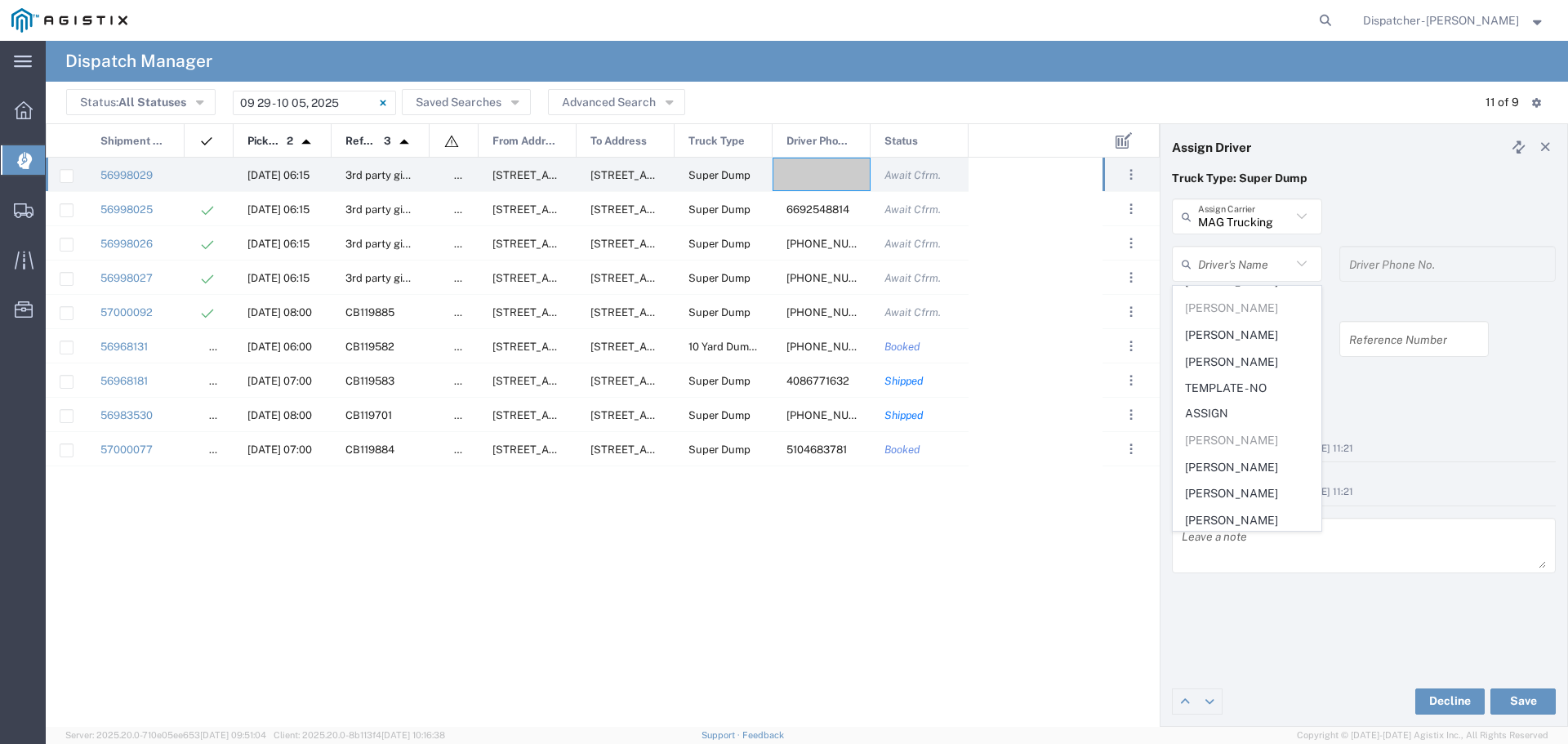
scroll to position [819, 0]
click at [1304, 217] on icon at bounding box center [1301, 215] width 21 height 21
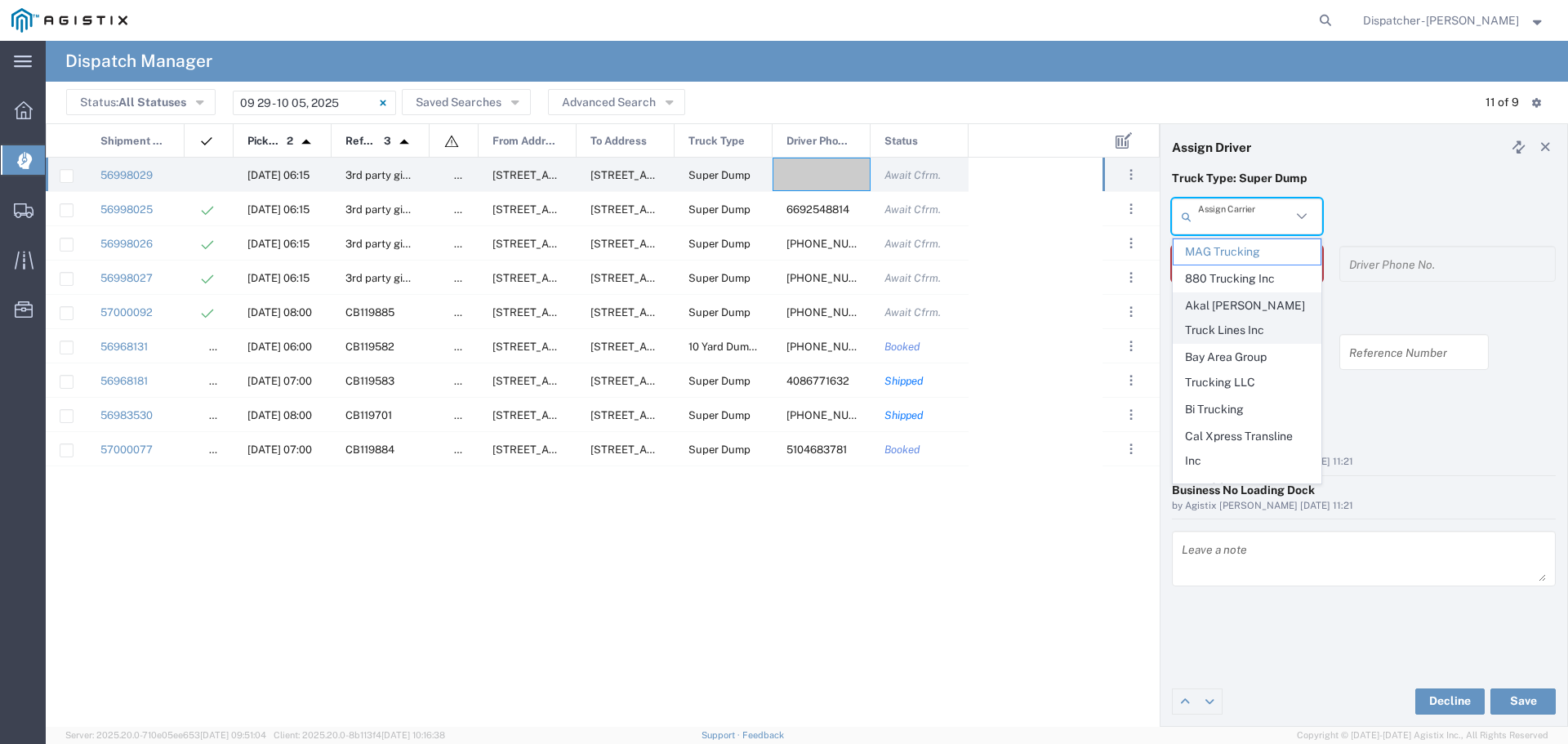
click at [1243, 305] on span "Akal [PERSON_NAME] Truck Lines Inc" at bounding box center [1247, 317] width 147 height 51
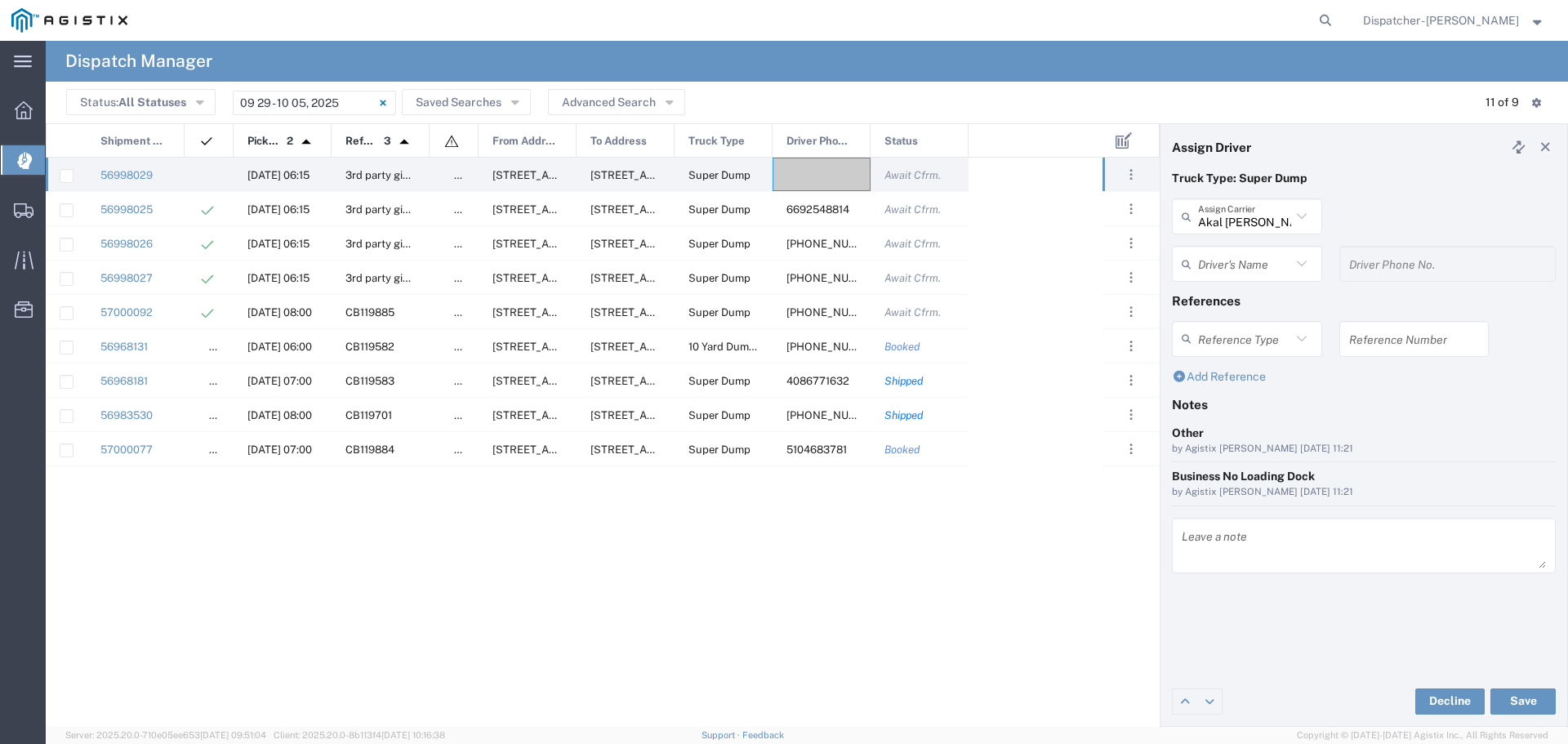
click at [1304, 263] on icon at bounding box center [1301, 264] width 10 height 6
click at [1285, 279] on div "Driver's Name" at bounding box center [1246, 264] width 150 height 36
click at [1282, 283] on div "Driver's Name No Results Found" at bounding box center [1247, 270] width 168 height 48
click at [1304, 215] on icon at bounding box center [1301, 215] width 21 height 21
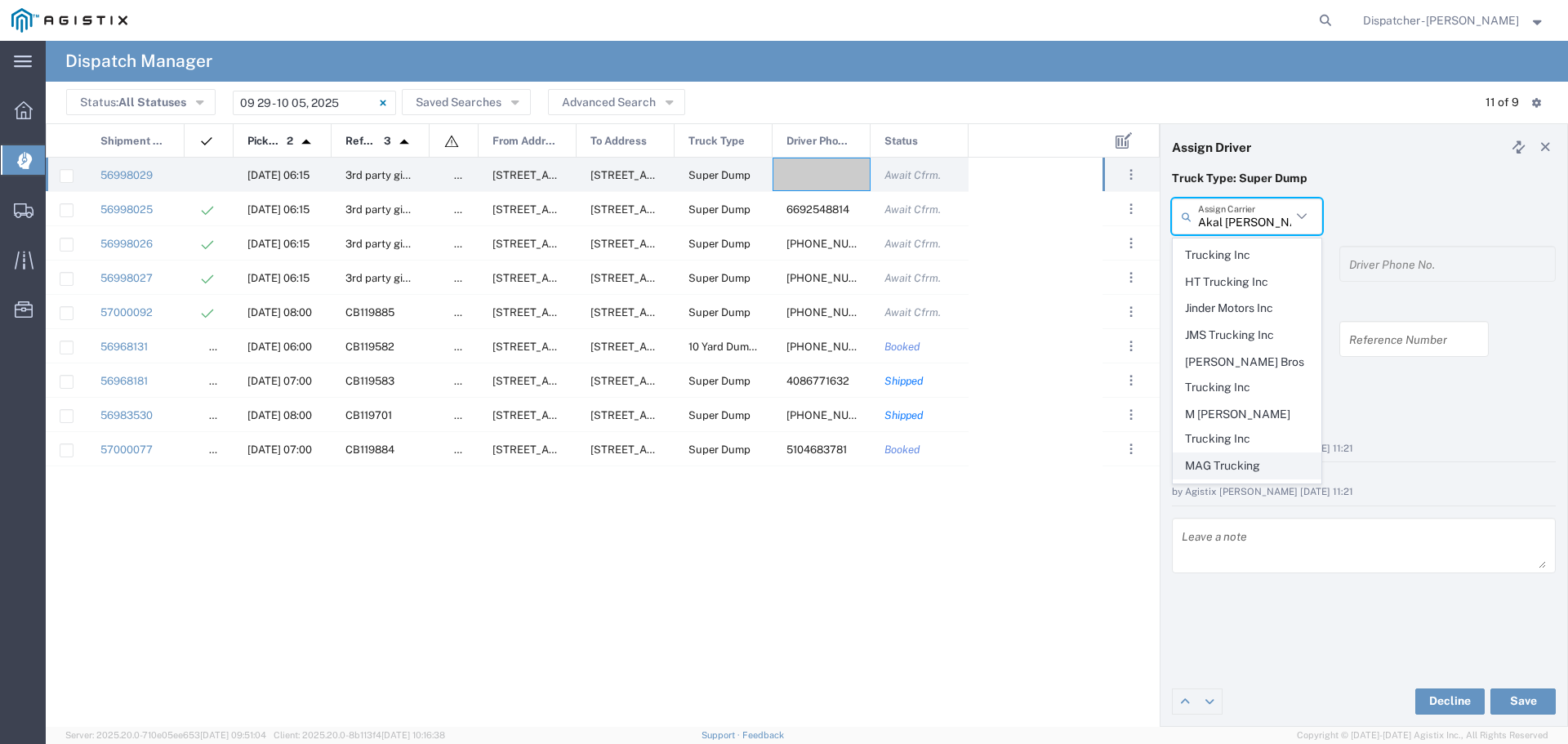
click at [1223, 453] on span "MAG Trucking" at bounding box center [1247, 466] width 147 height 26
type input "MAG Trucking"
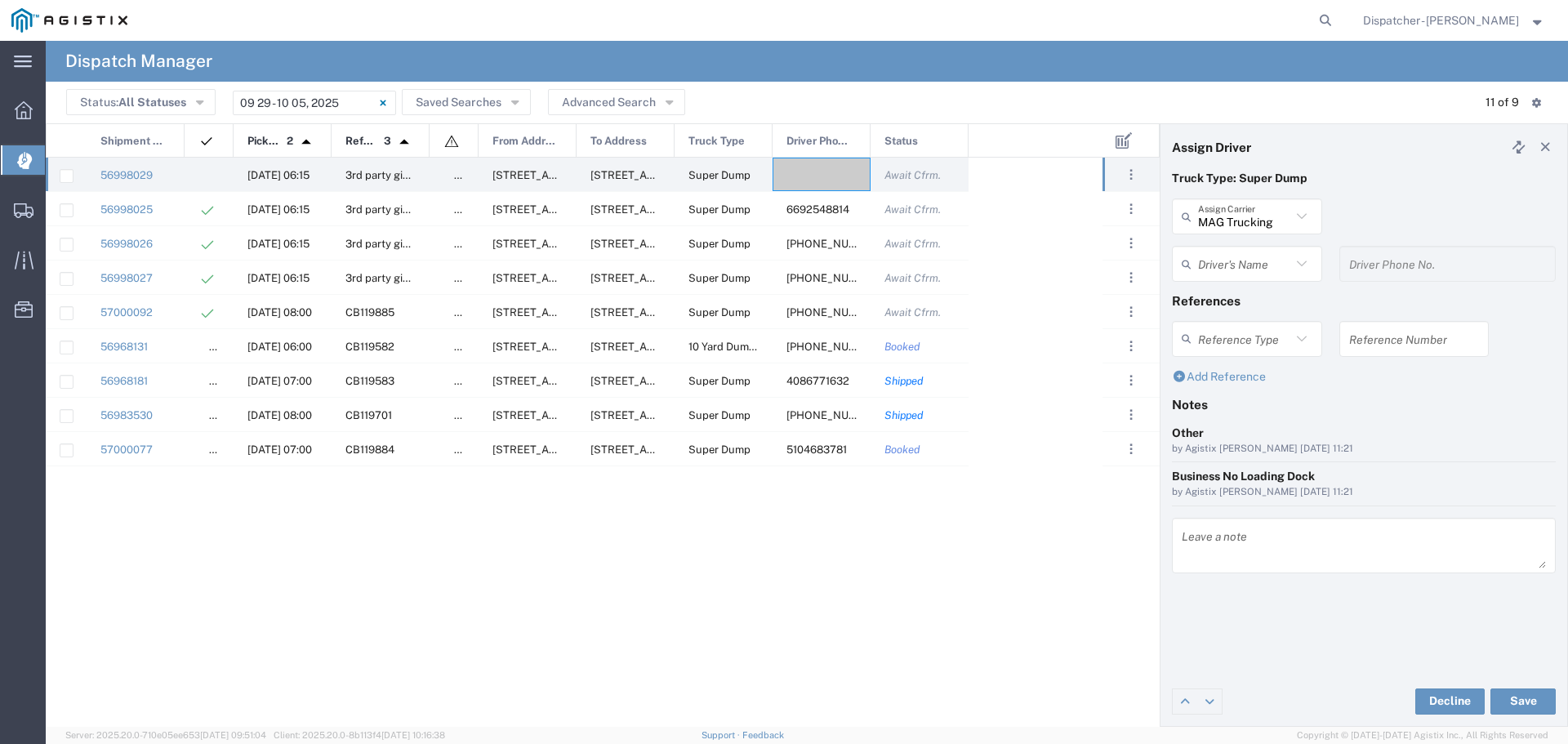
click at [1301, 258] on icon at bounding box center [1301, 263] width 21 height 21
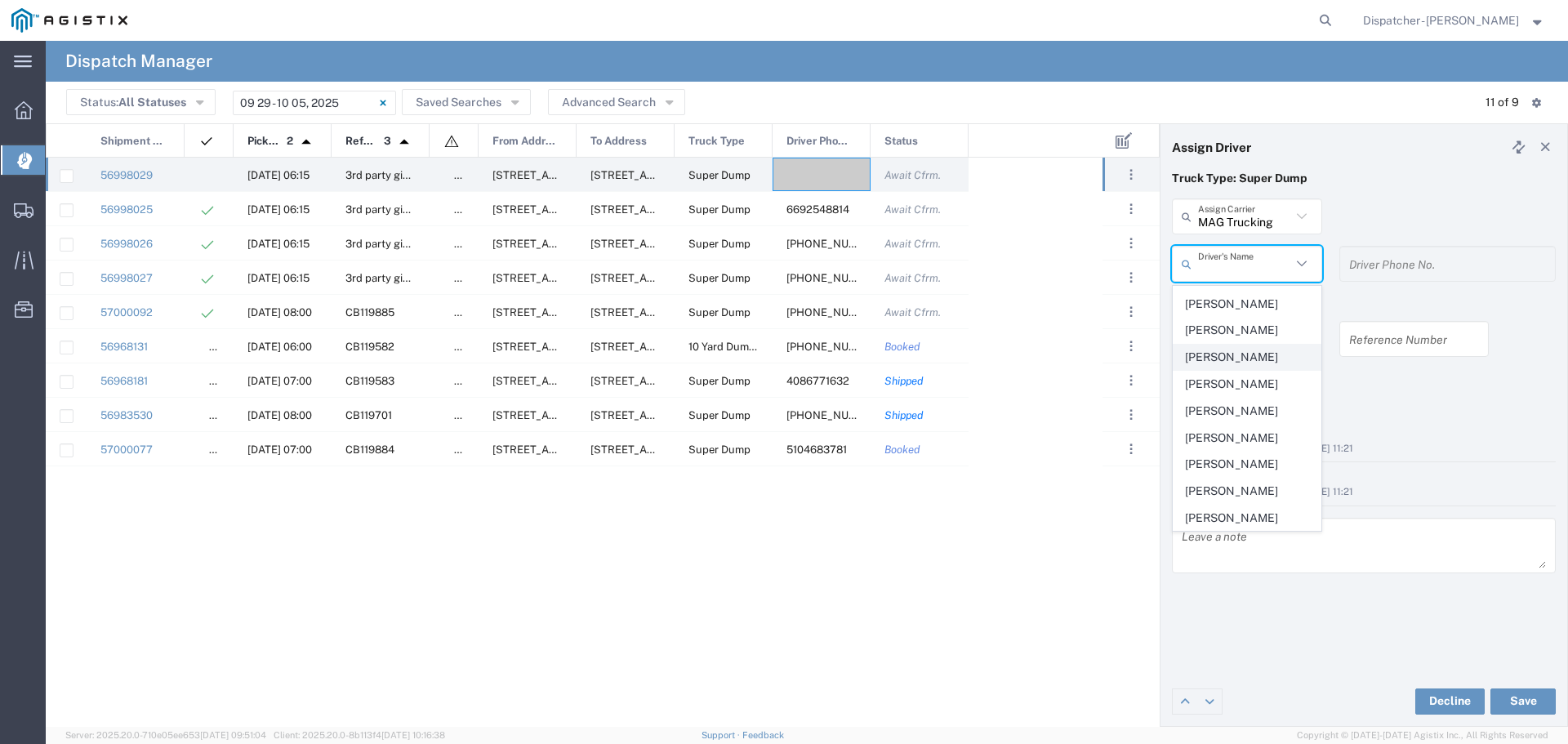
scroll to position [145, 0]
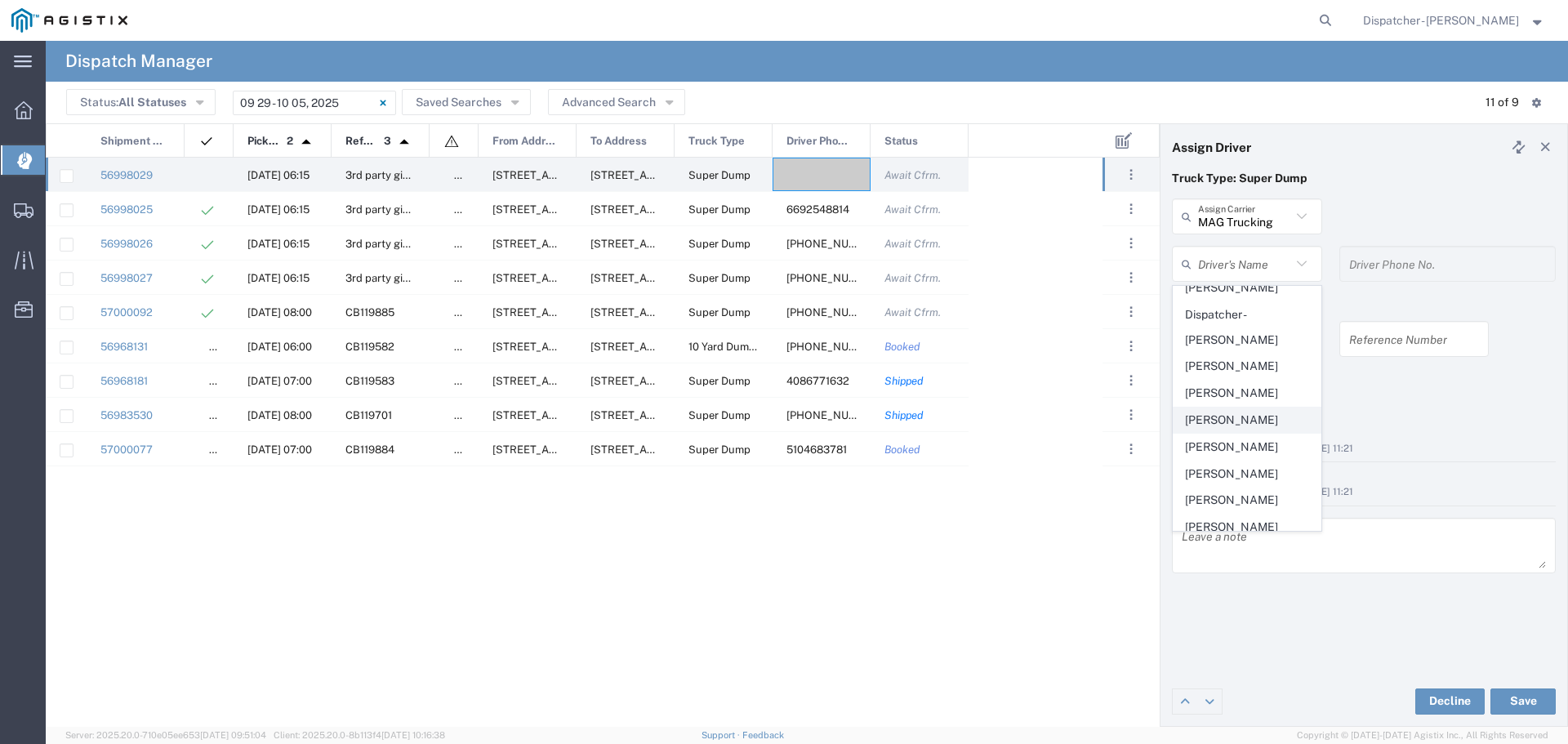
click at [1222, 427] on span "[PERSON_NAME]" at bounding box center [1247, 421] width 147 height 26
type input "[PERSON_NAME]"
type input "[PHONE_NUMBER]"
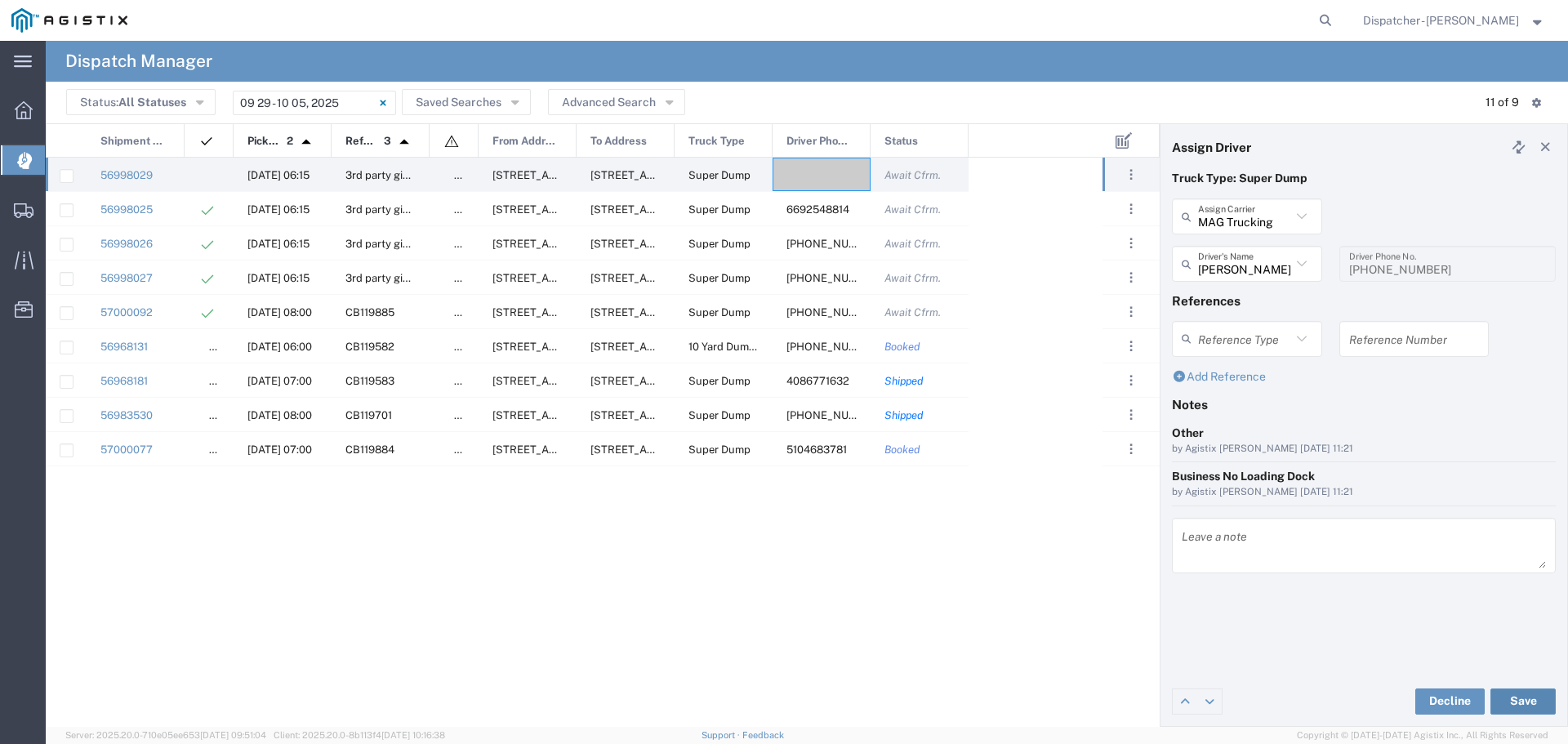
click at [1521, 703] on button "Save" at bounding box center [1523, 701] width 65 height 26
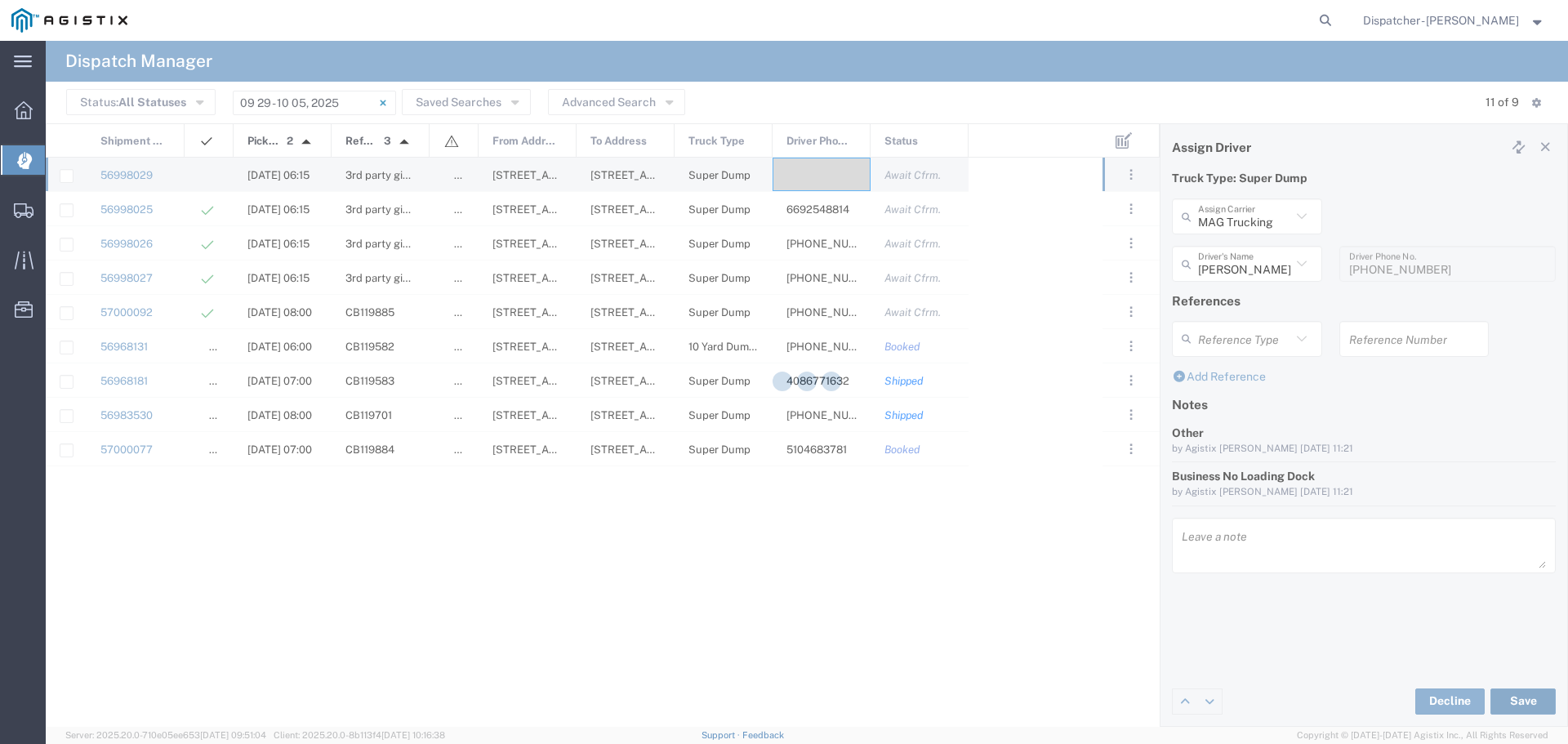
type input "MAG Trucking"
type input "[PERSON_NAME]"
